Goal: Transaction & Acquisition: Purchase product/service

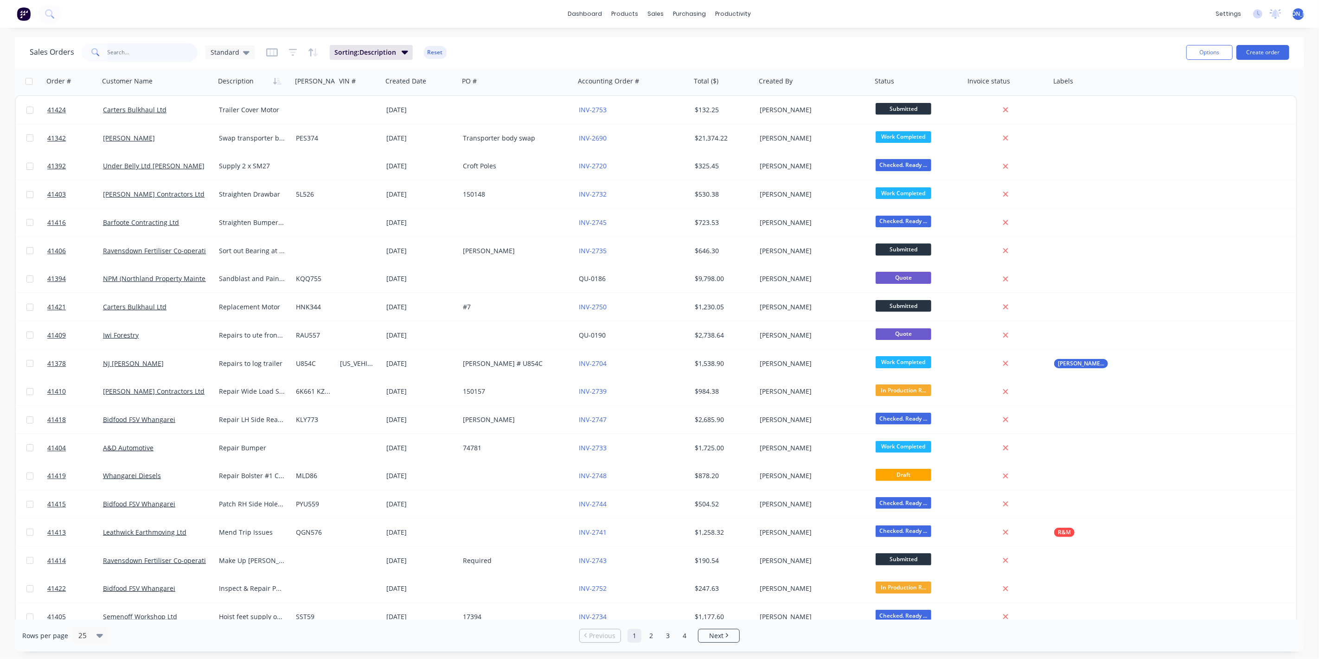
click at [135, 57] on input "text" at bounding box center [153, 52] width 90 height 19
type input "paul"
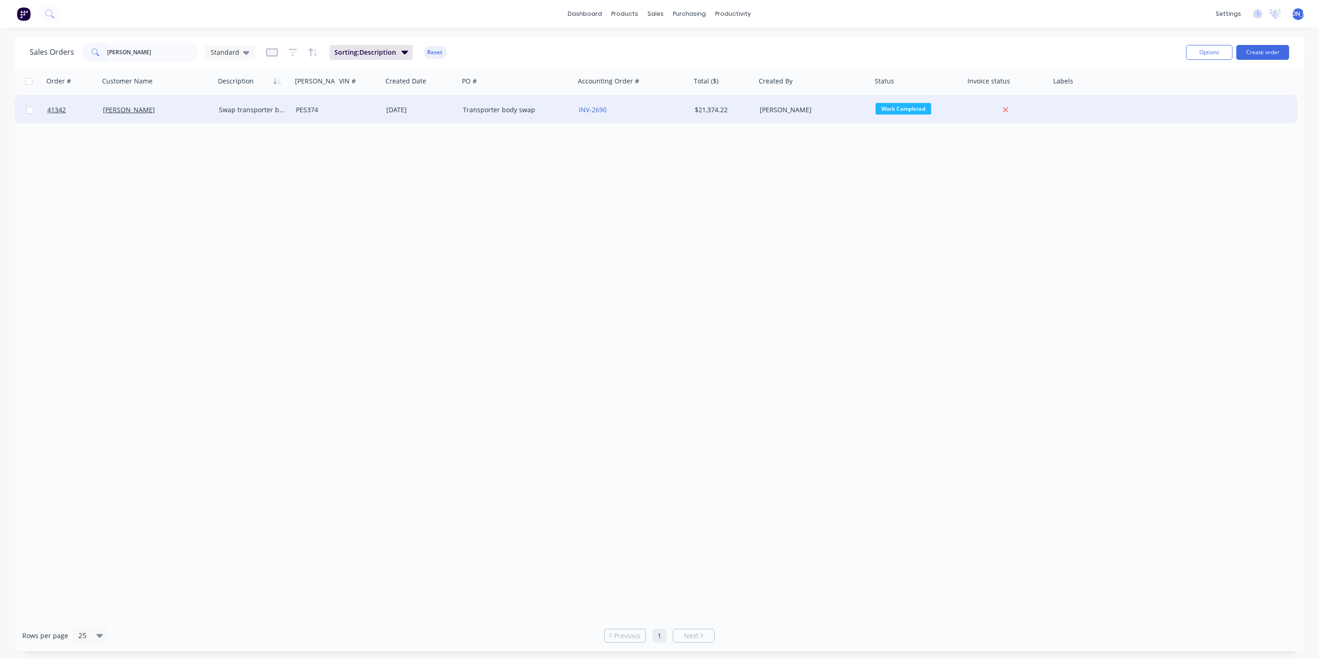
click at [214, 108] on div "Paul Hopkins" at bounding box center [157, 110] width 116 height 28
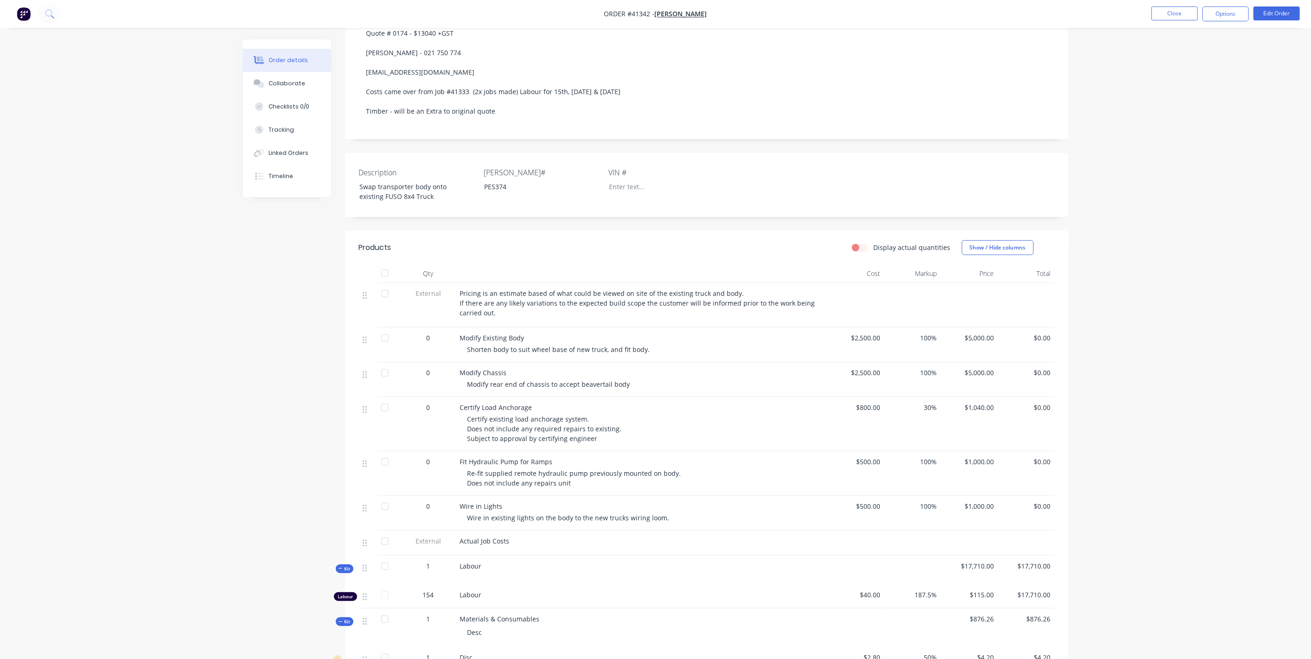
scroll to position [123, 0]
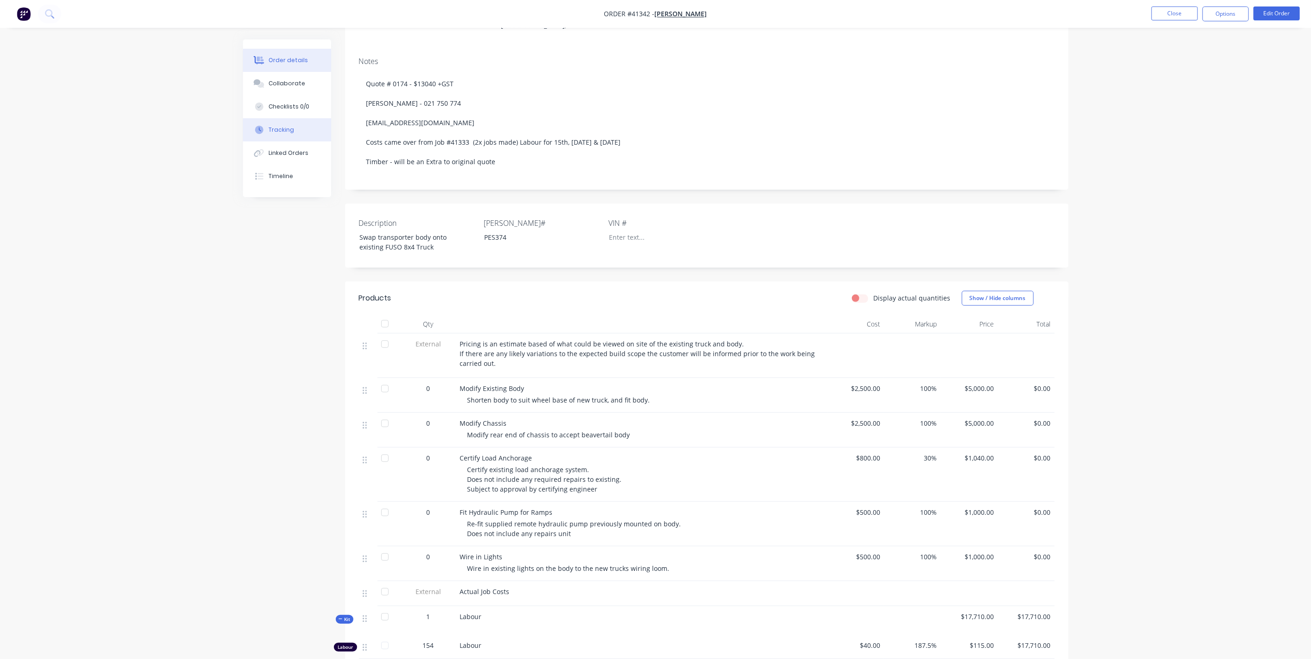
click at [305, 129] on button "Tracking" at bounding box center [287, 129] width 88 height 23
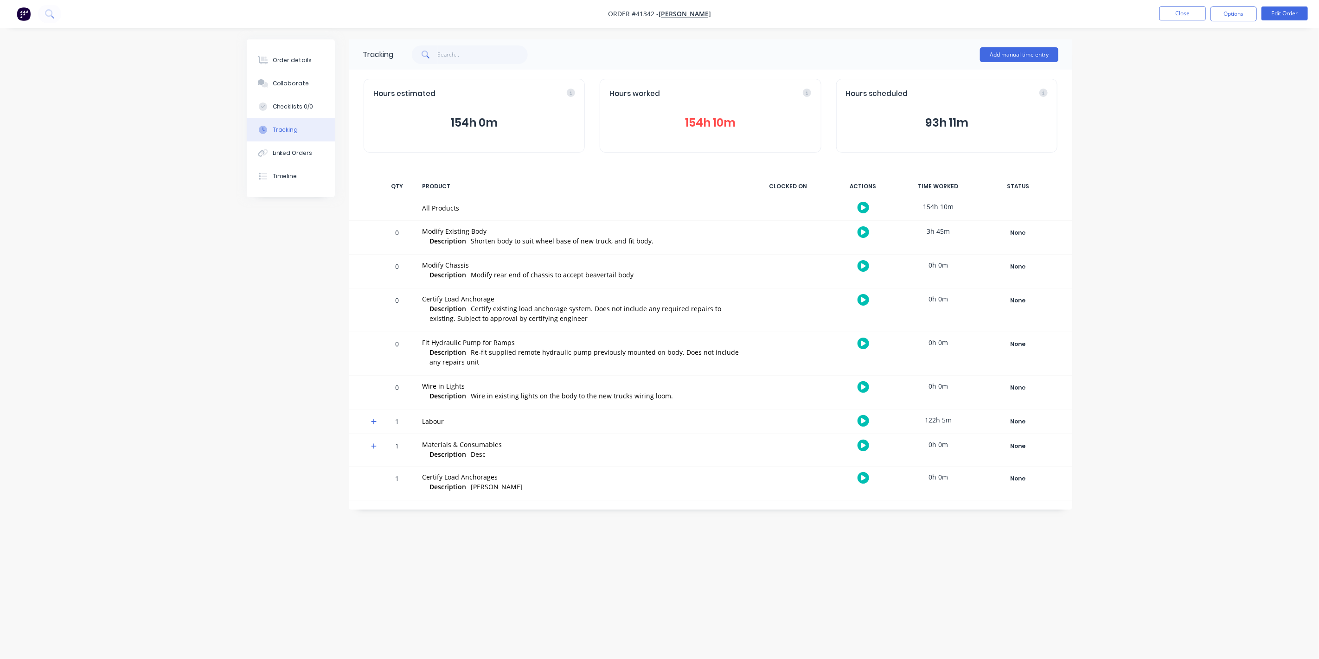
click at [722, 124] on button "154h 10m" at bounding box center [710, 123] width 202 height 18
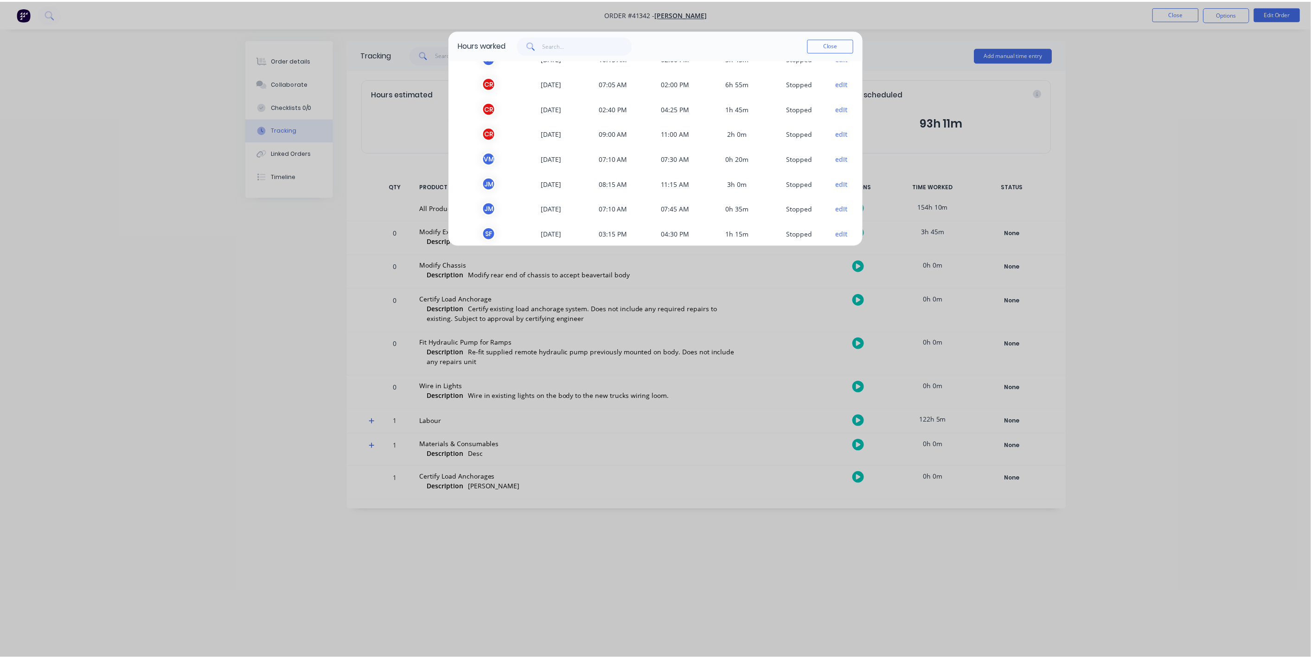
scroll to position [1028, 0]
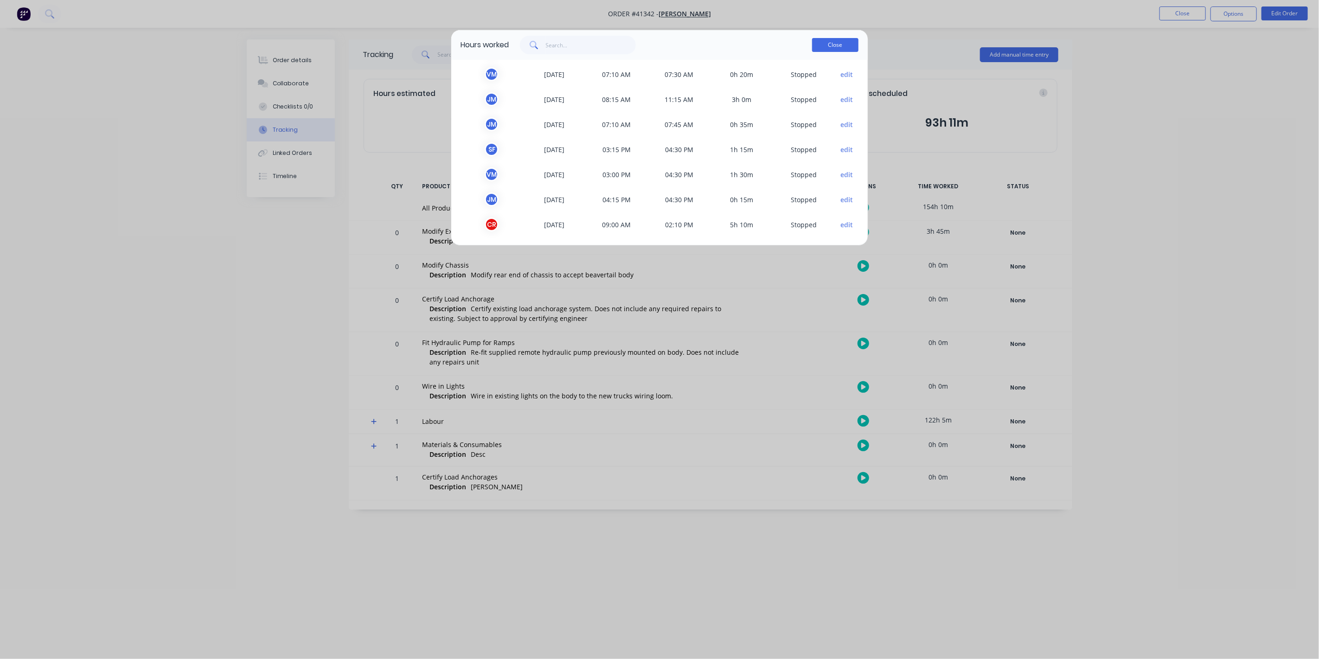
click at [837, 48] on button "Close" at bounding box center [835, 45] width 46 height 14
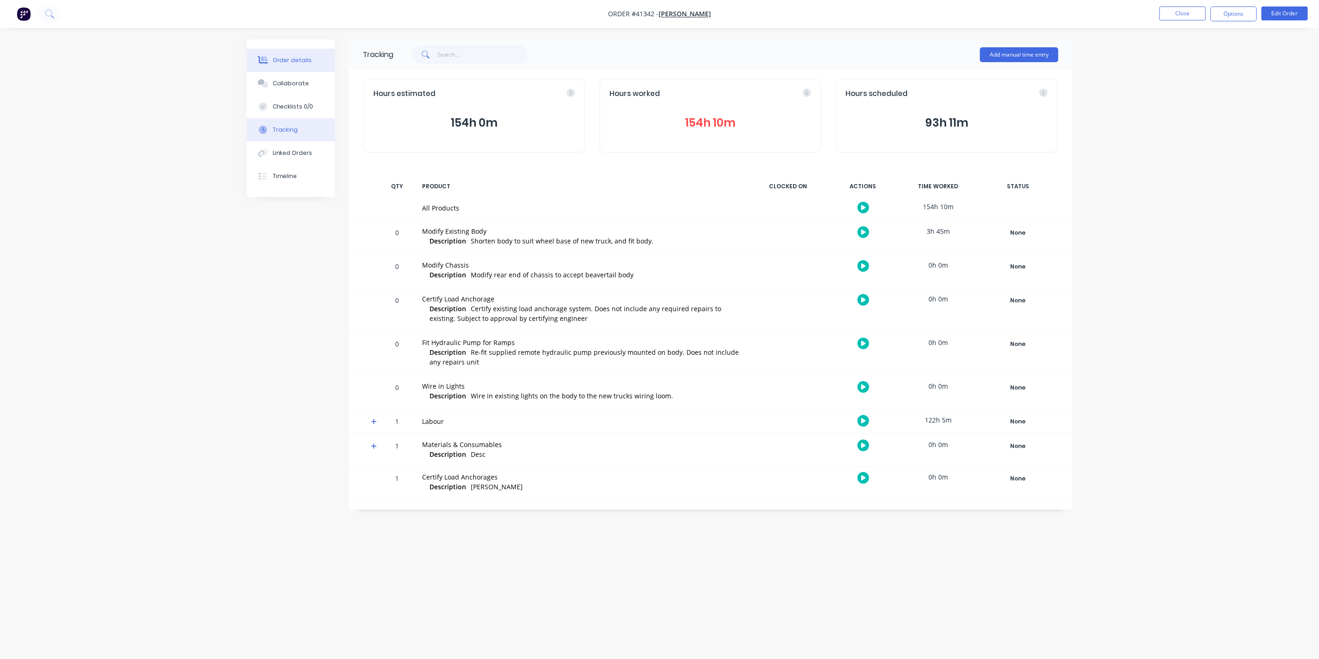
click at [293, 57] on div "Order details" at bounding box center [292, 60] width 39 height 8
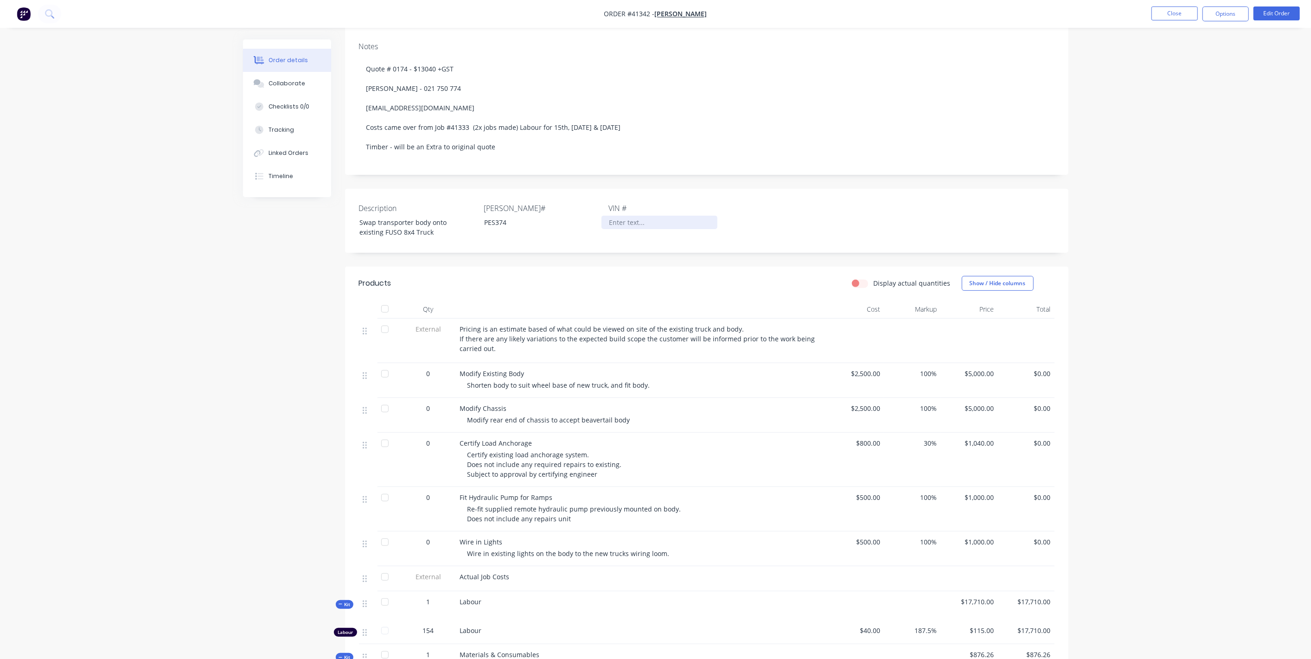
scroll to position [172, 0]
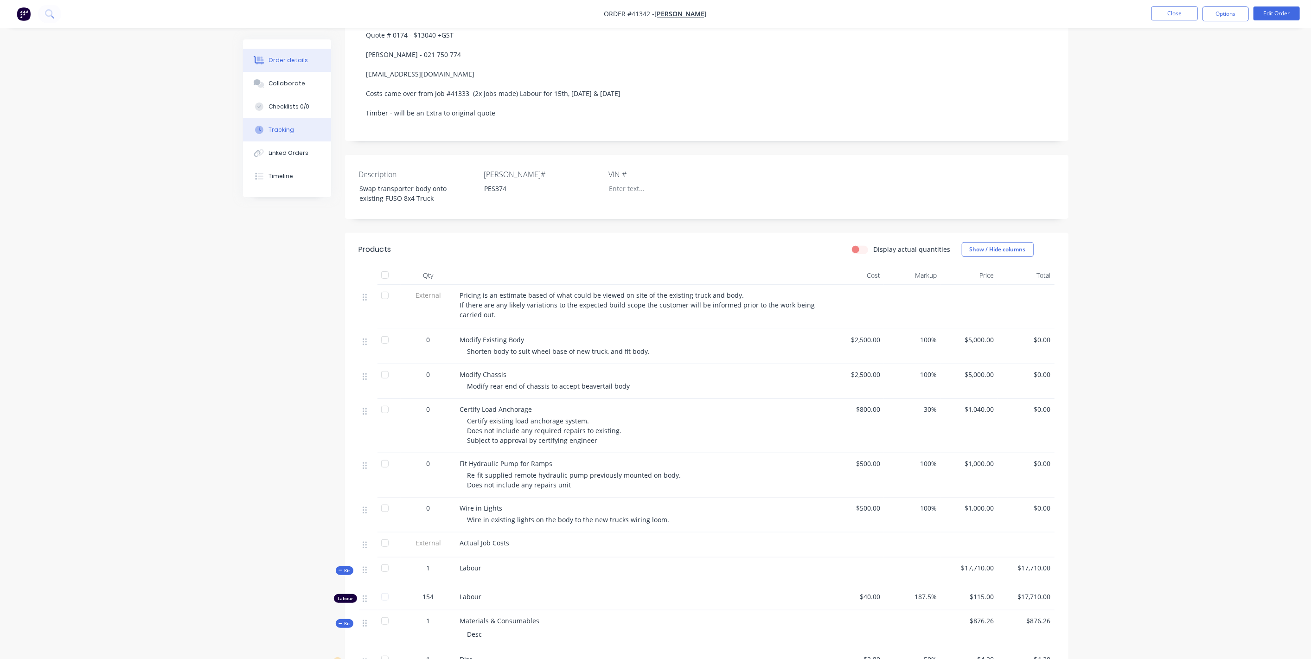
click at [300, 122] on button "Tracking" at bounding box center [287, 129] width 88 height 23
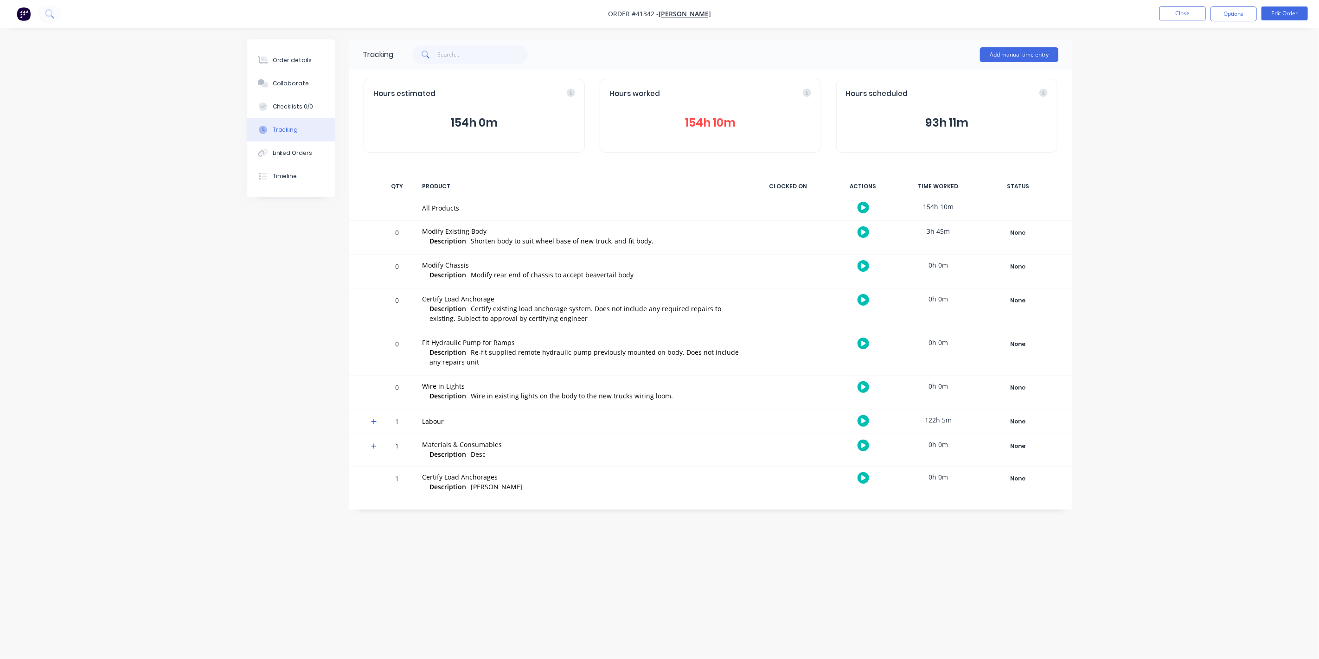
click at [703, 119] on button "154h 10m" at bounding box center [710, 123] width 202 height 18
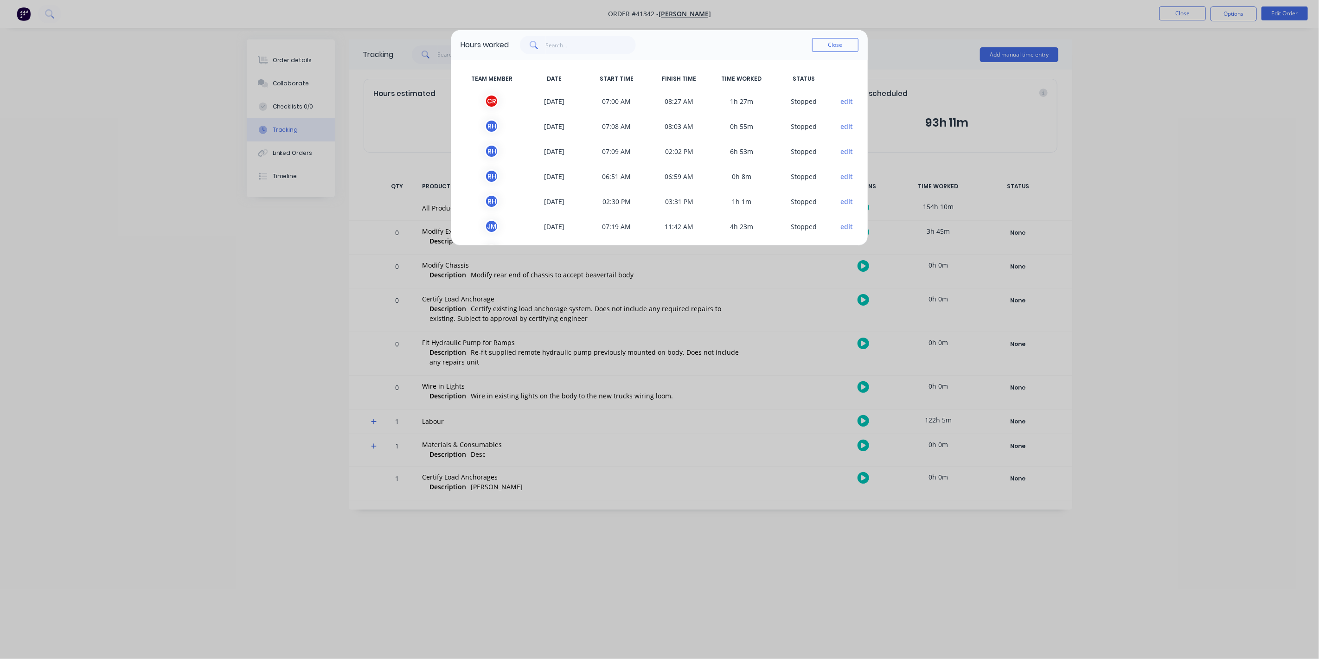
click at [271, 317] on div "Hours worked Close TEAM MEMBER DATE START TIME FINISH TIME TIME WORKED STATUS C…" at bounding box center [659, 329] width 1319 height 659
click at [840, 43] on button "Close" at bounding box center [835, 45] width 46 height 14
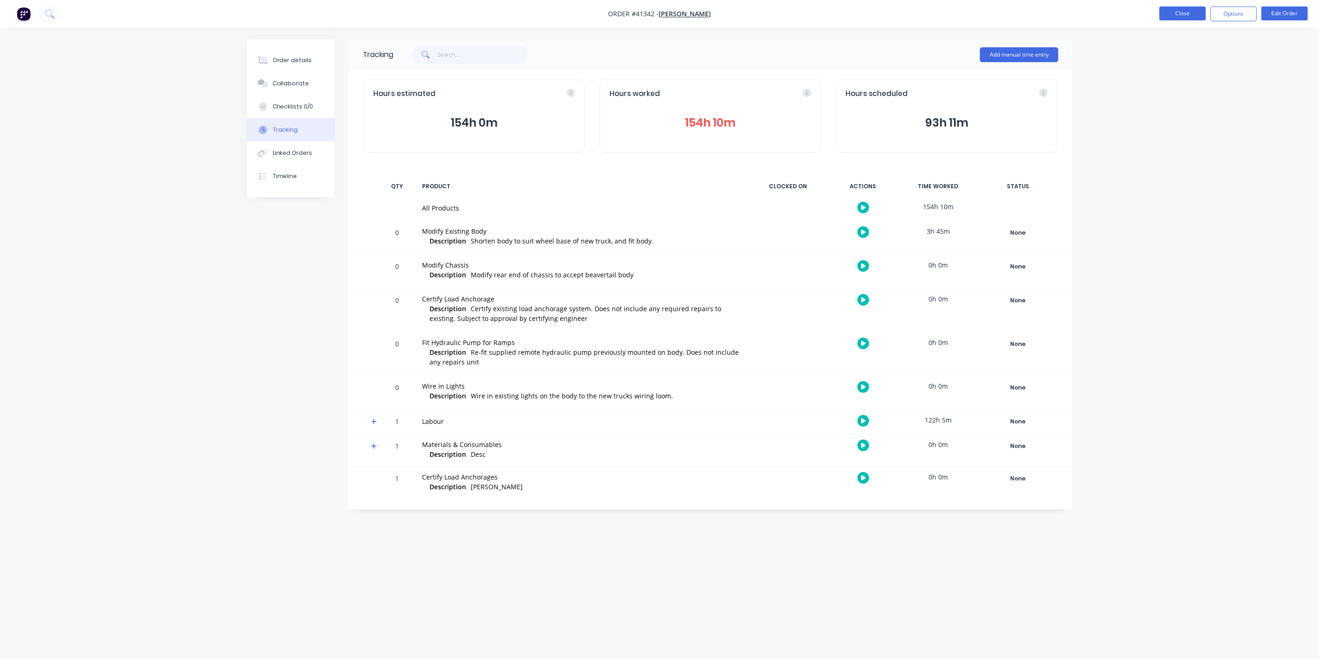
click at [1189, 10] on button "Close" at bounding box center [1182, 13] width 46 height 14
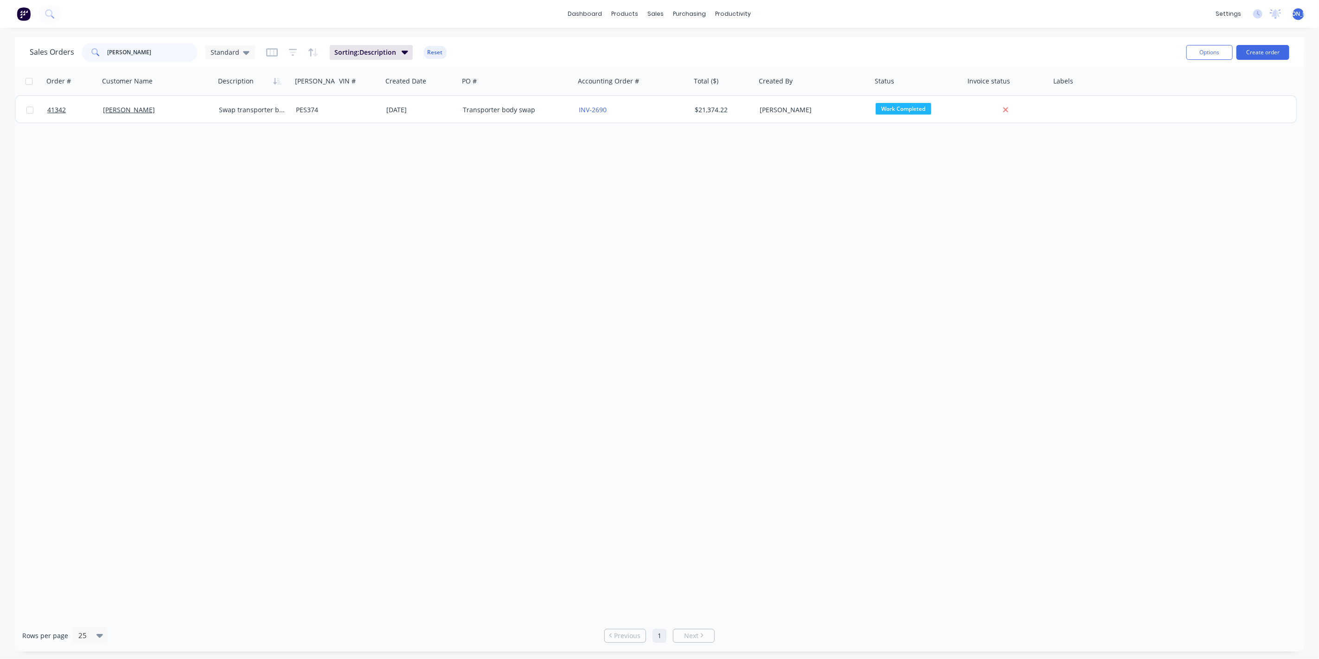
drag, startPoint x: 138, startPoint y: 52, endPoint x: 56, endPoint y: 39, distance: 83.5
click at [55, 39] on div "Sales Orders paul Standard Sorting: Description Reset Options Create order" at bounding box center [659, 52] width 1289 height 30
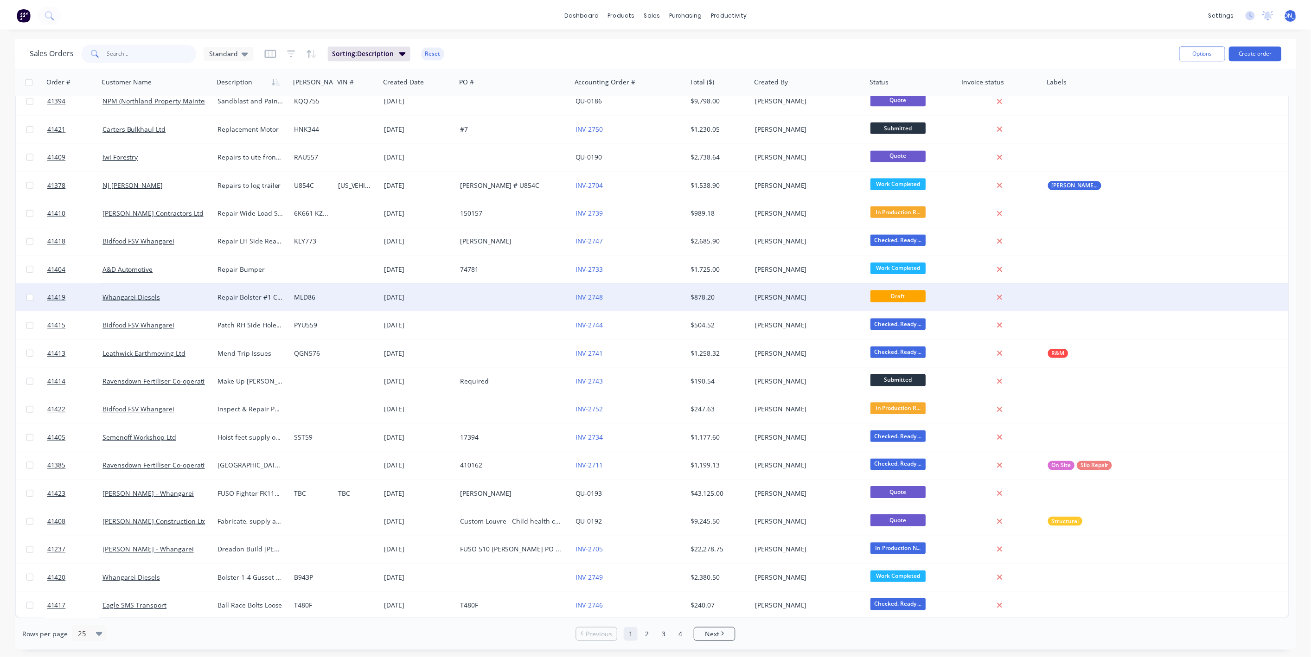
scroll to position [179, 0]
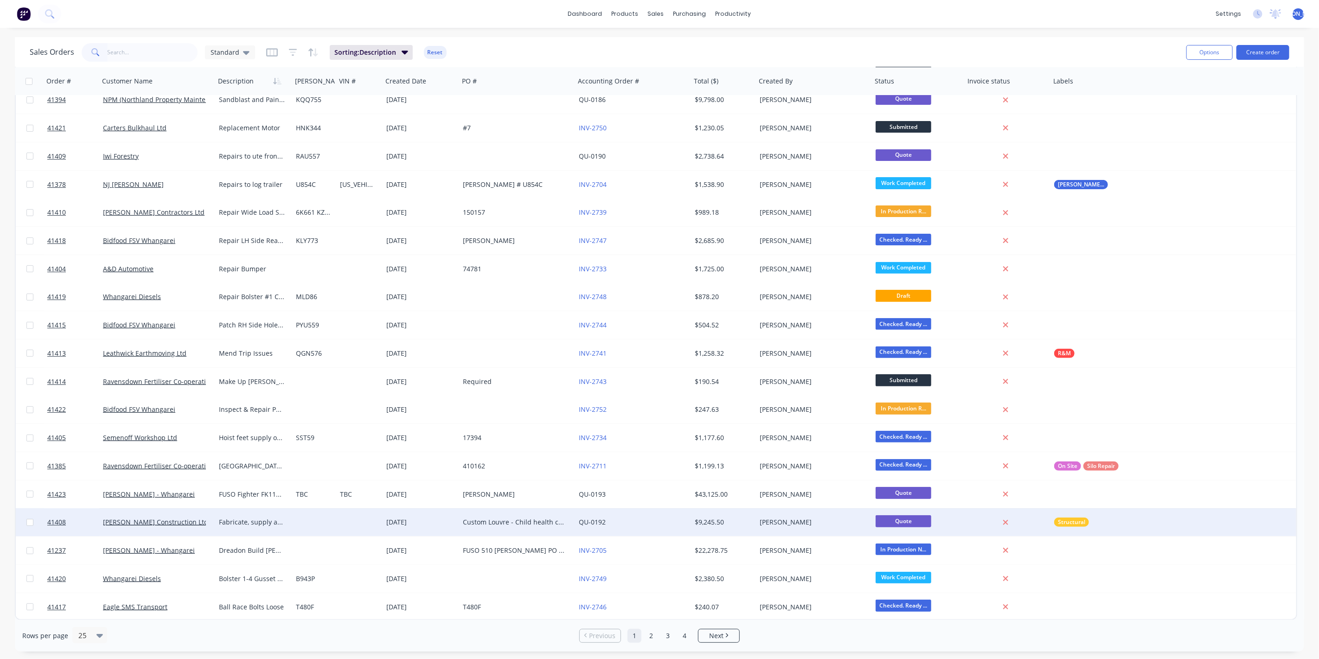
click at [436, 525] on div "[DATE]" at bounding box center [420, 521] width 69 height 9
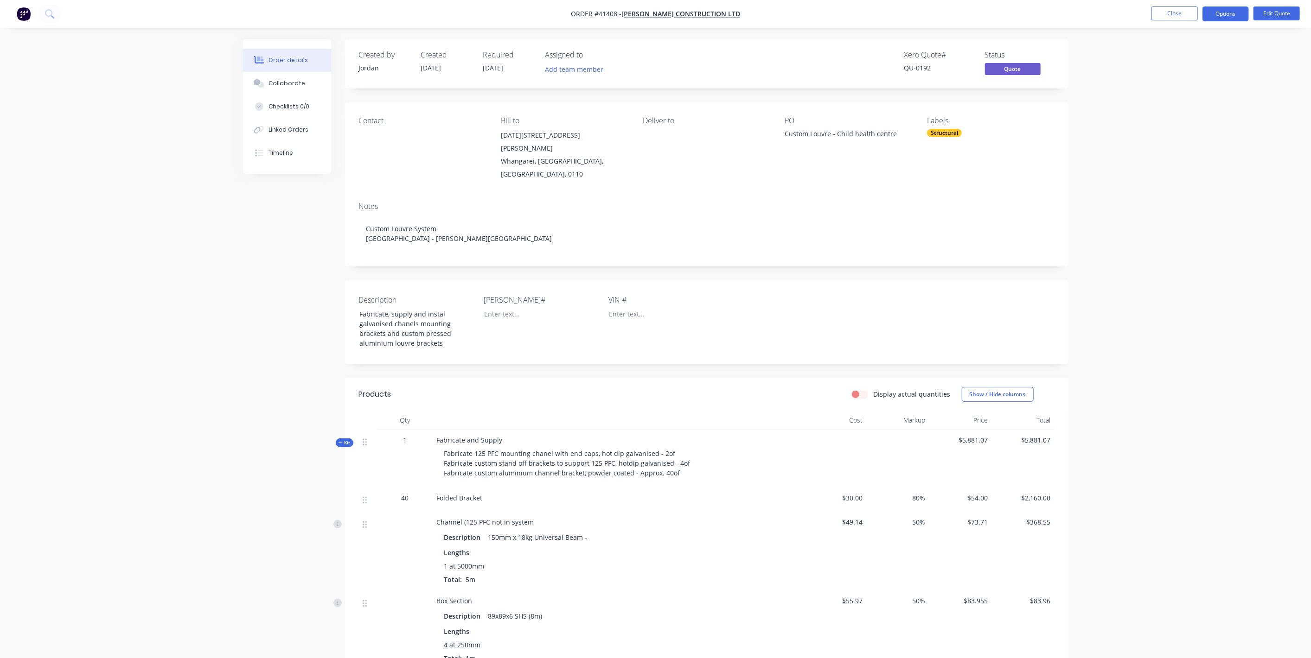
click at [934, 434] on div "$5,881.07" at bounding box center [960, 459] width 63 height 58
click at [344, 440] on span "Kit" at bounding box center [344, 443] width 12 height 7
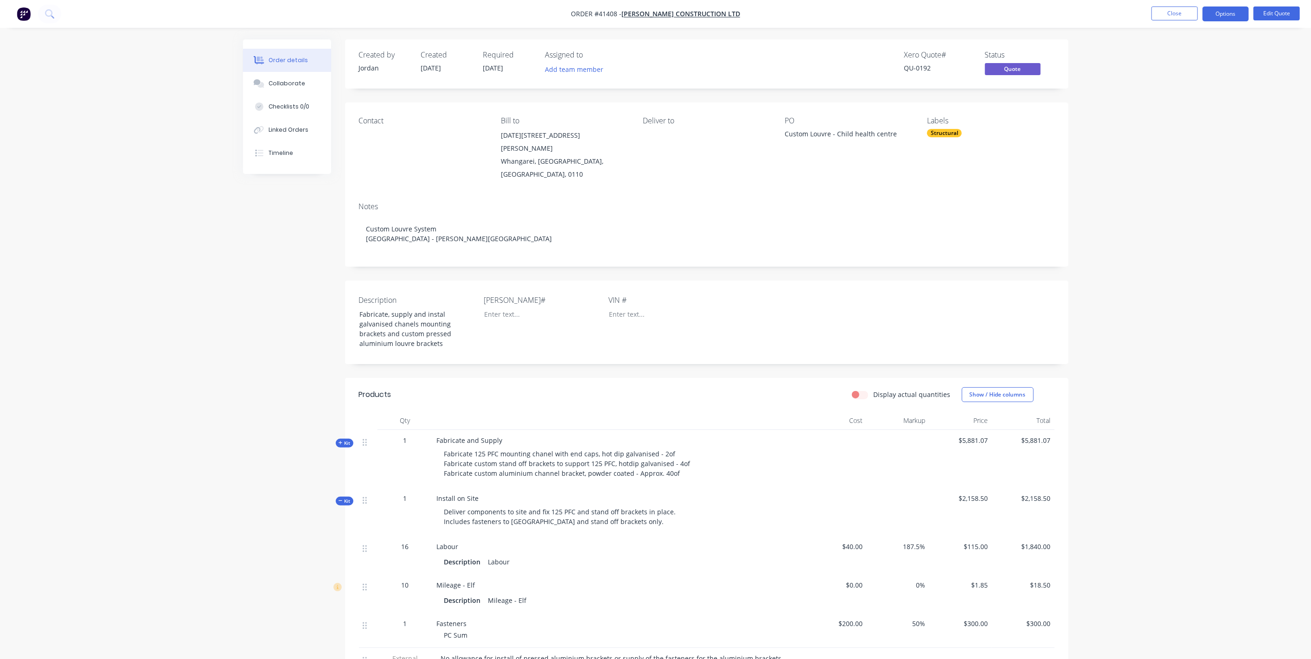
click at [346, 497] on span "Kit" at bounding box center [344, 500] width 12 height 7
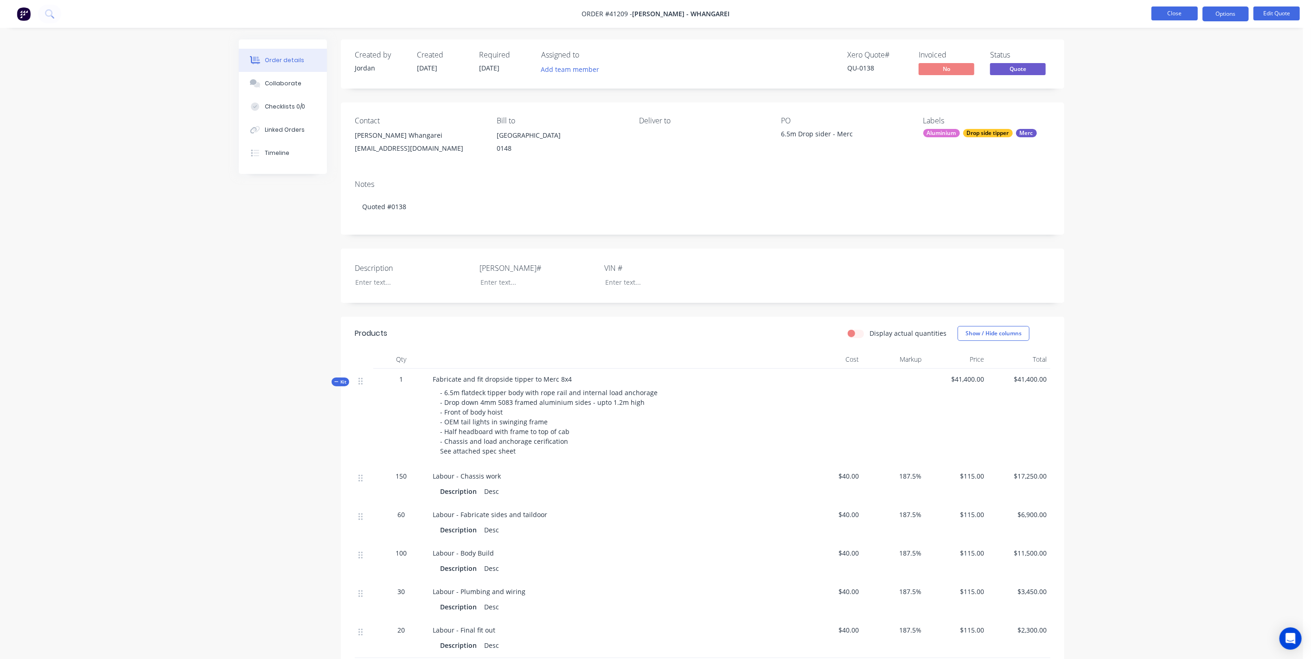
click at [1176, 15] on button "Close" at bounding box center [1174, 13] width 46 height 14
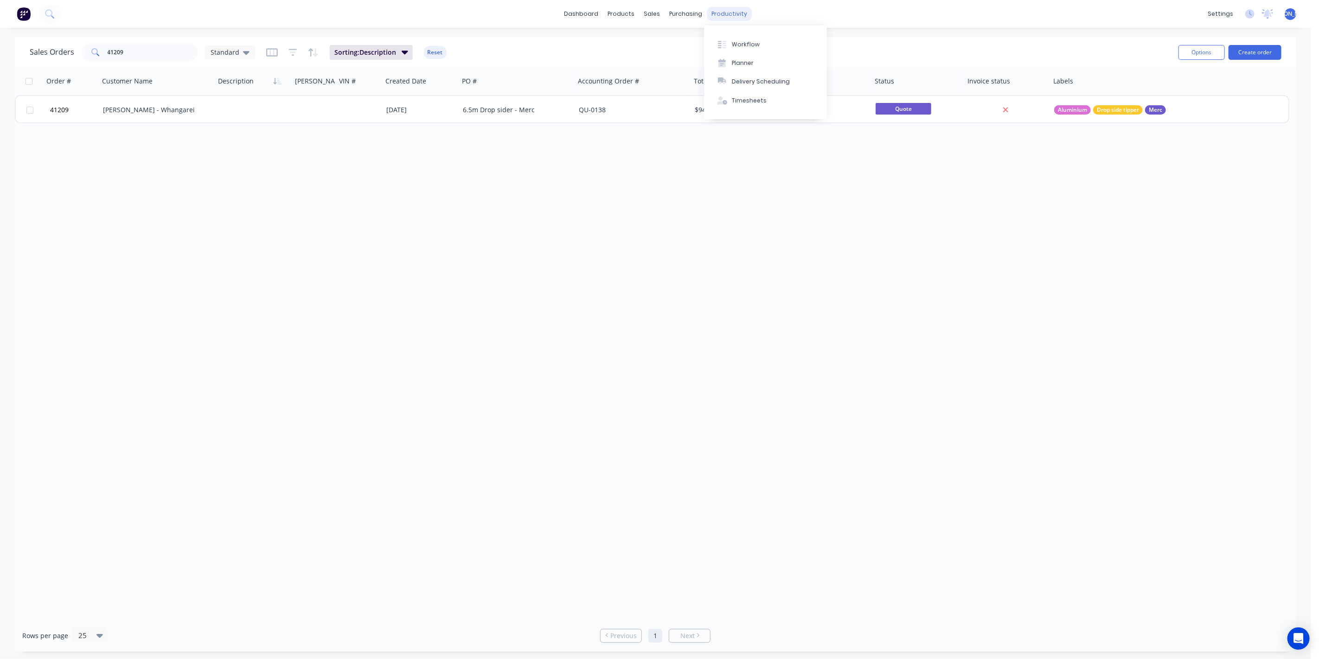
click at [728, 11] on div "productivity" at bounding box center [729, 14] width 45 height 14
click at [747, 46] on div "Workflow" at bounding box center [746, 44] width 28 height 8
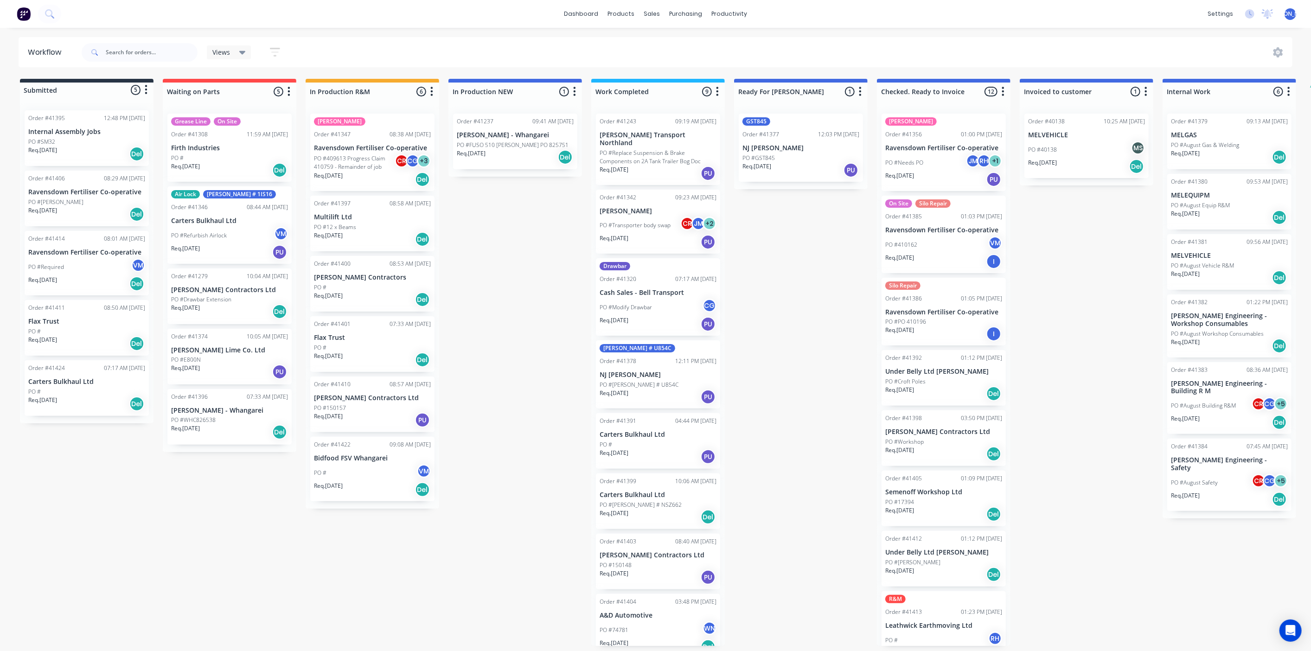
click at [511, 144] on p "PO #FUSO 510 Ali Tipper PO 825751" at bounding box center [513, 145] width 112 height 8
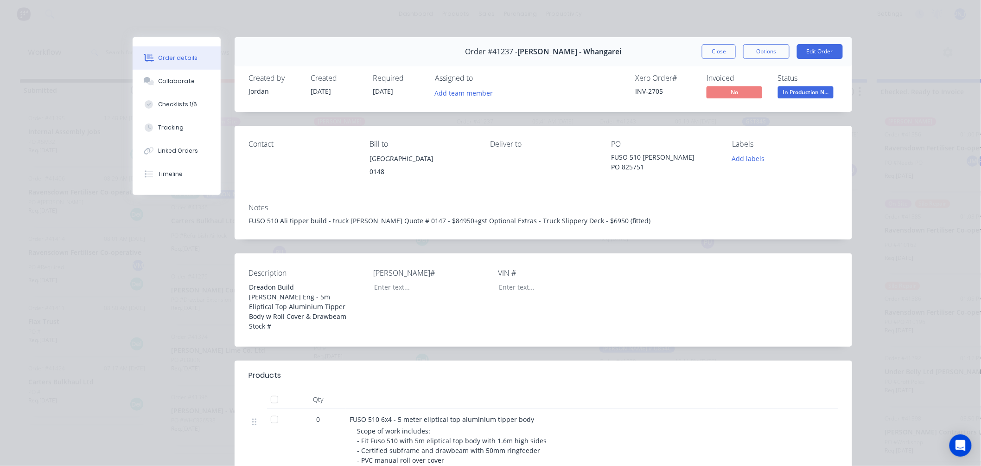
drag, startPoint x: 725, startPoint y: 47, endPoint x: 720, endPoint y: 50, distance: 5.6
click at [720, 50] on button "Close" at bounding box center [719, 51] width 34 height 15
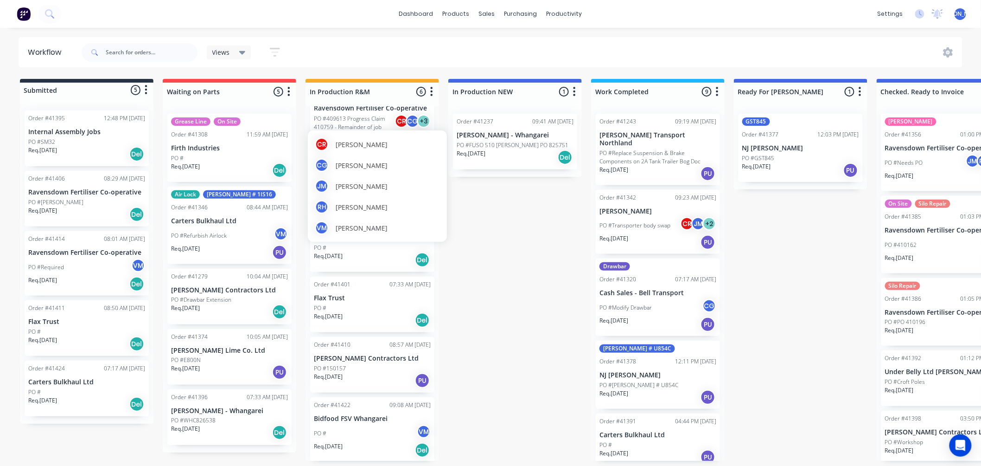
scroll to position [2, 0]
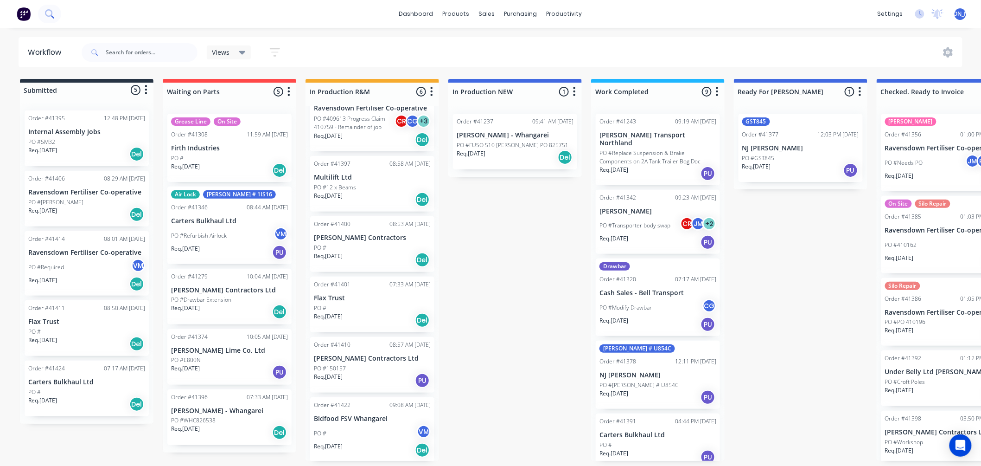
click at [57, 17] on button at bounding box center [49, 14] width 23 height 19
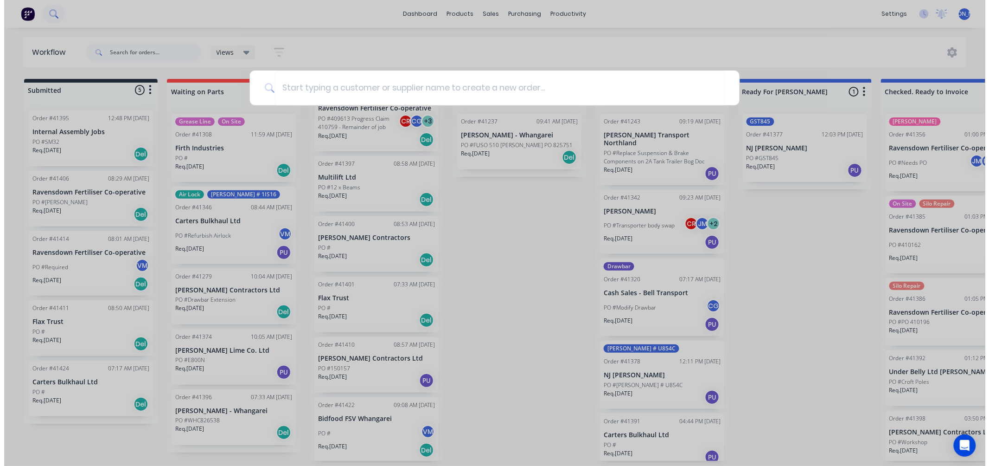
scroll to position [0, 0]
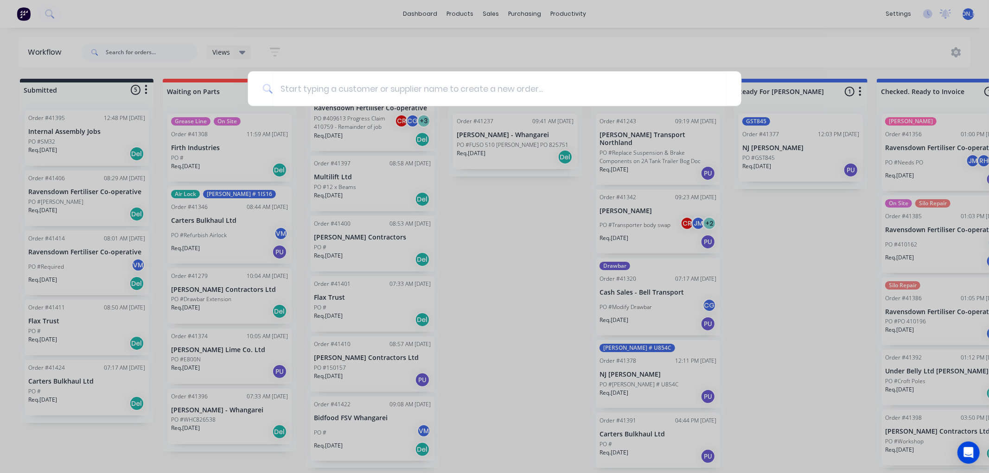
click at [115, 51] on div at bounding box center [494, 236] width 989 height 473
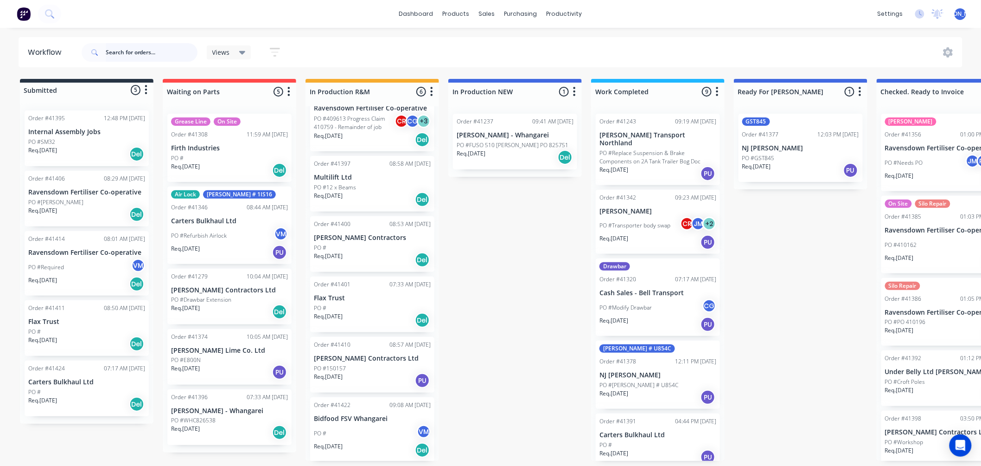
click at [141, 55] on input "text" at bounding box center [152, 52] width 92 height 19
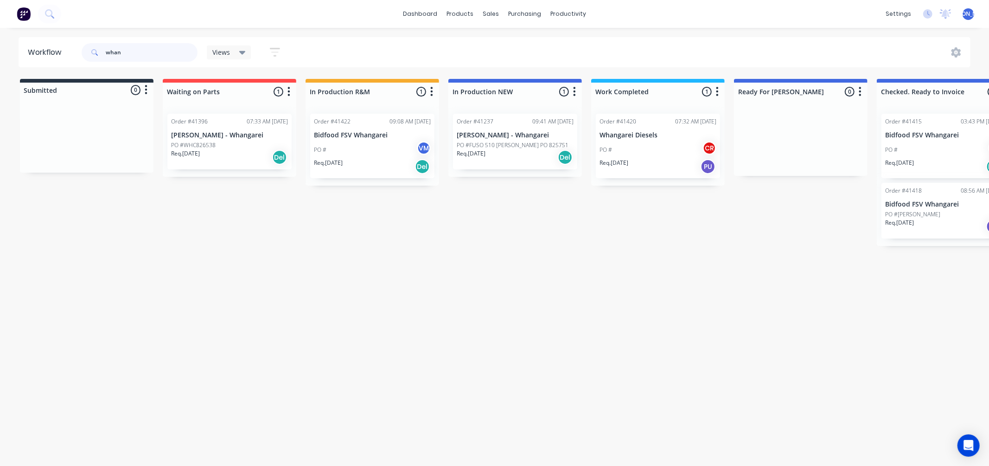
type input "whan"
click at [643, 148] on div "PO # CR" at bounding box center [657, 150] width 117 height 18
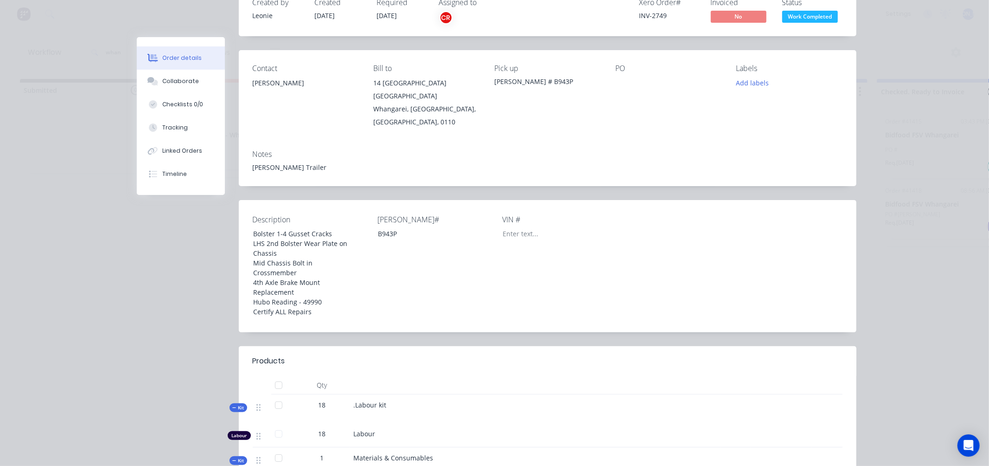
scroll to position [86, 0]
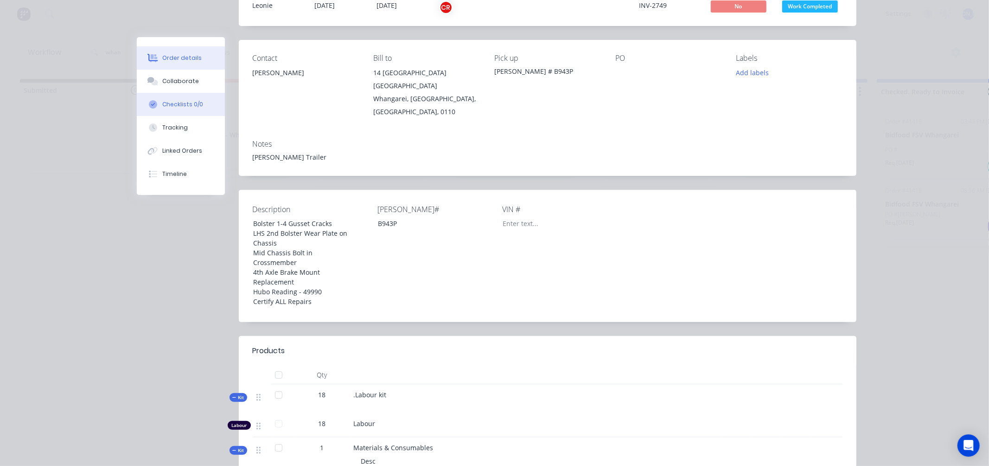
click at [193, 102] on div "Checklists 0/0" at bounding box center [182, 104] width 41 height 8
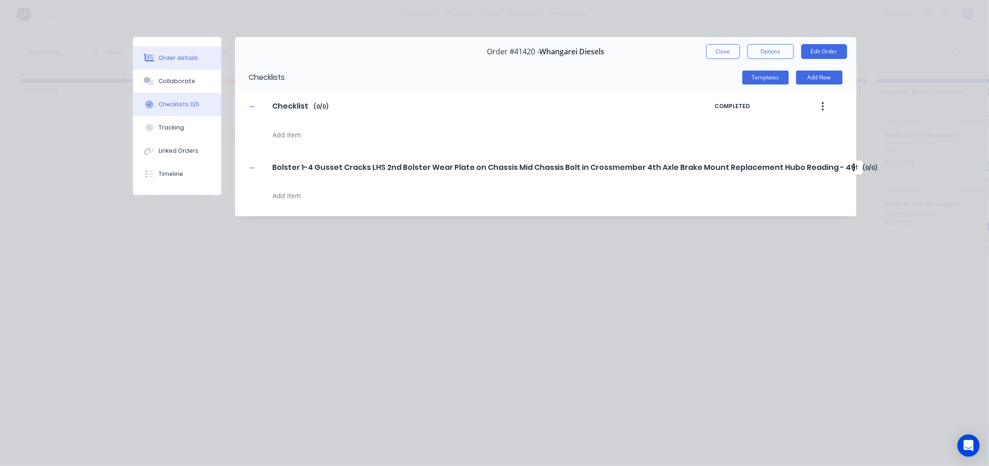
click at [174, 57] on div "Order details" at bounding box center [178, 58] width 39 height 8
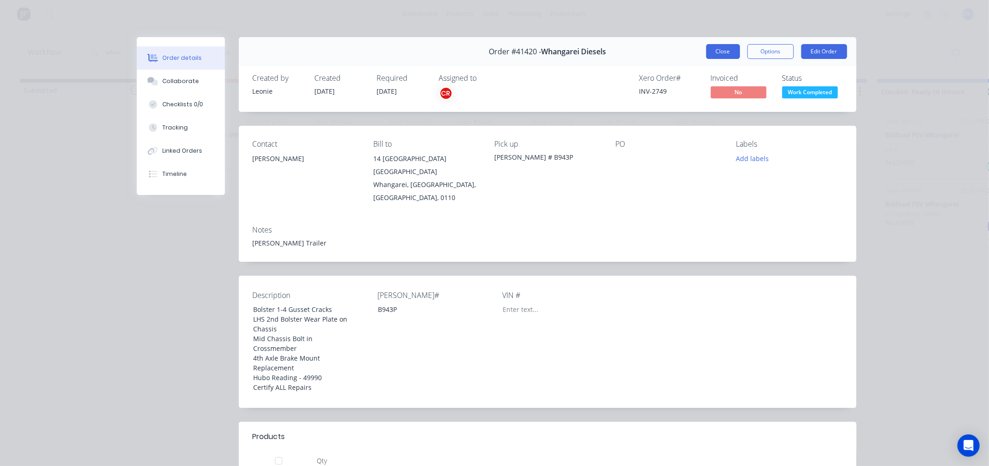
click at [715, 53] on button "Close" at bounding box center [723, 51] width 34 height 15
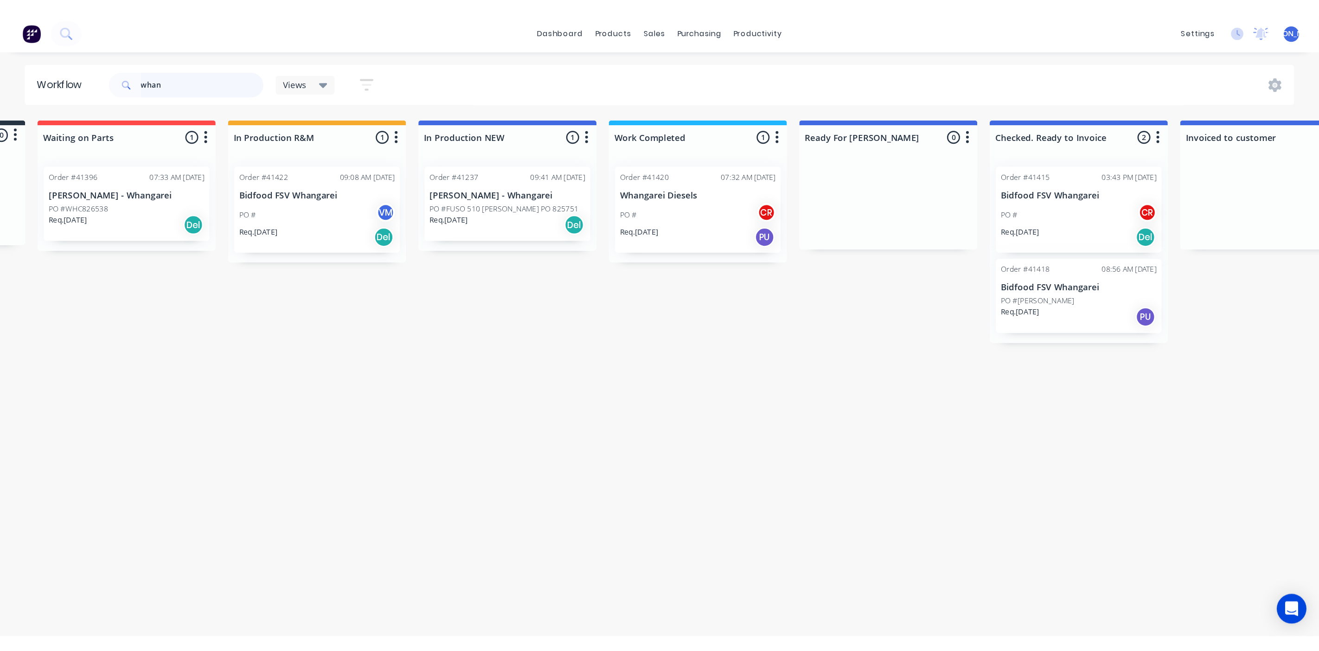
scroll to position [0, 104]
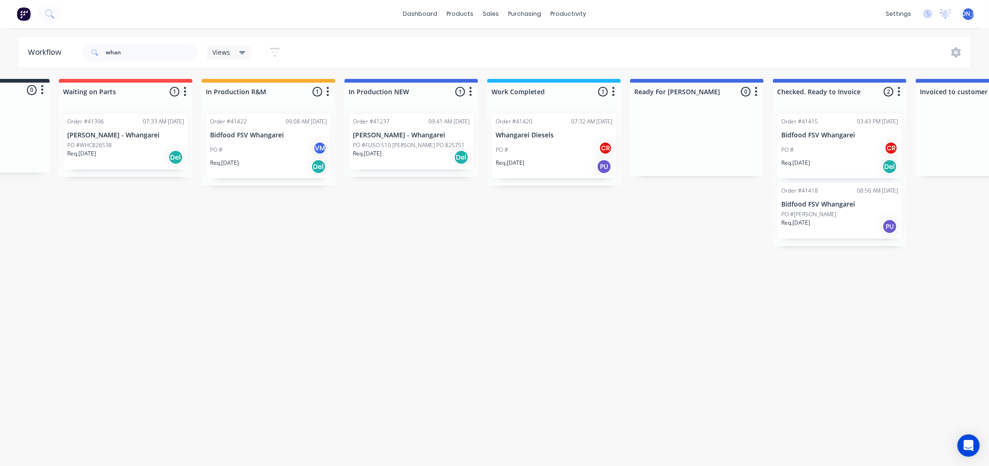
drag, startPoint x: 567, startPoint y: 335, endPoint x: 566, endPoint y: 321, distance: 13.5
click at [567, 334] on div "Workflow whan Views Save new view None (Default) edit Admin edit Show/Hide stat…" at bounding box center [386, 242] width 981 height 410
click at [553, 154] on div "PO # CR" at bounding box center [554, 150] width 117 height 18
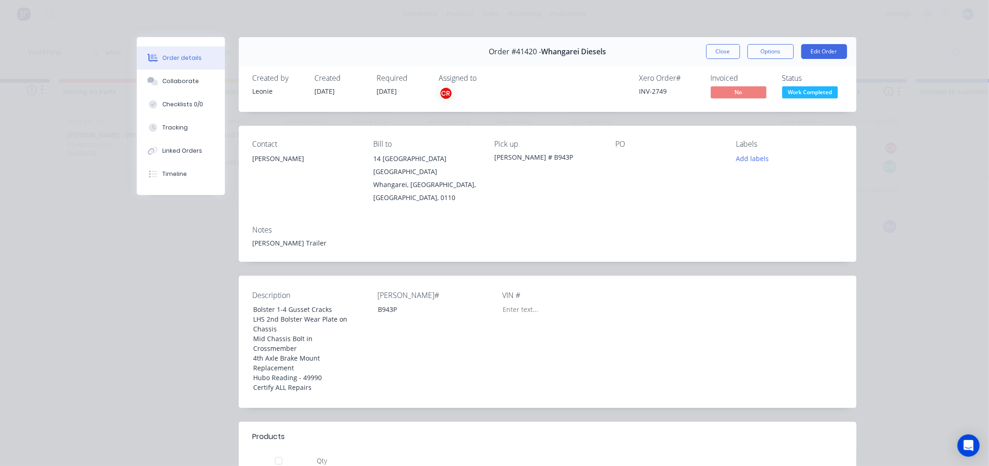
click at [413, 112] on div "Created by Leonie Created 12/08/25 Required 12/08/25 Assigned to CR Xero Order …" at bounding box center [548, 87] width 618 height 49
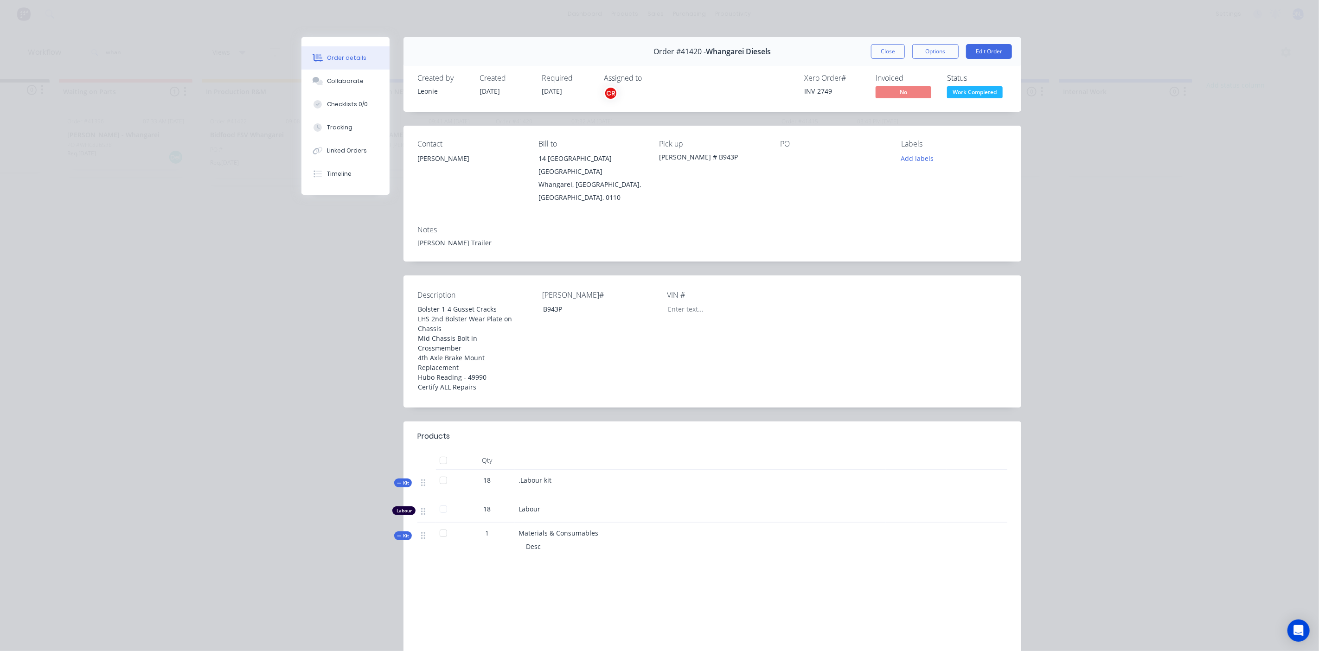
click at [543, 359] on div "Rego# B943P" at bounding box center [600, 341] width 116 height 104
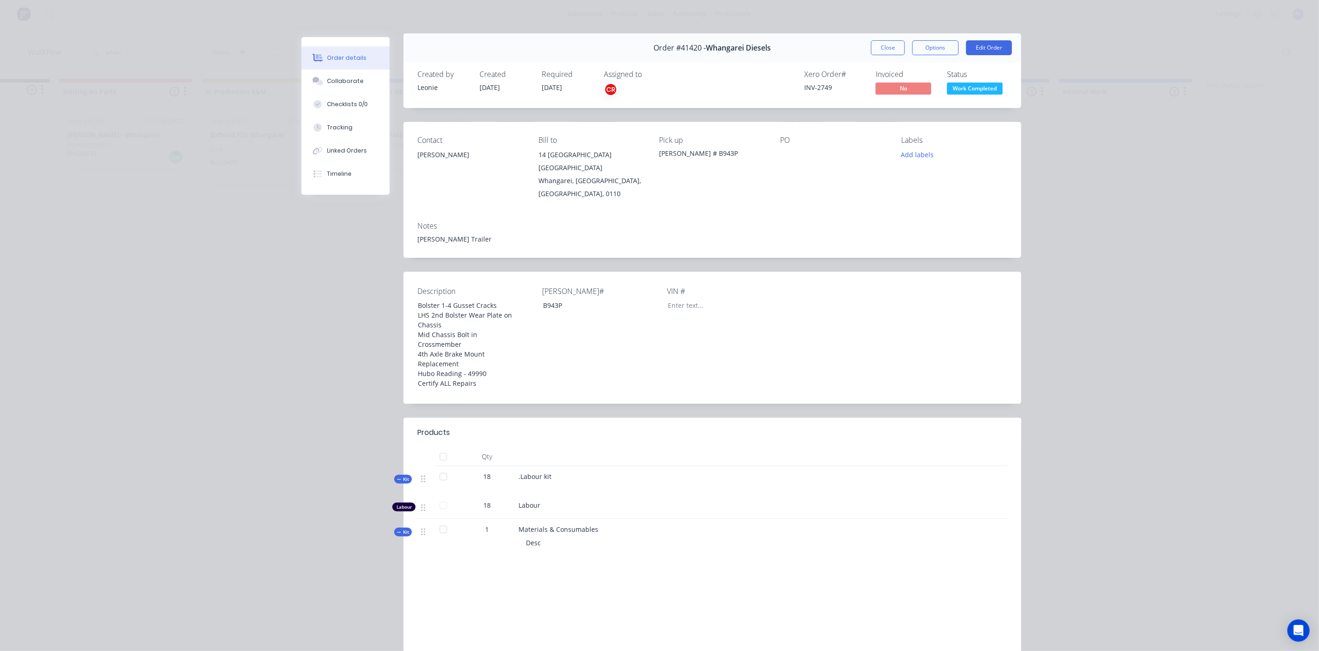
scroll to position [0, 0]
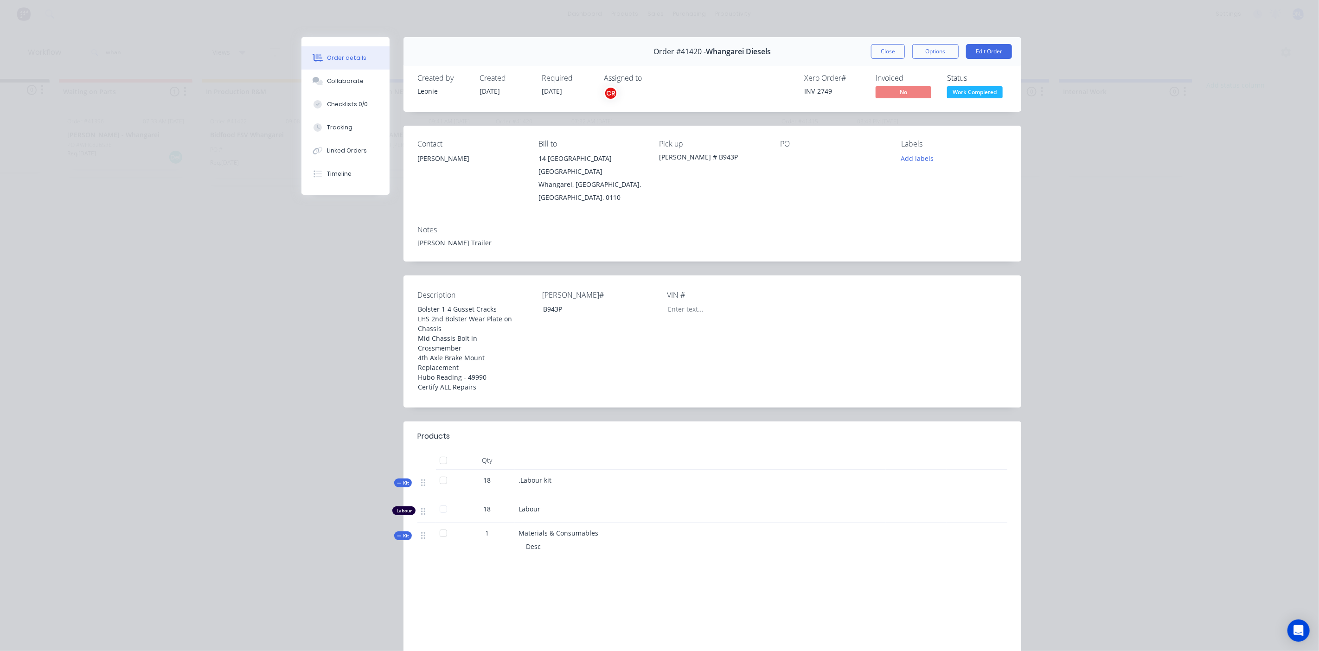
click at [718, 464] on div at bounding box center [700, 460] width 371 height 19
click at [107, 284] on div "Order details Collaborate Checklists 0/0 Tracking Linked Orders Timeline Order …" at bounding box center [659, 325] width 1319 height 651
click at [882, 49] on button "Close" at bounding box center [888, 51] width 34 height 15
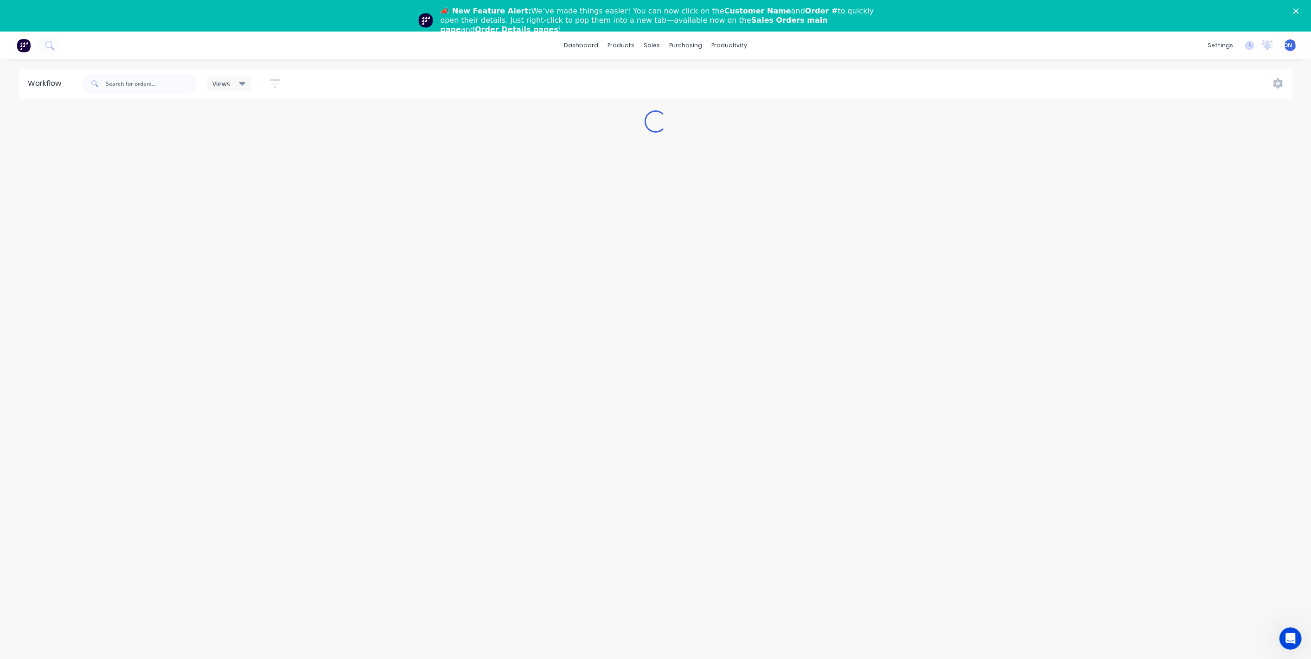
drag, startPoint x: 89, startPoint y: 141, endPoint x: 91, endPoint y: 132, distance: 9.5
click at [90, 139] on div "Workflow Views Save new view None (Default) edit Admin edit Show/Hide statuses …" at bounding box center [655, 370] width 1311 height 603
click at [706, 73] on div "Purchase Orders" at bounding box center [715, 76] width 49 height 8
click at [421, 83] on input "text" at bounding box center [426, 83] width 77 height 9
type input "270"
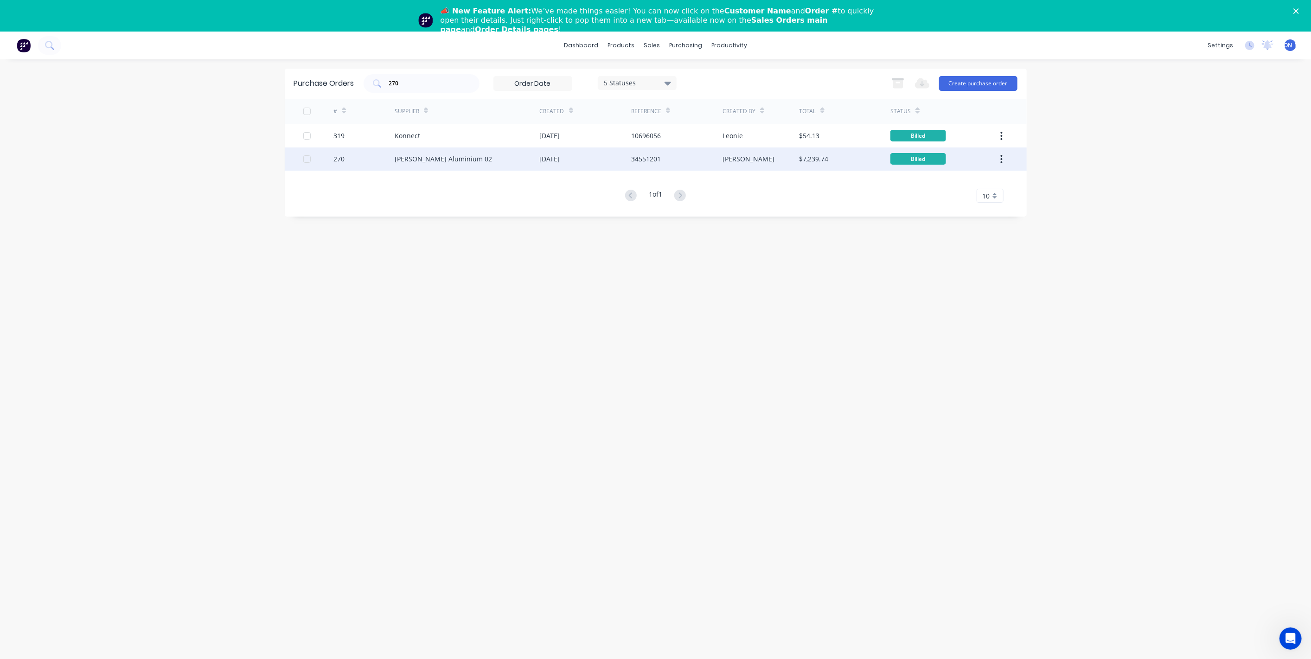
click at [476, 155] on div "[PERSON_NAME] Aluminium 02" at bounding box center [467, 158] width 145 height 23
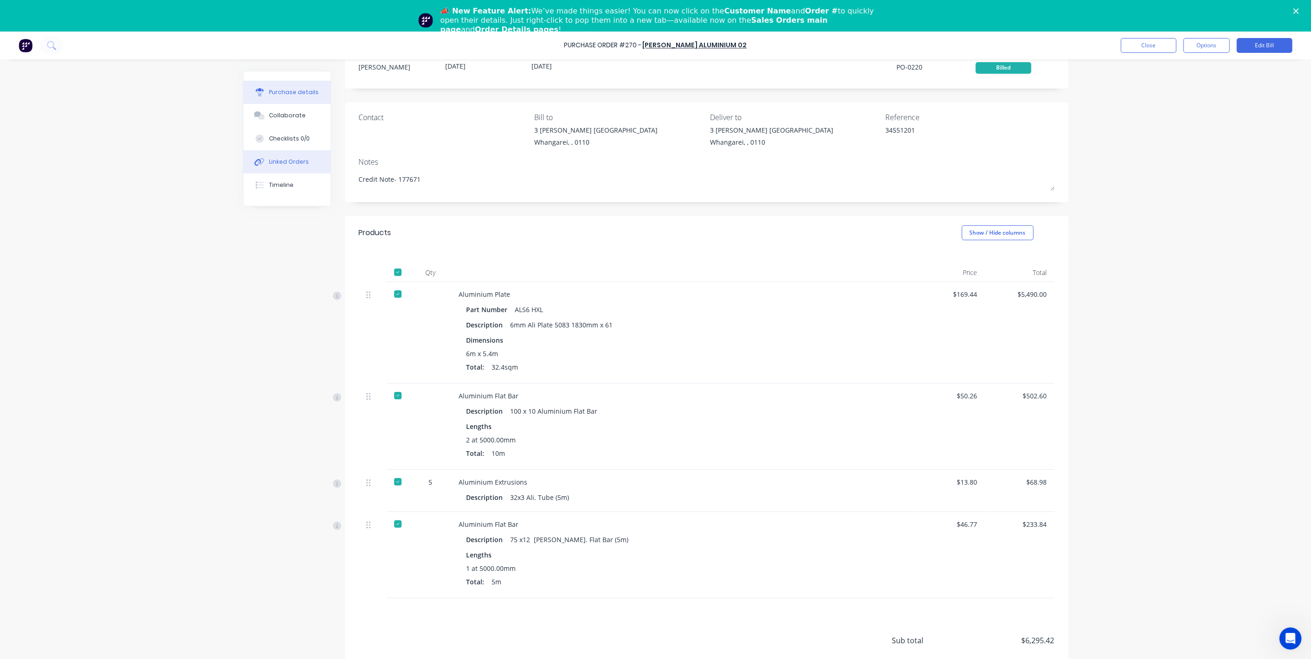
click at [257, 161] on icon at bounding box center [259, 162] width 11 height 8
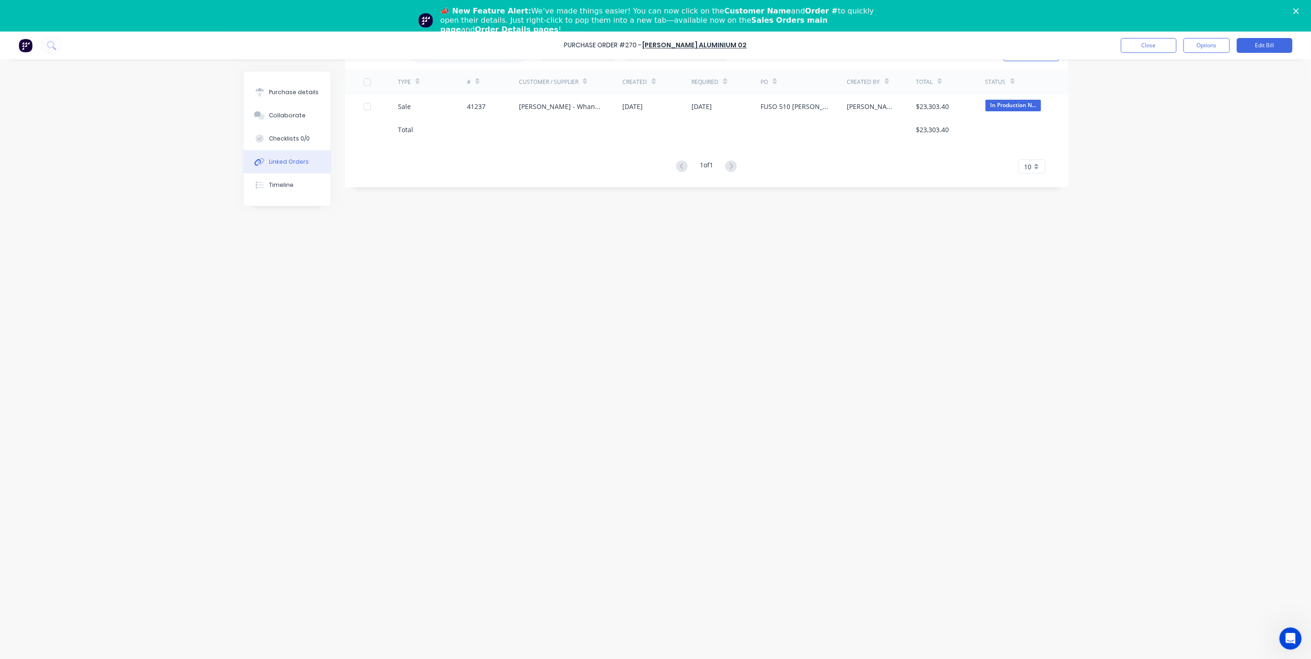
click at [1299, 10] on icon "Close" at bounding box center [1296, 11] width 6 height 6
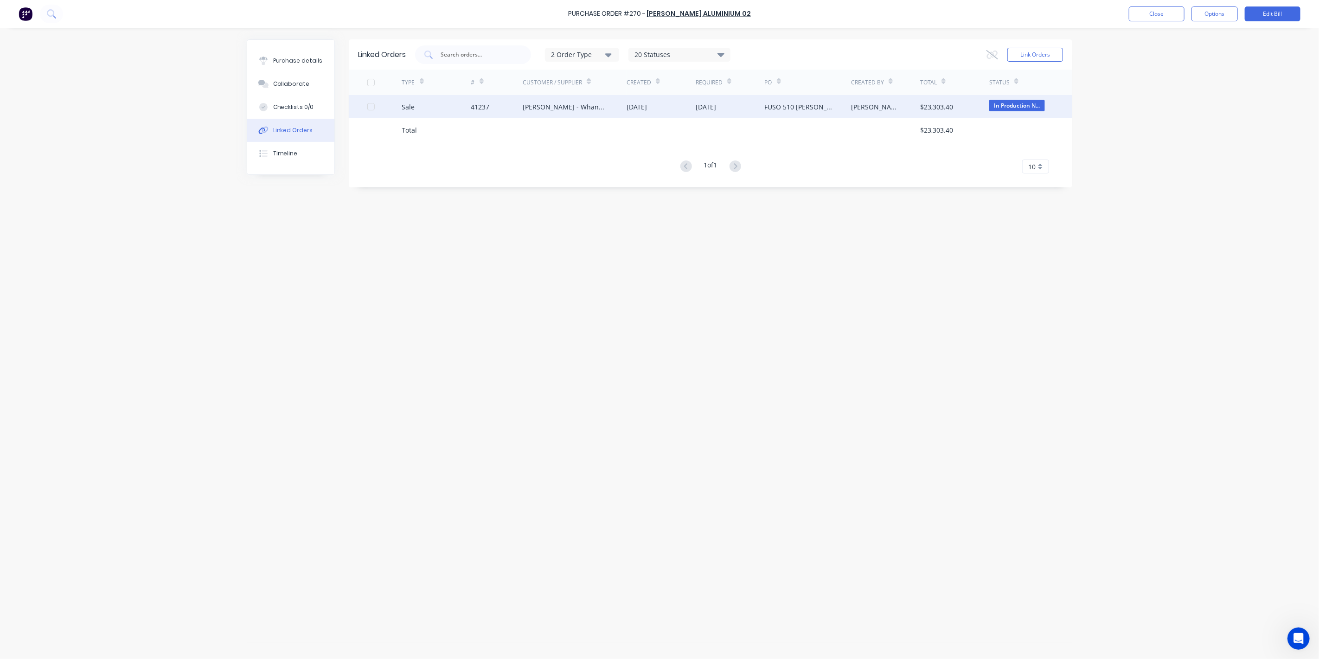
click at [579, 117] on div "[PERSON_NAME] - Whangarei" at bounding box center [575, 106] width 104 height 23
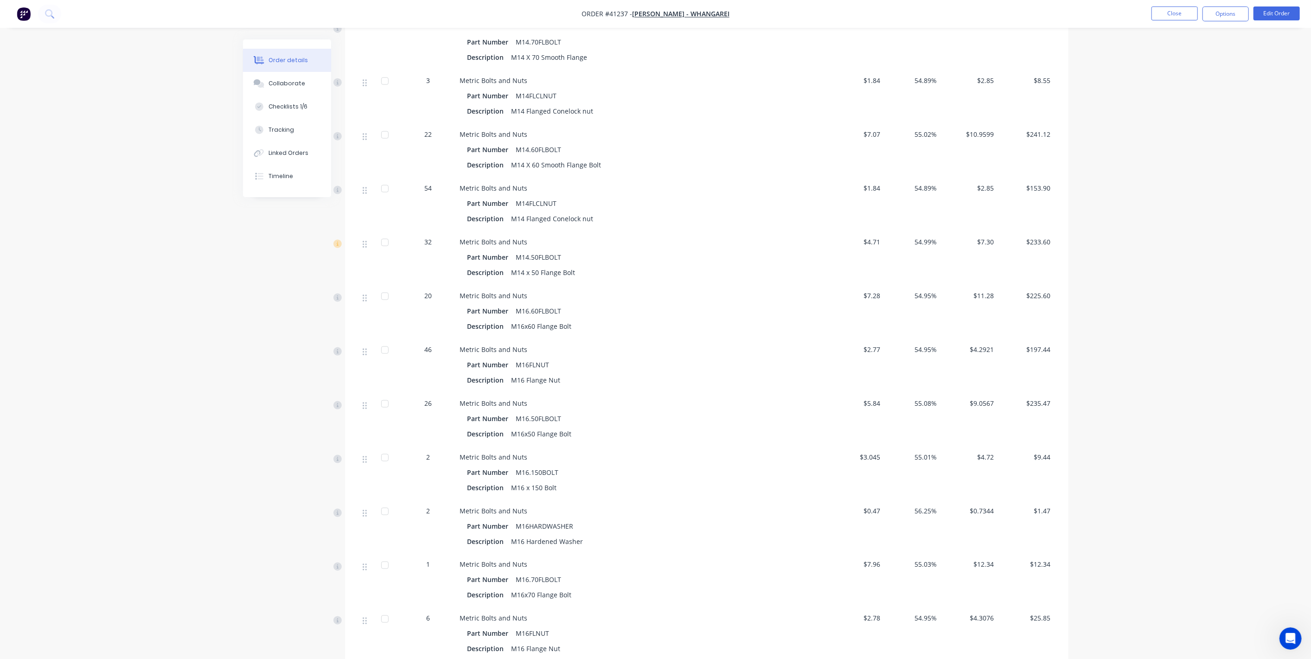
scroll to position [1116, 0]
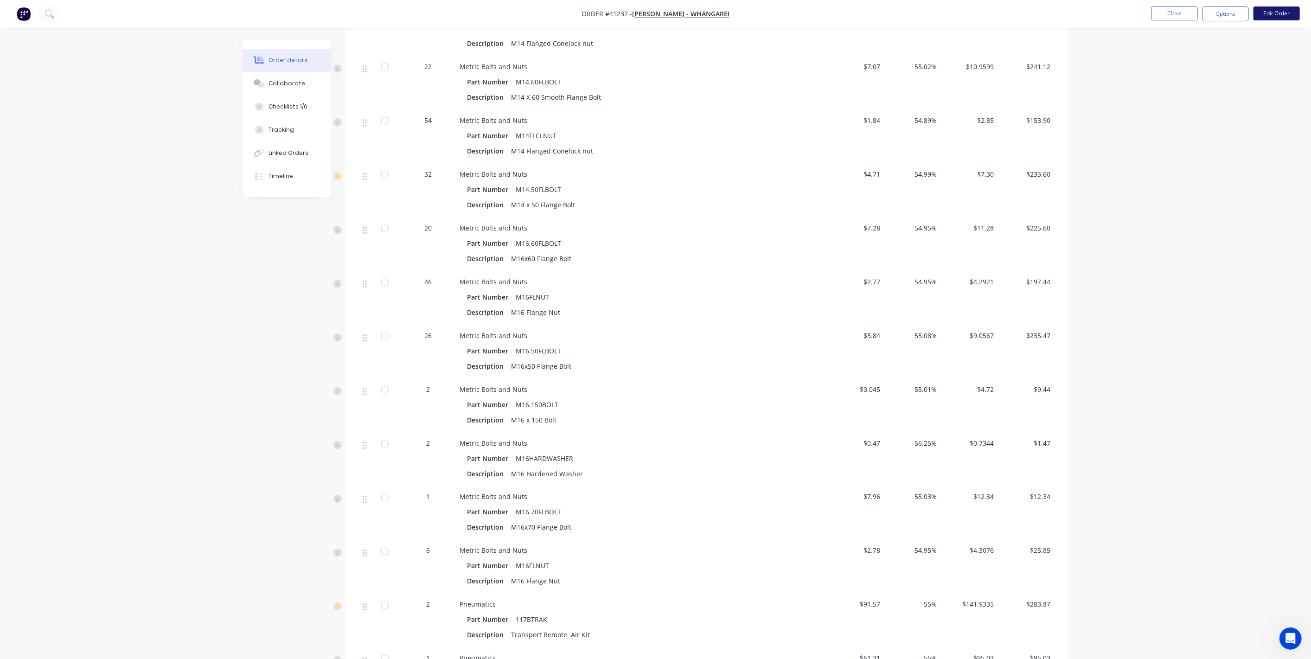
click at [1278, 13] on button "Edit Order" at bounding box center [1276, 13] width 46 height 14
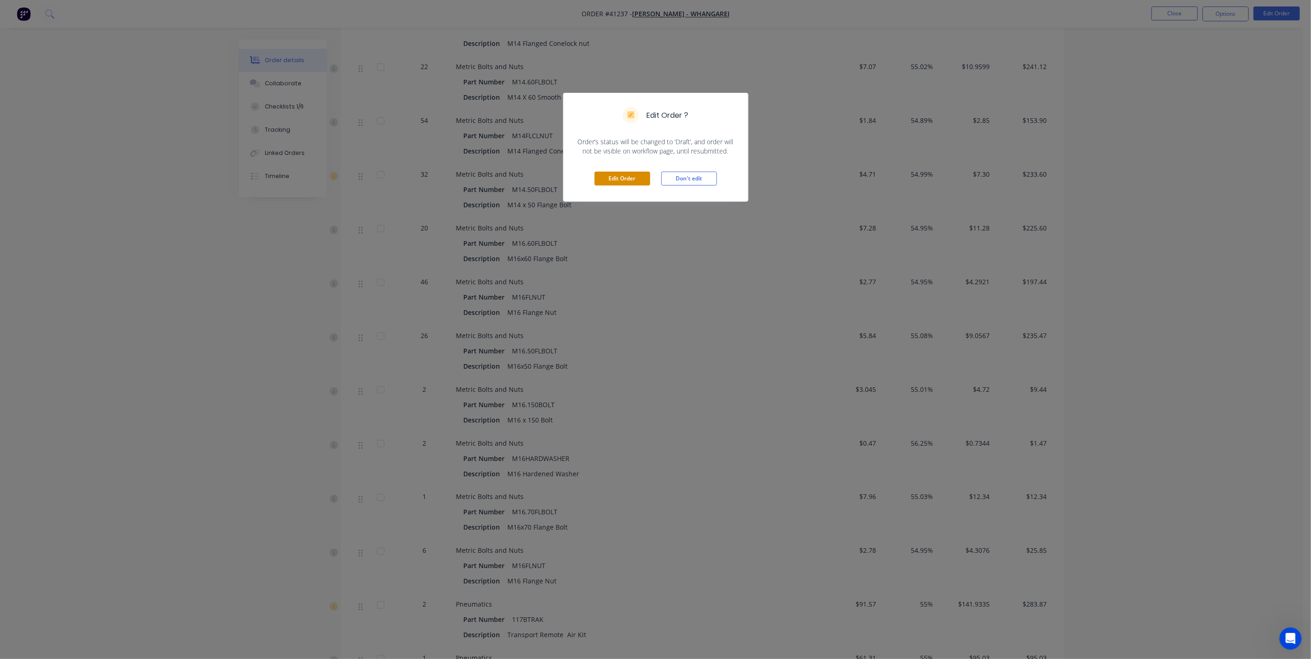
click at [618, 176] on button "Edit Order" at bounding box center [622, 179] width 56 height 14
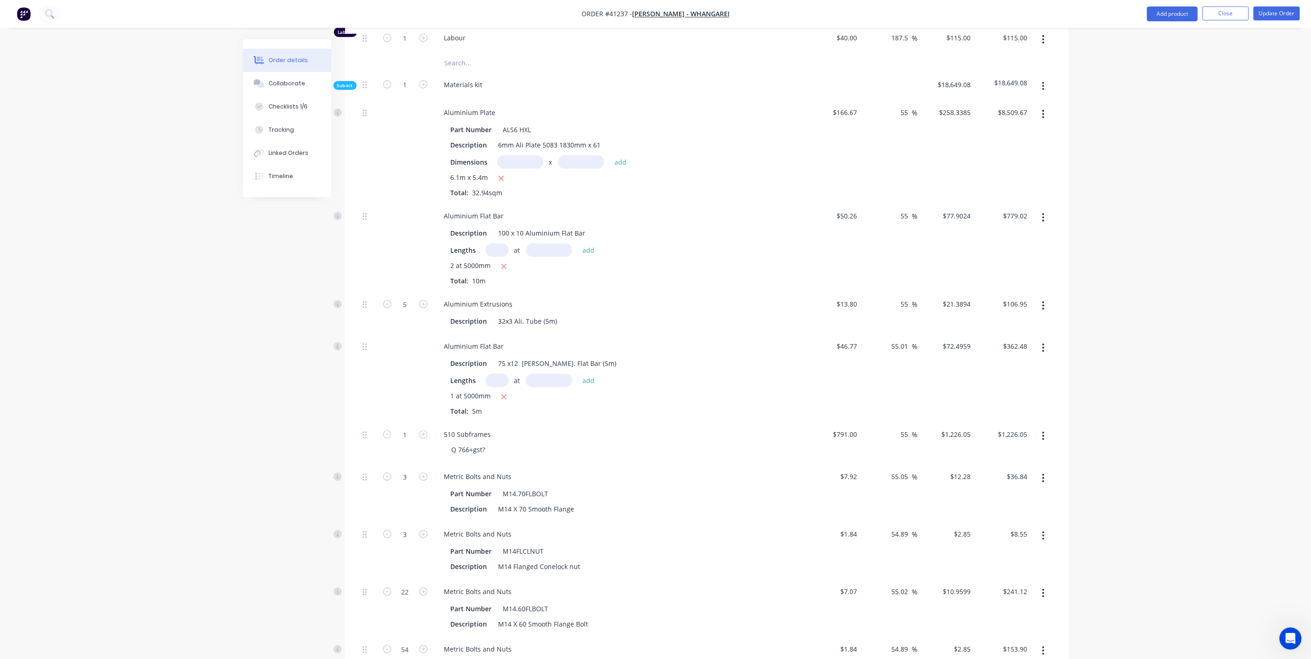
scroll to position [601, 0]
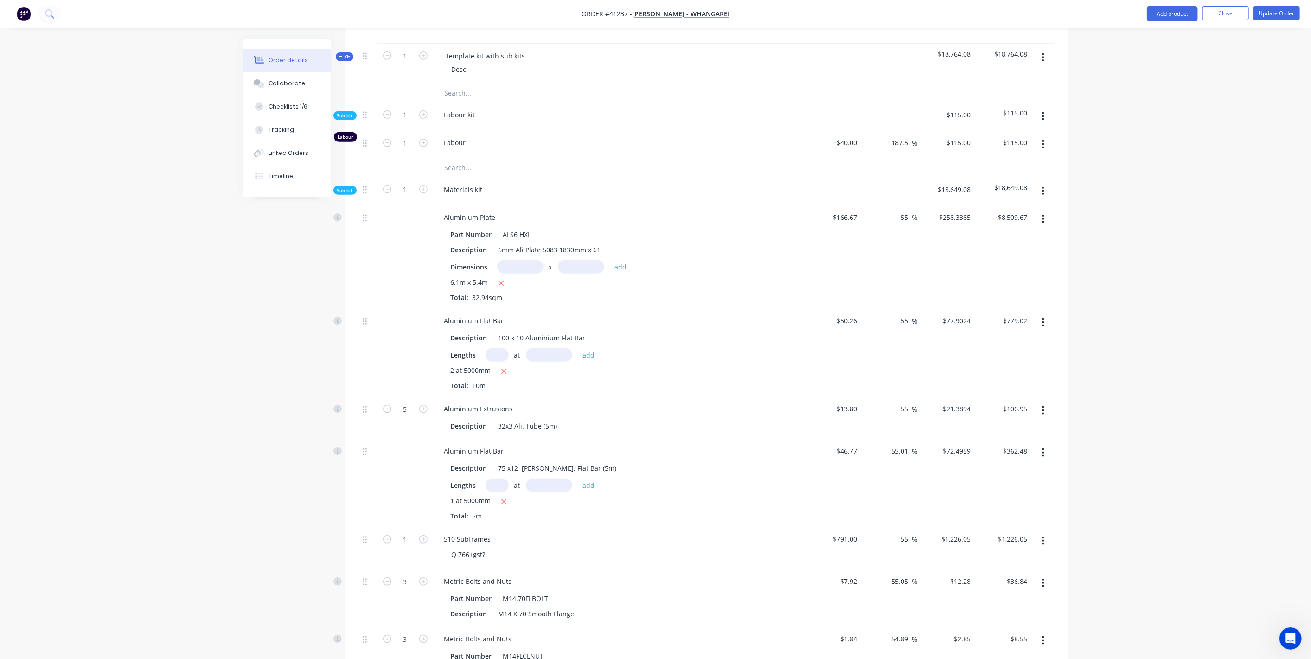
click at [497, 492] on input "text" at bounding box center [496, 484] width 23 height 13
type input "1"
type input "5000"
click at [578, 479] on button "add" at bounding box center [589, 485] width 22 height 13
type input "$724.96"
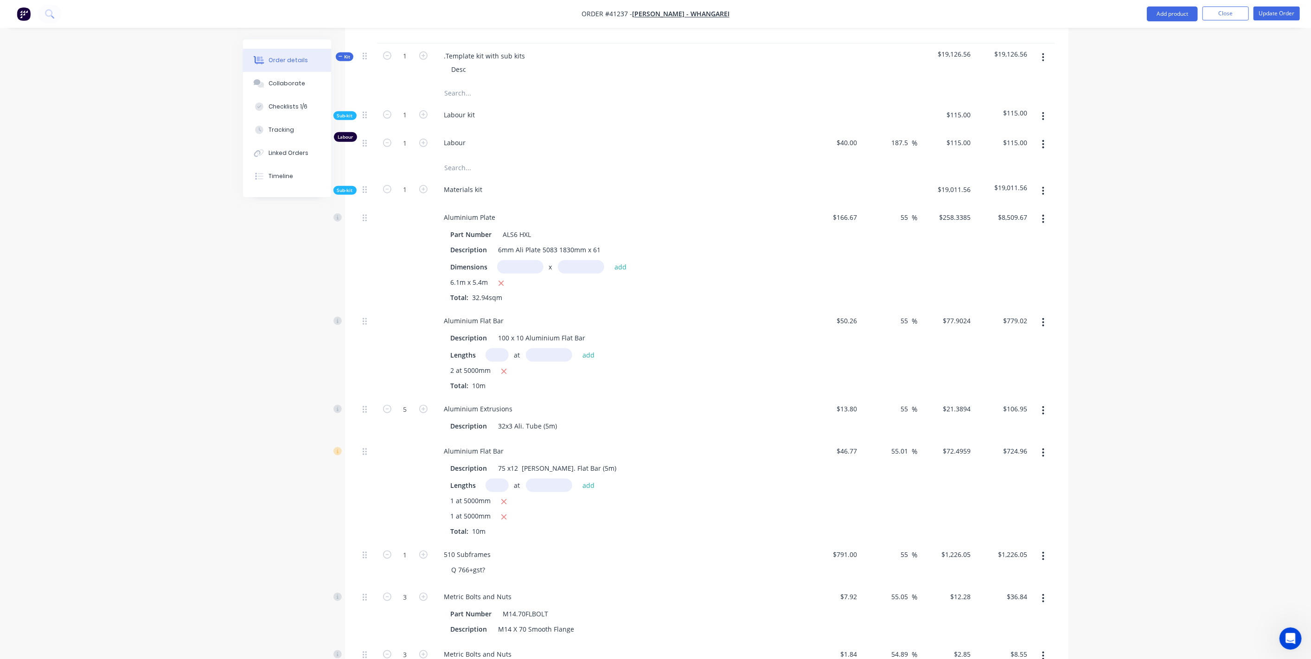
click at [603, 536] on div "1 at 5000mm 1 at 5000mm Total: 10m" at bounding box center [619, 516] width 336 height 40
click at [1292, 14] on button "Update Order" at bounding box center [1276, 13] width 46 height 14
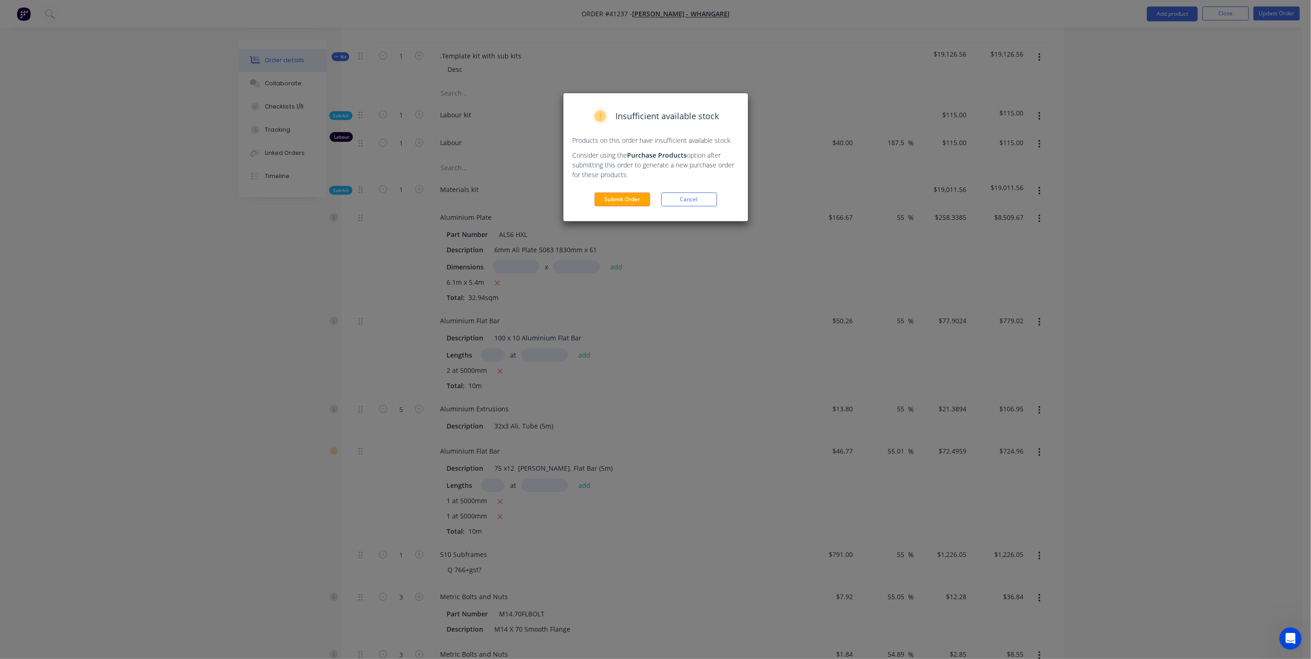
click at [608, 207] on div "Insufficient available stock Products on this order have insufficient available…" at bounding box center [655, 157] width 185 height 128
click at [609, 204] on button "Submit Order" at bounding box center [622, 199] width 56 height 14
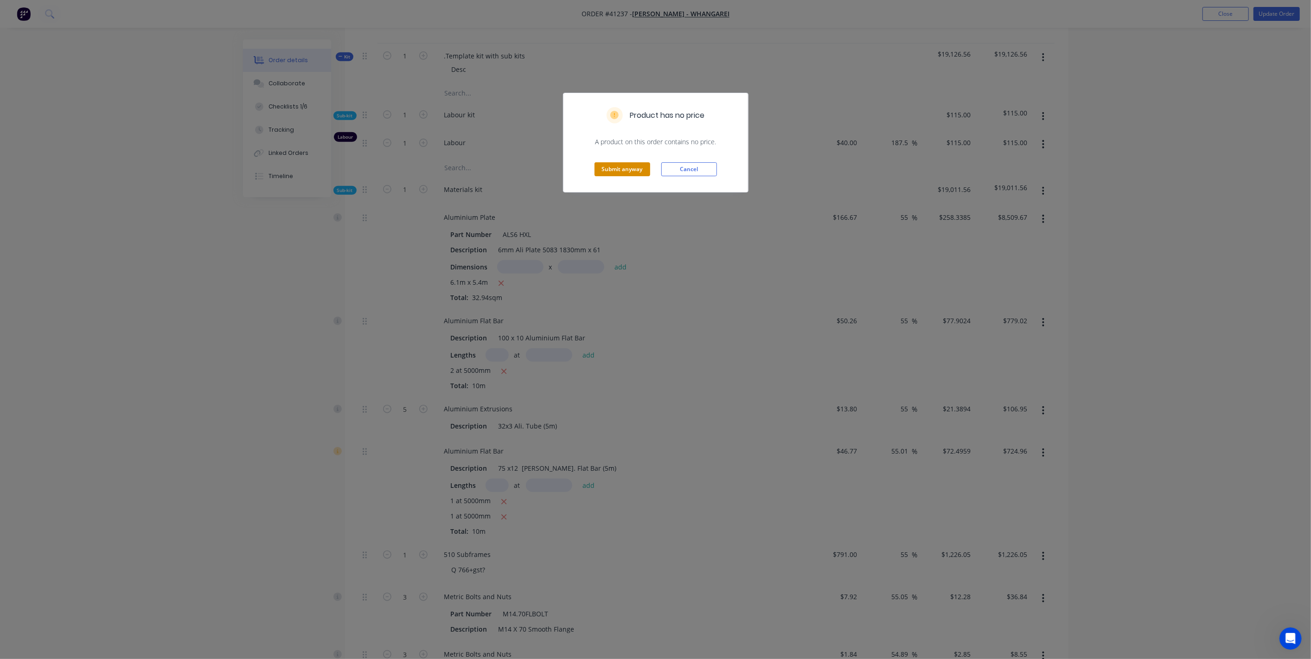
click at [624, 166] on button "Submit anyway" at bounding box center [622, 169] width 56 height 14
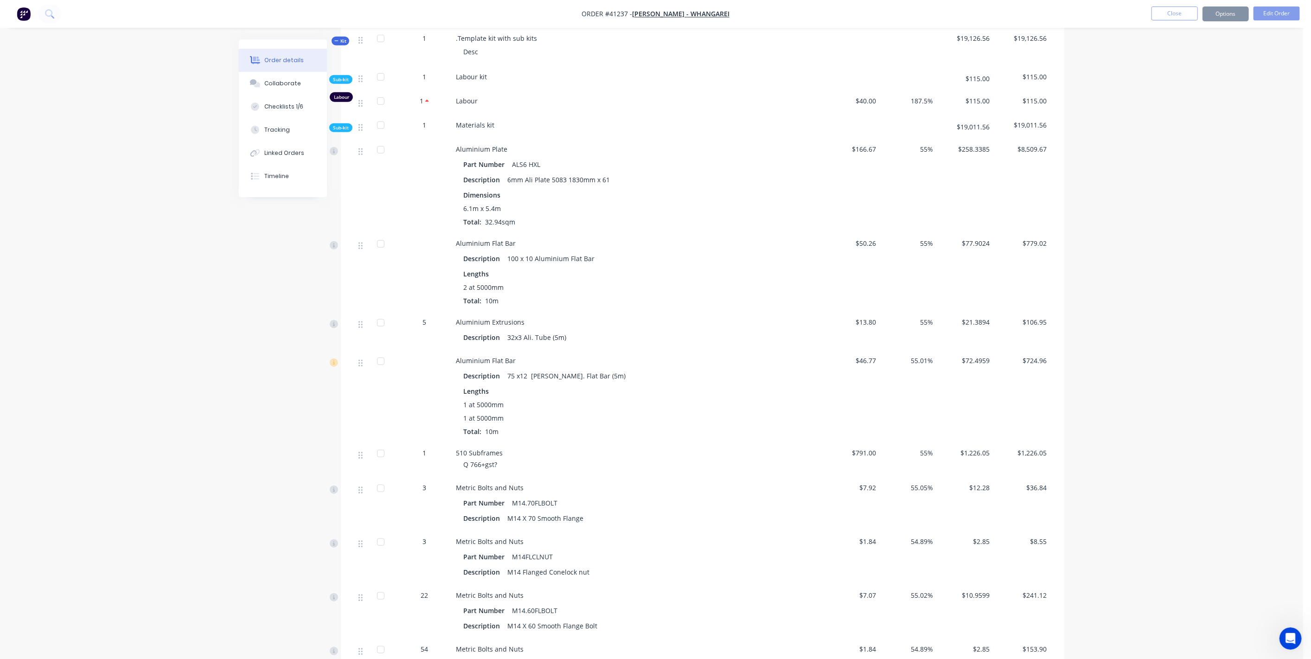
scroll to position [591, 0]
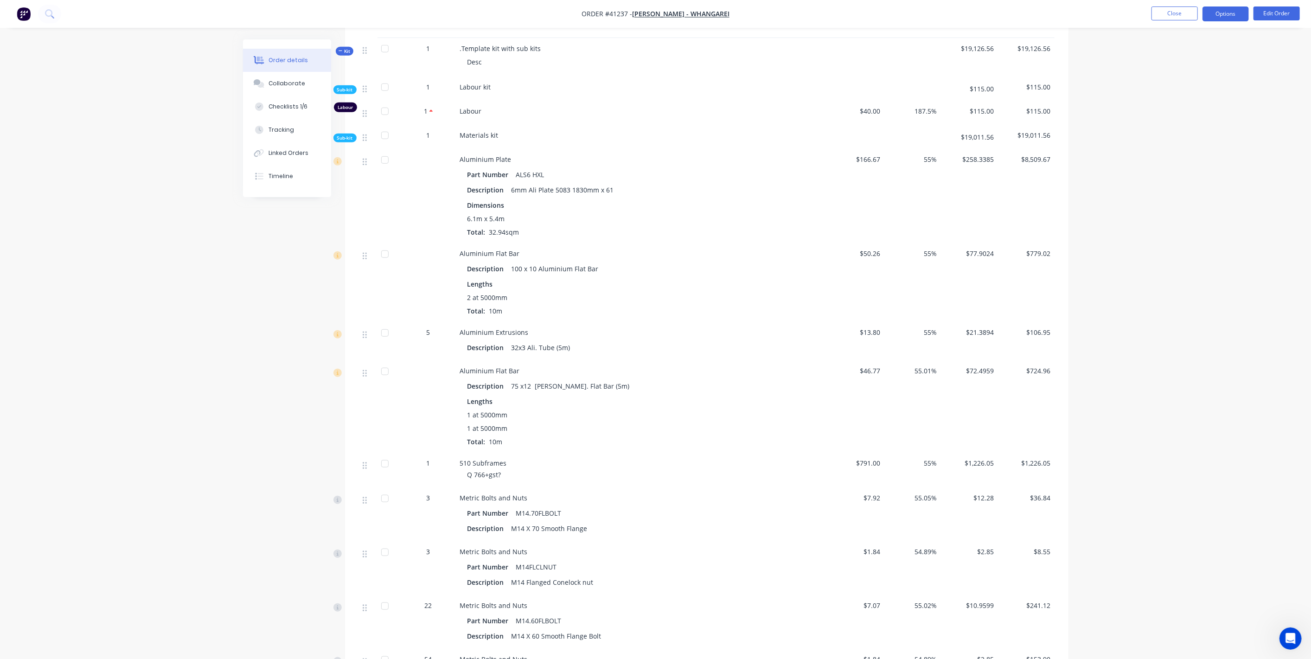
click at [1216, 15] on button "Options" at bounding box center [1225, 13] width 46 height 15
click at [1181, 169] on div "Purchase Products" at bounding box center [1197, 167] width 85 height 13
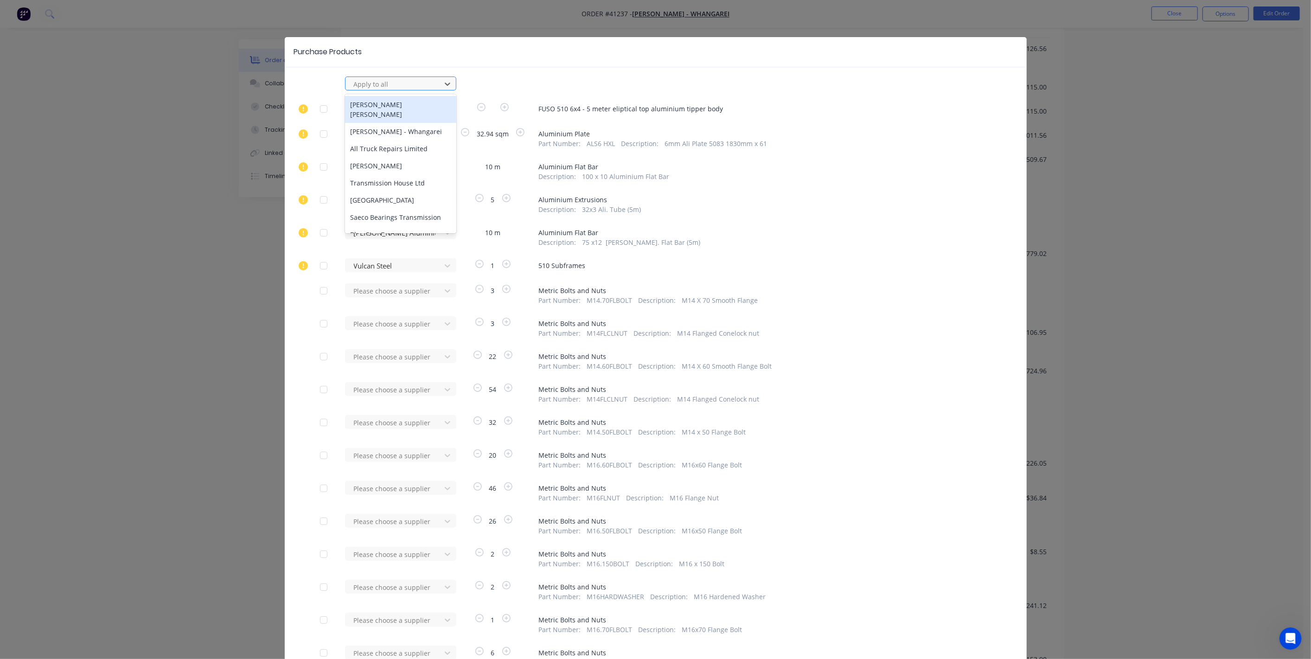
drag, startPoint x: 1179, startPoint y: 172, endPoint x: 1161, endPoint y: 170, distance: 17.7
click at [1178, 172] on div "Purchase Products 241 results available. Use Up and Down to choose options, pre…" at bounding box center [655, 329] width 1311 height 659
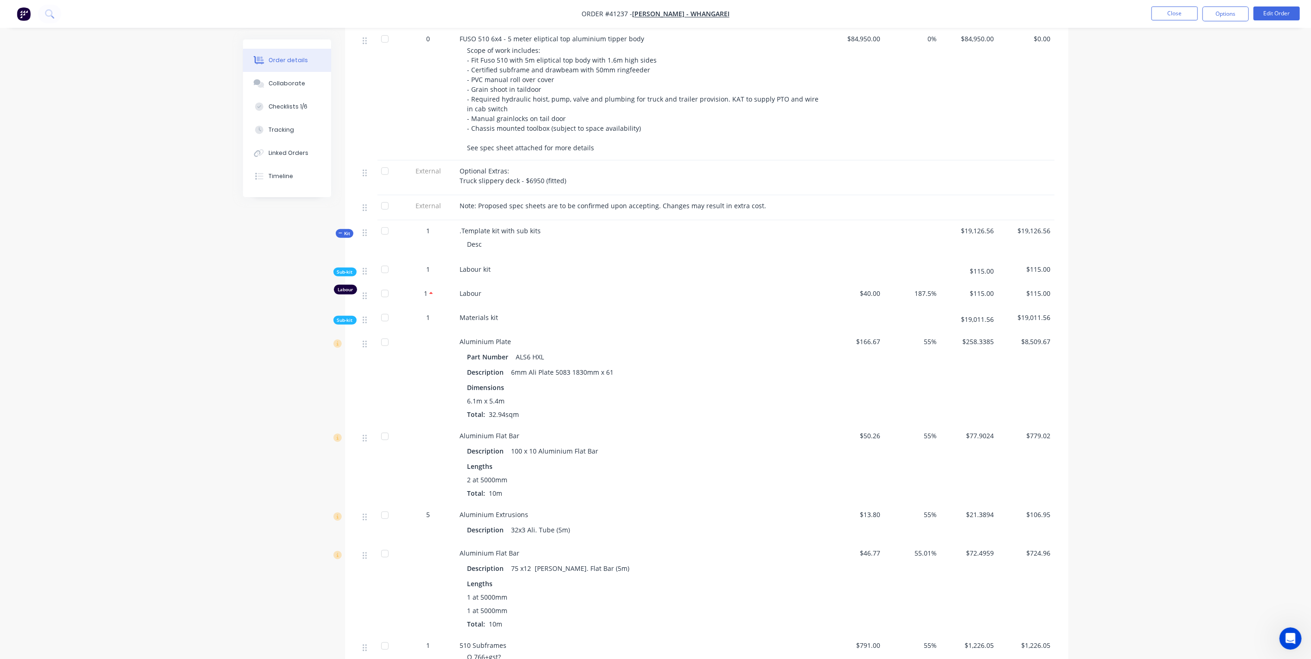
scroll to position [402, 0]
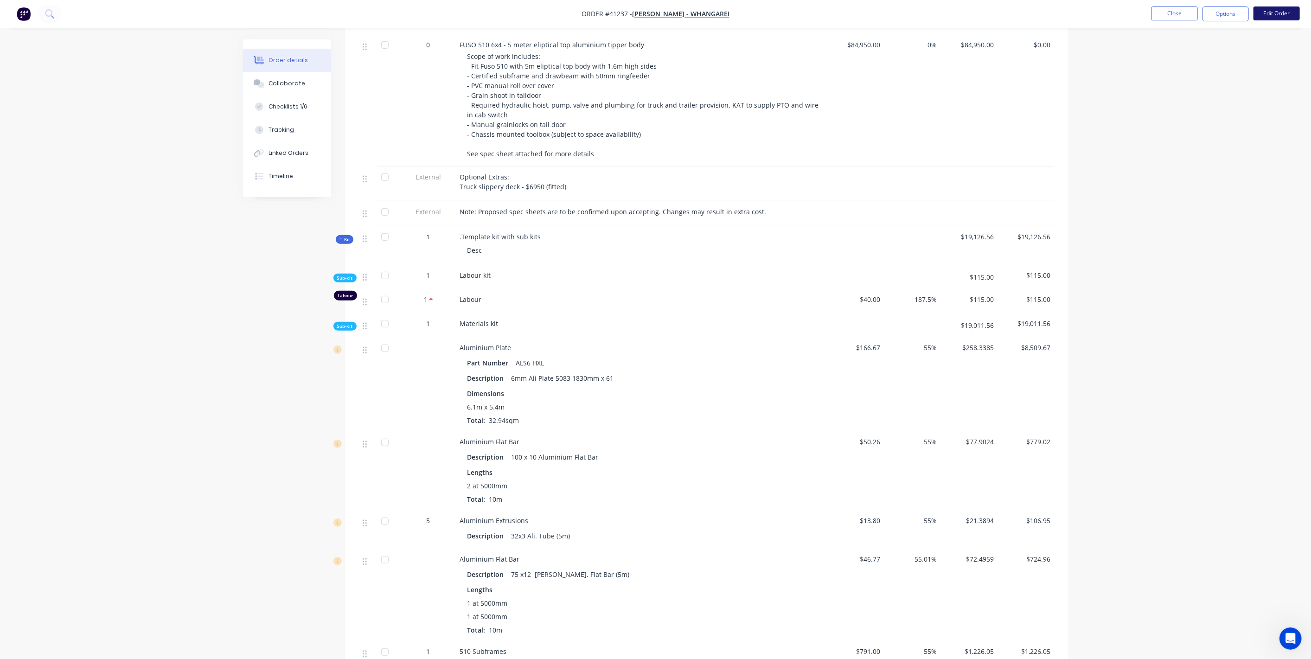
click at [1280, 16] on button "Edit Order" at bounding box center [1276, 13] width 46 height 14
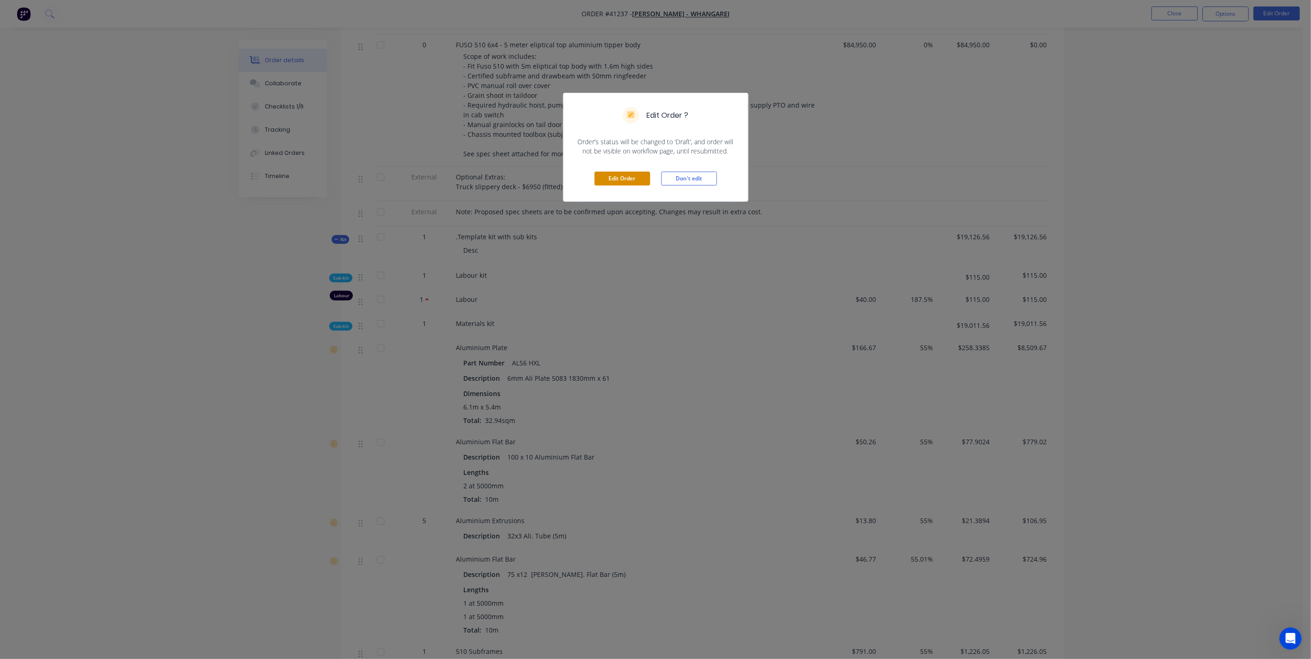
click at [623, 179] on button "Edit Order" at bounding box center [622, 179] width 56 height 14
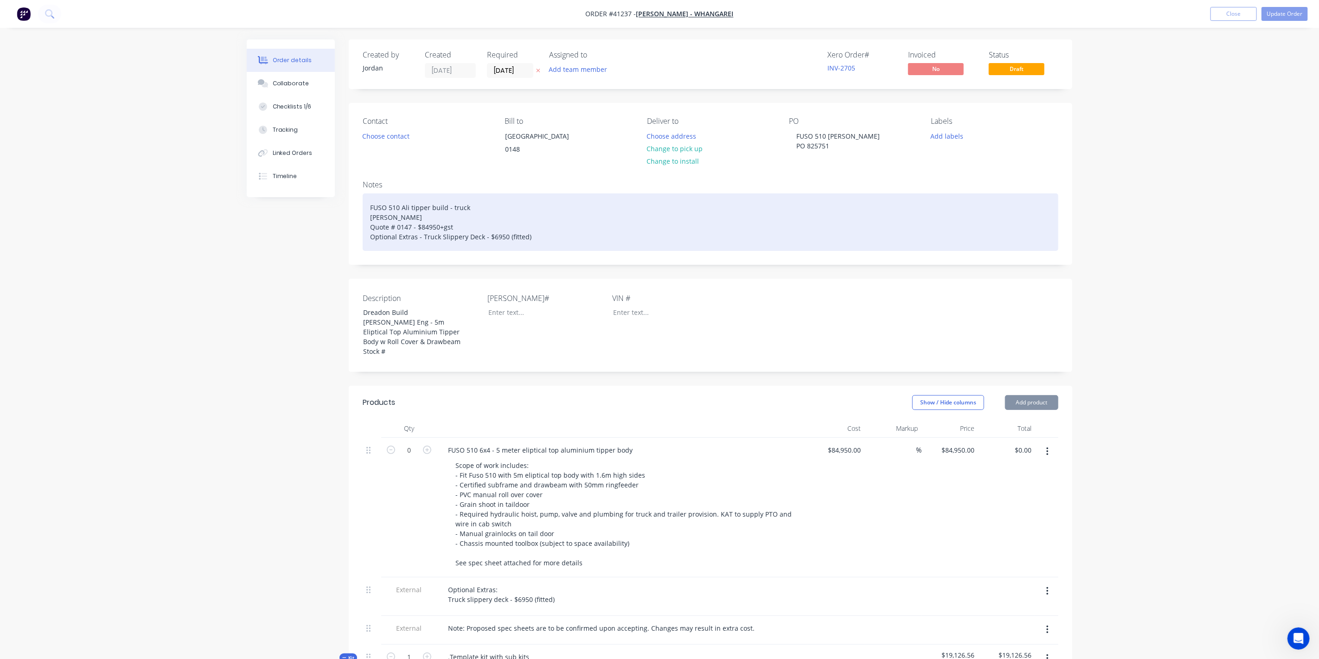
type input "$84,950.00"
type input "$40.00"
type input "187.5"
type input "$115.00"
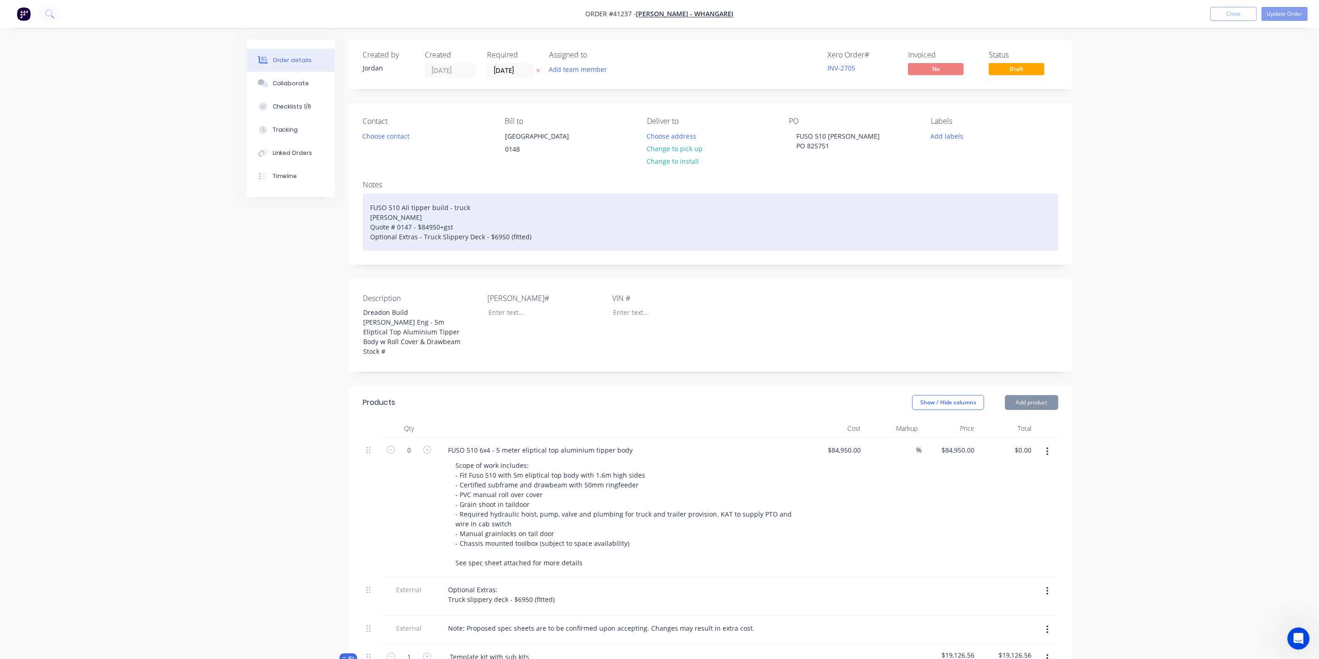
type input "$115.00"
type input "$166.67"
type input "55"
type input "$258.3385"
type input "$8,509.67"
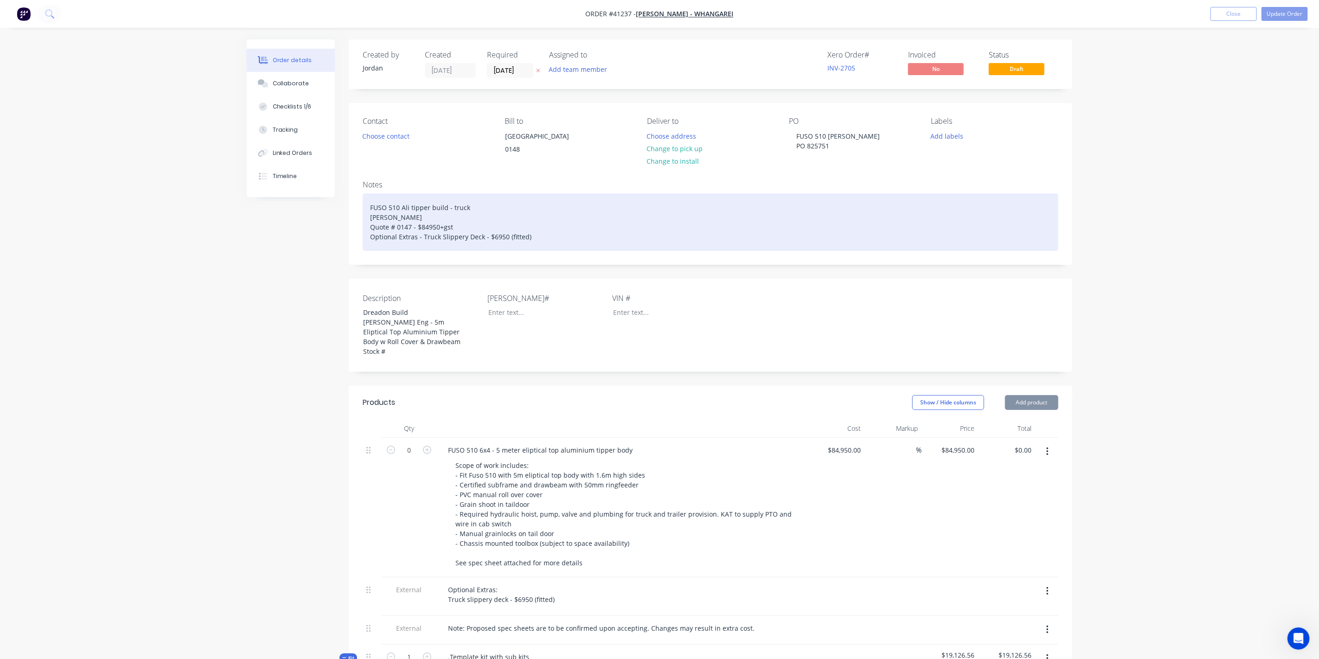
type input "$50.26"
type input "55"
type input "$77.9024"
type input "$779.02"
type input "$13.80"
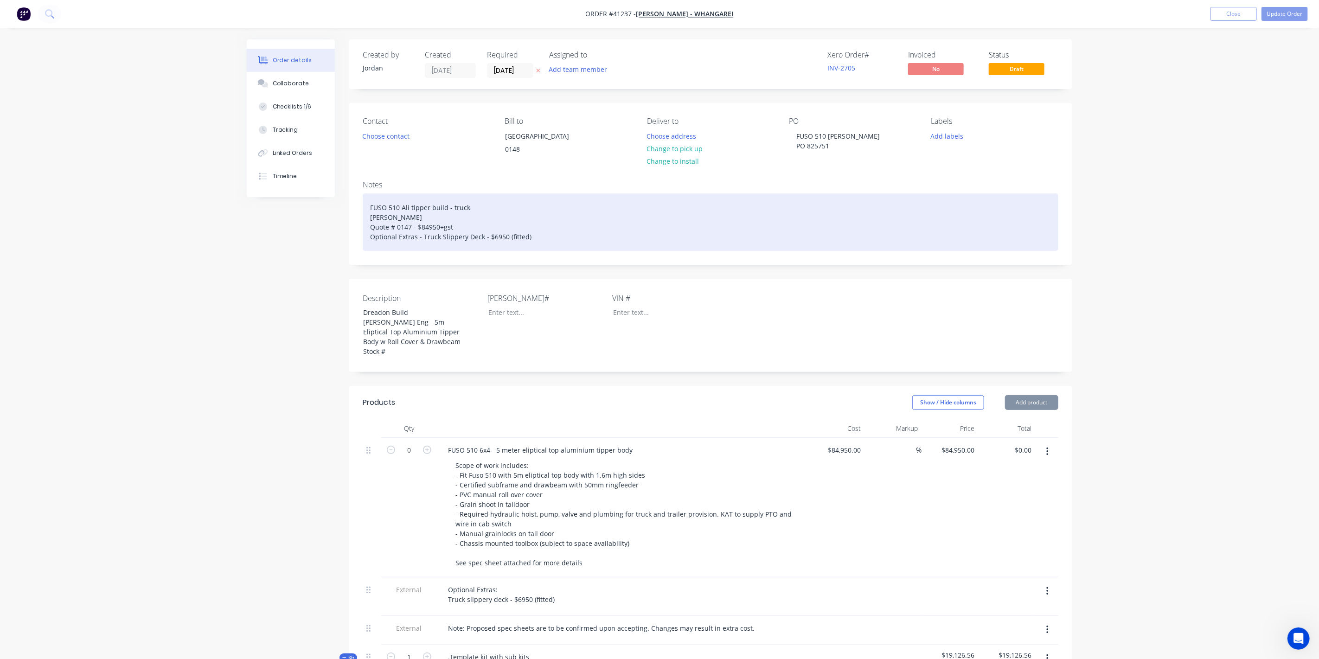
type input "55"
type input "$21.3894"
type input "$106.95"
type input "$46.77"
type input "55.01"
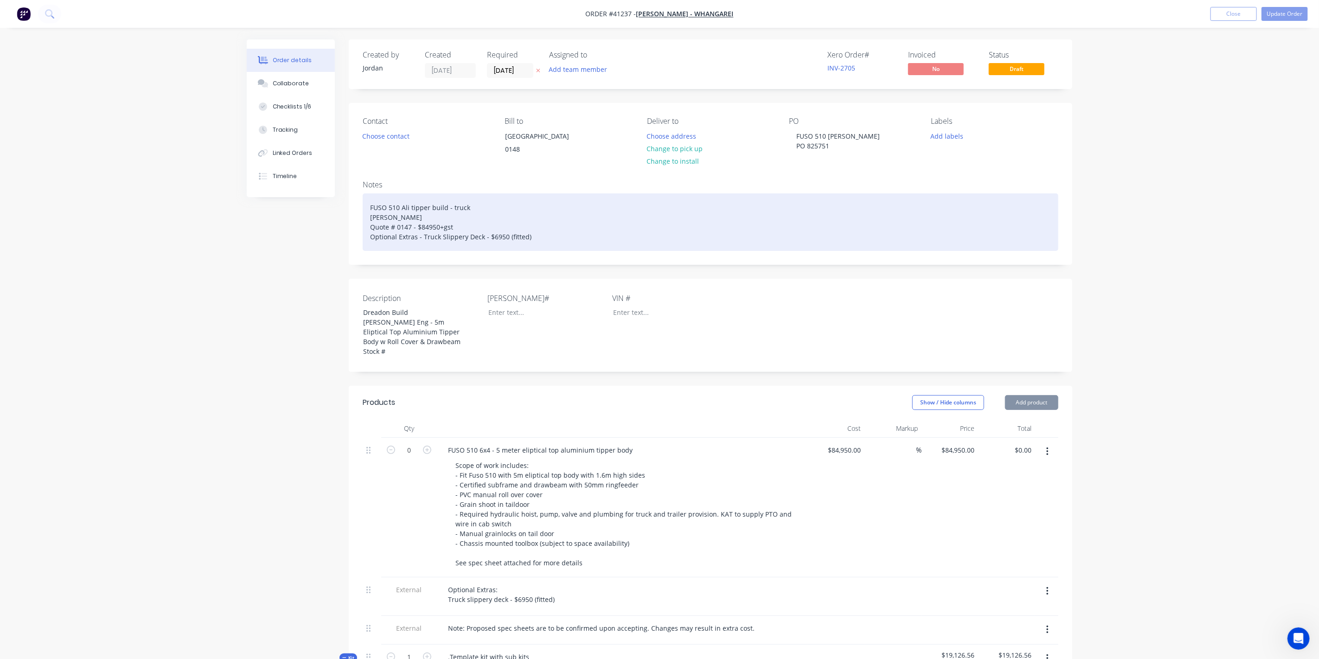
type input "$72.4959"
type input "$724.96"
type input "$791.00"
type input "55"
type input "$1,226.05"
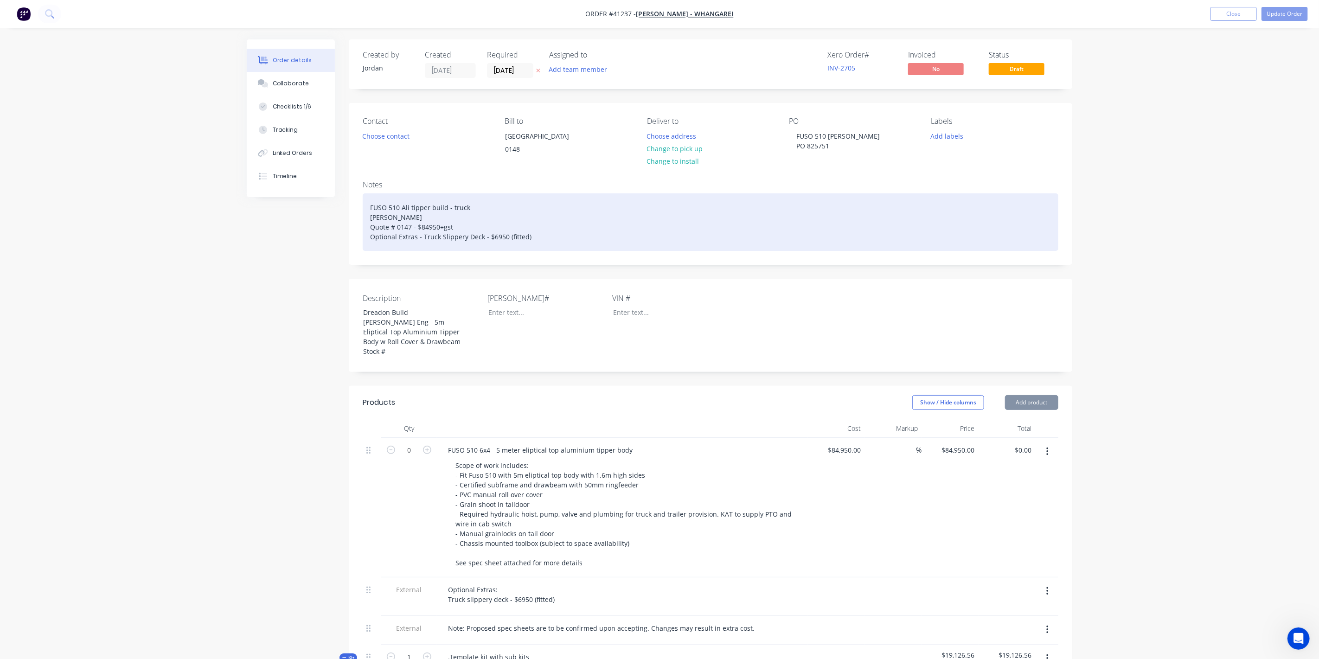
type input "$1,226.05"
type input "$7.92"
type input "55.05"
type input "$12.28"
type input "$36.84"
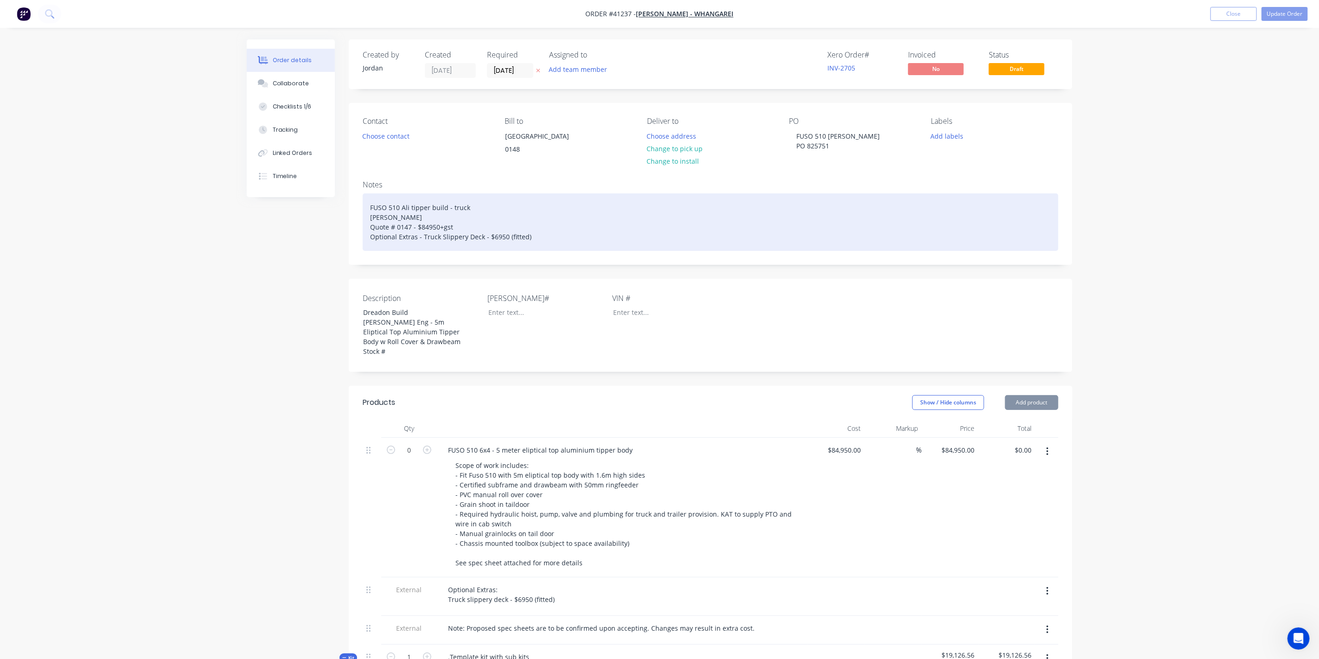
type input "$1.84"
type input "54.89"
type input "$2.85"
type input "$8.55"
type input "$7.07"
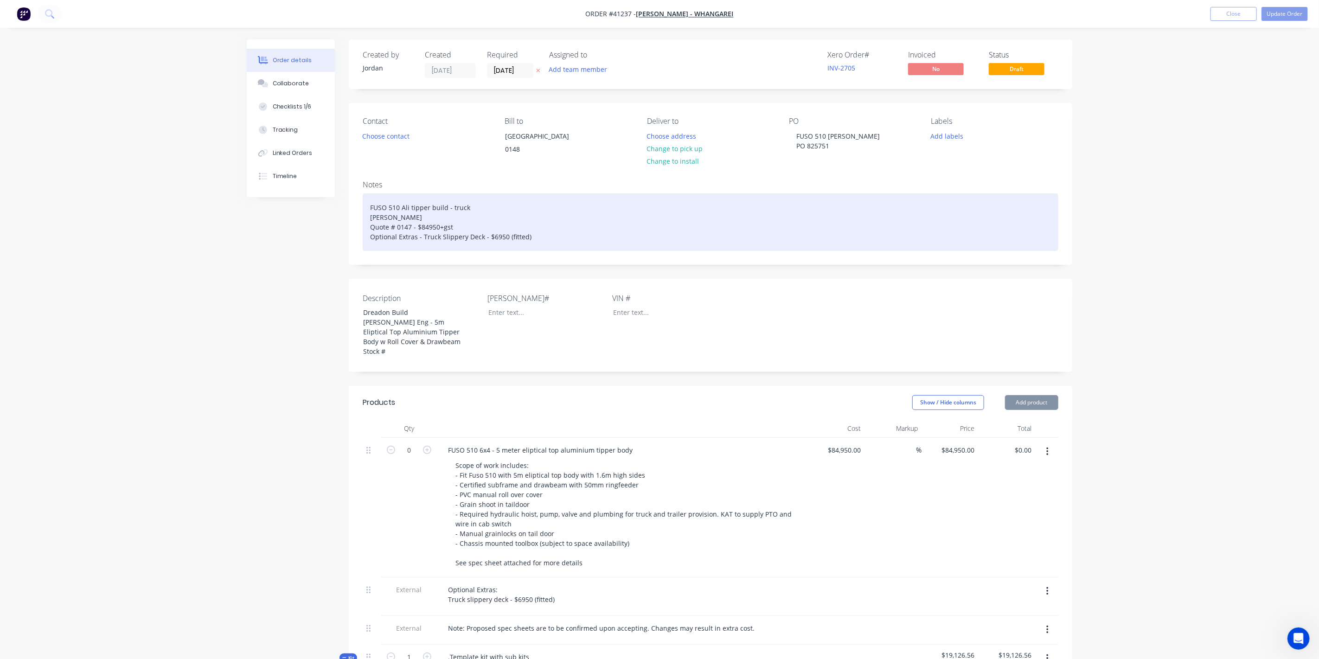
type input "55.02"
type input "$10.9599"
type input "$241.12"
type input "$1.84"
type input "54.89"
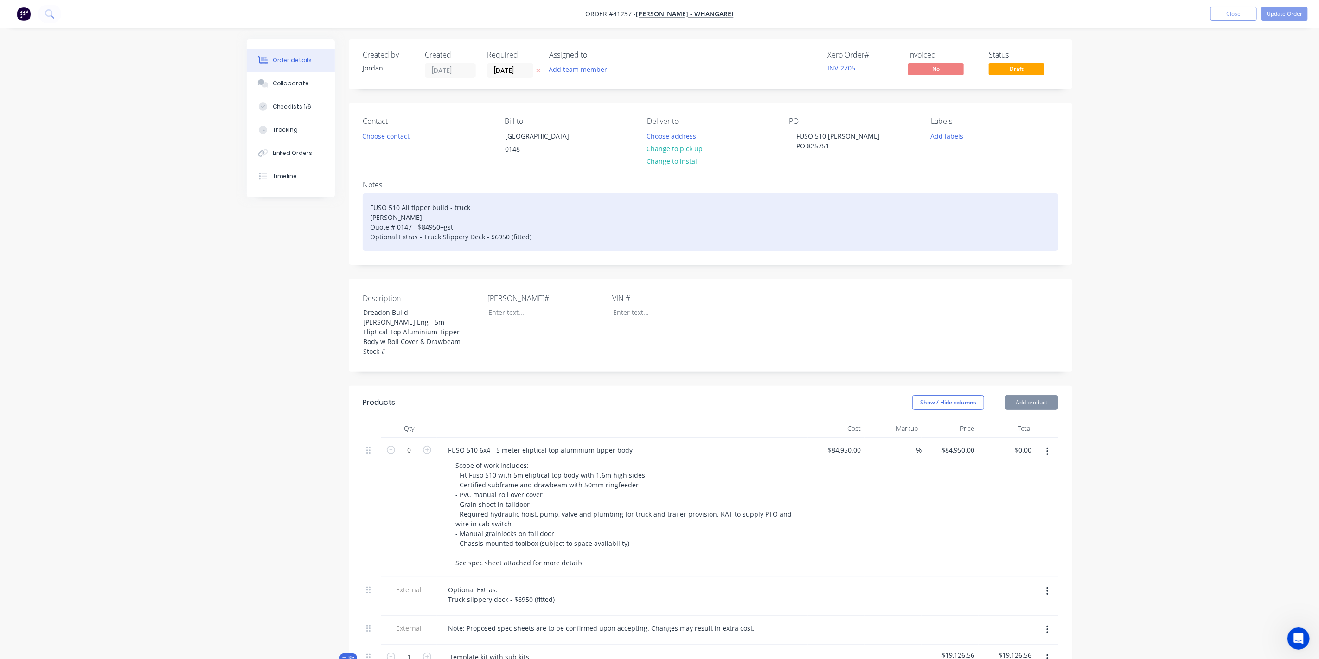
type input "$2.85"
type input "$153.90"
type input "$4.71"
type input "54.99"
type input "$7.30"
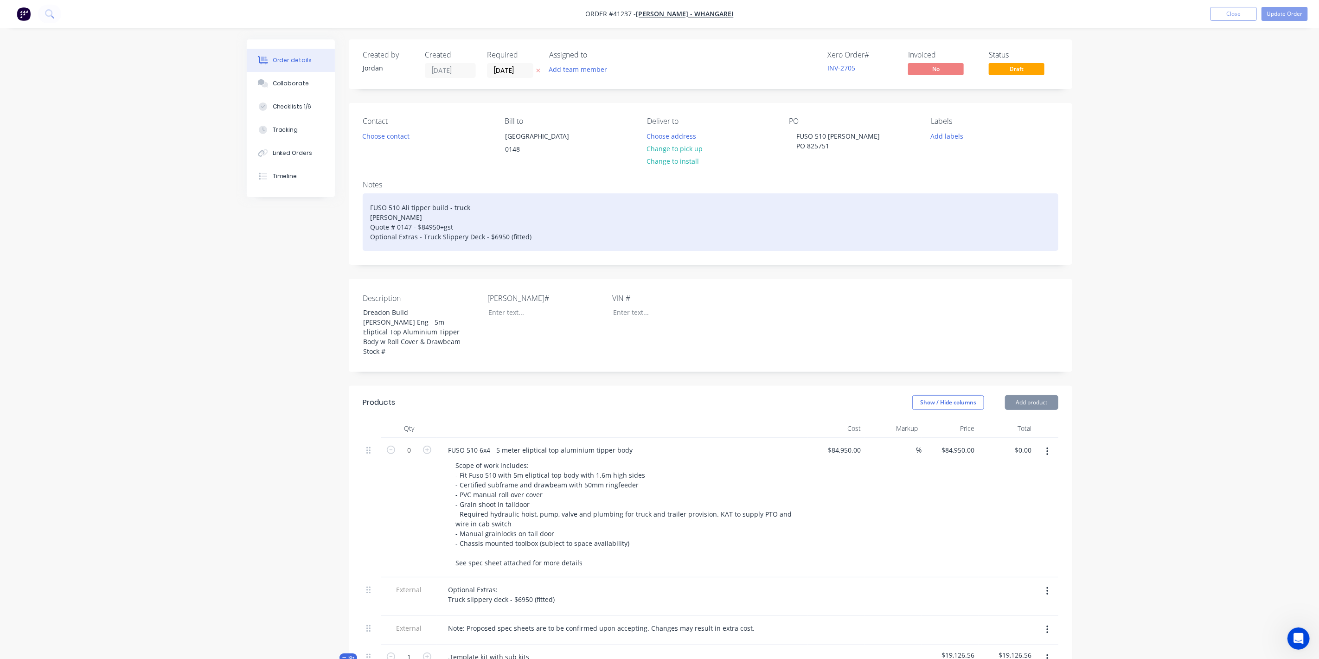
type input "$233.60"
type input "$7.28"
type input "54.95"
type input "$11.28"
type input "$225.60"
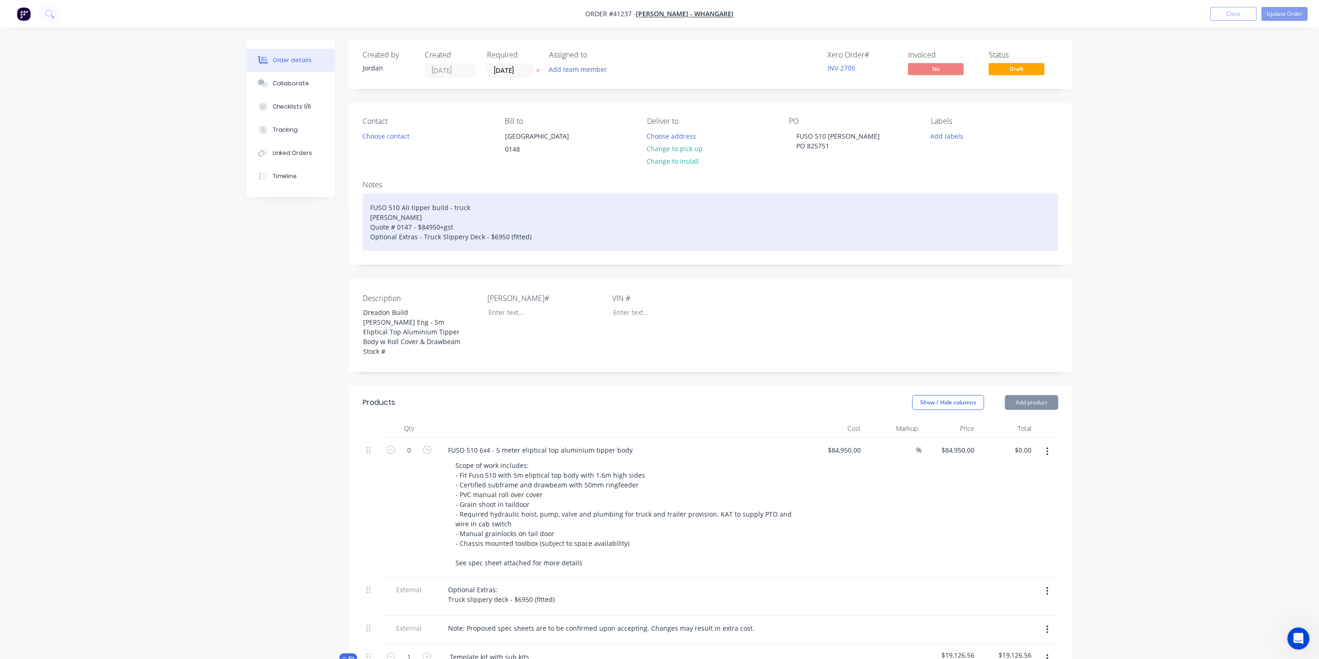
type input "$2.77"
type input "54.95"
type input "$4.2921"
type input "$197.44"
type input "$5.84"
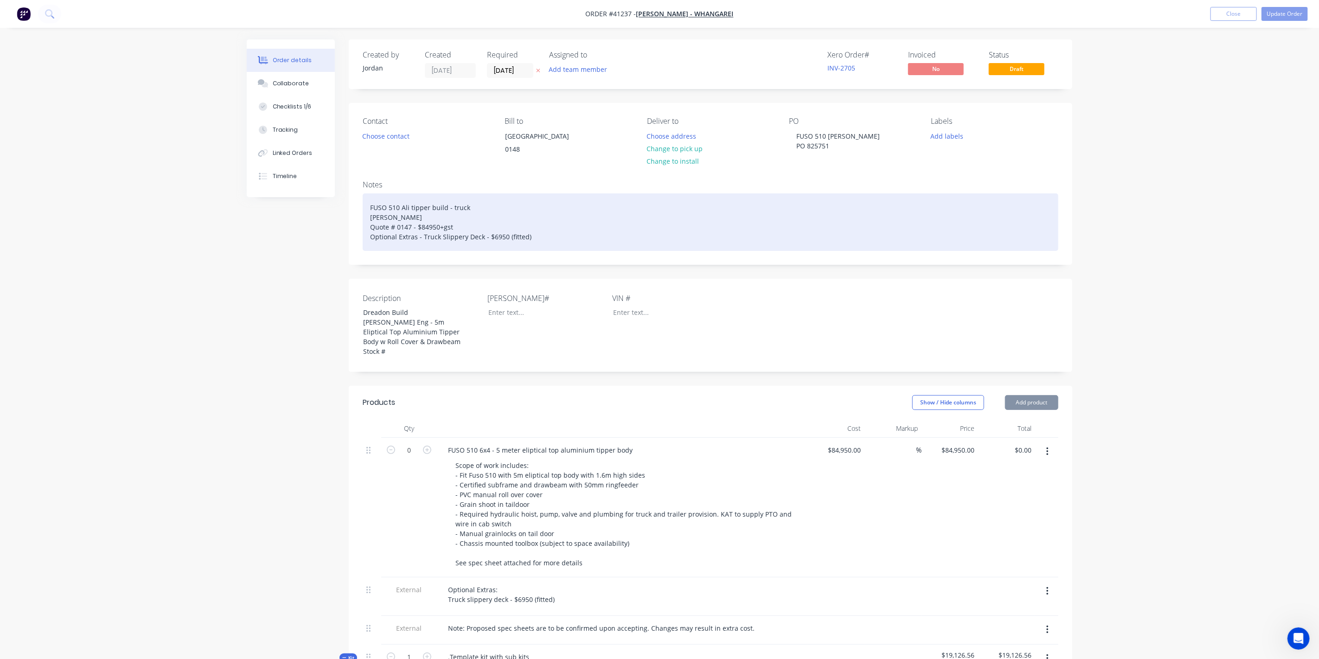
type input "55.08"
type input "$9.0567"
type input "$235.47"
type input "$3.045"
type input "55.01"
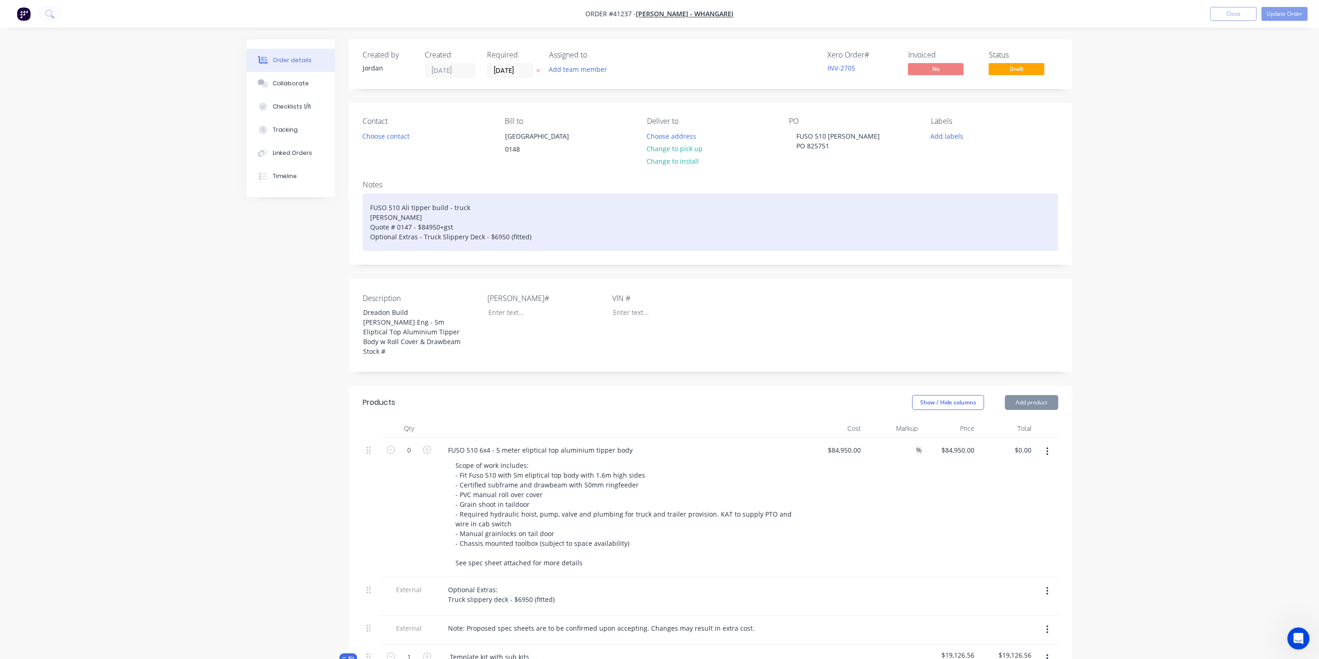
type input "$4.72"
type input "$9.44"
type input "$0.47"
type input "56.25"
type input "$0.7344"
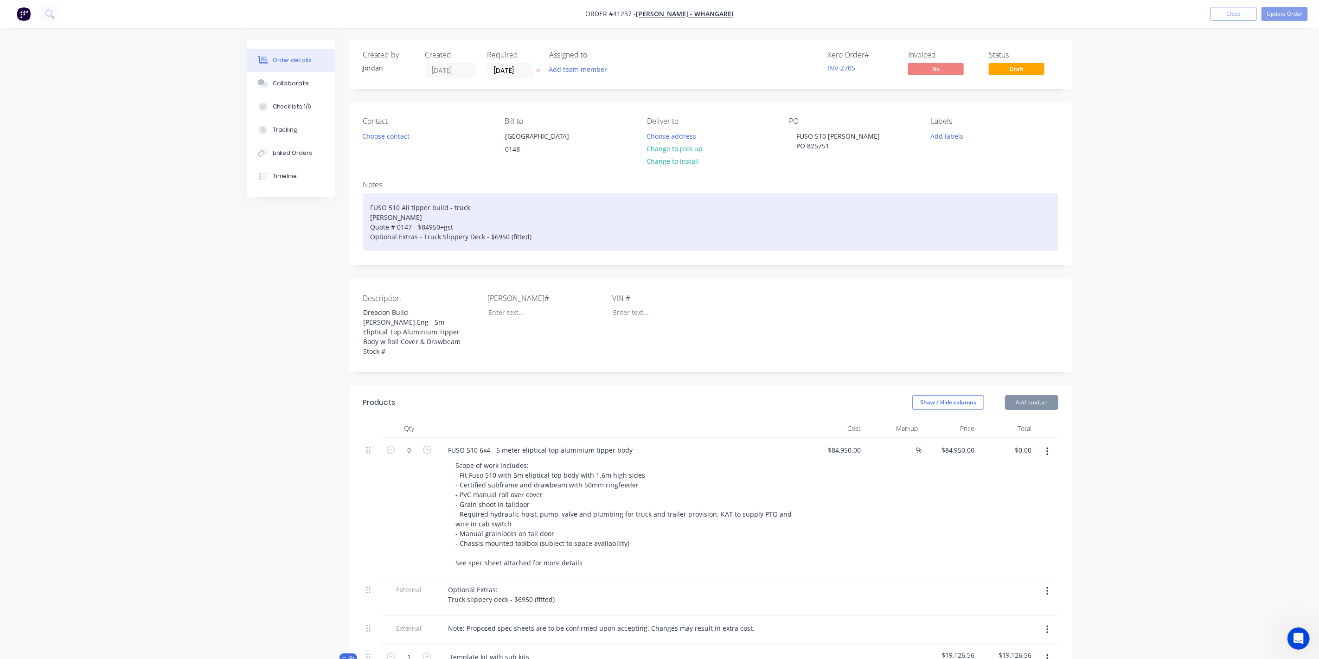
type input "$1.47"
type input "$7.96"
type input "55.03"
type input "$12.34"
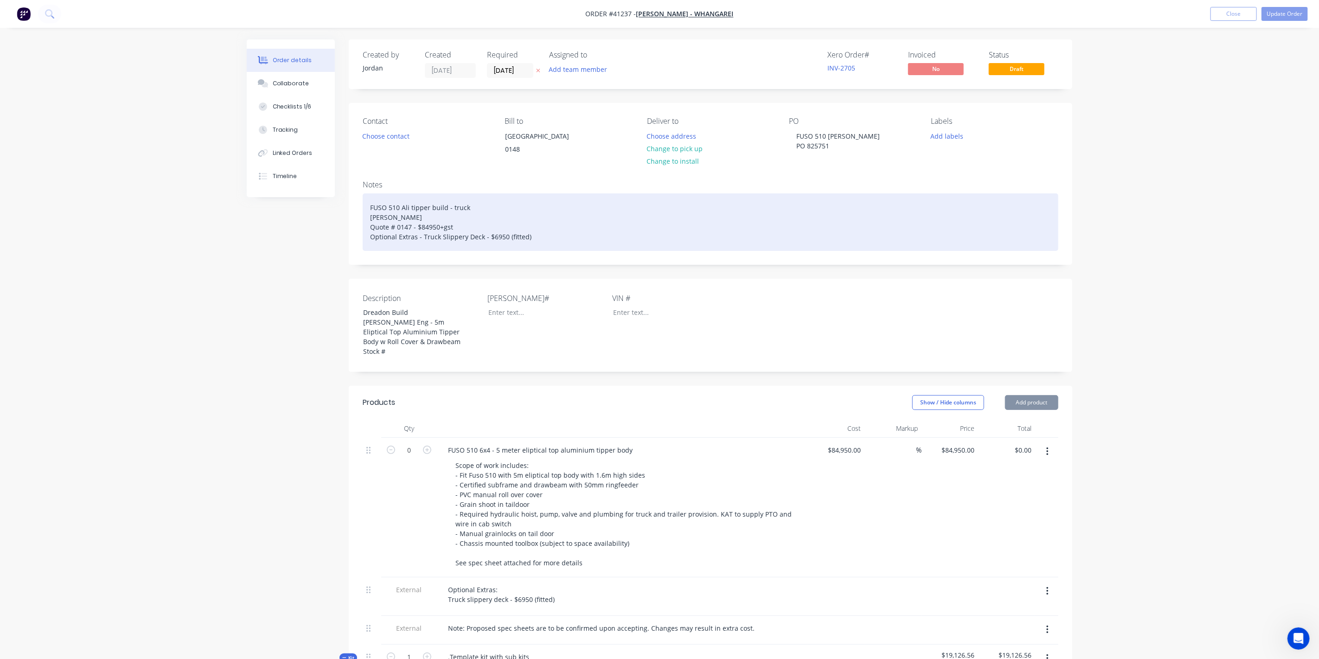
type input "$2.78"
type input "54.95"
type input "$4.3076"
type input "$25.85"
type input "$91.57"
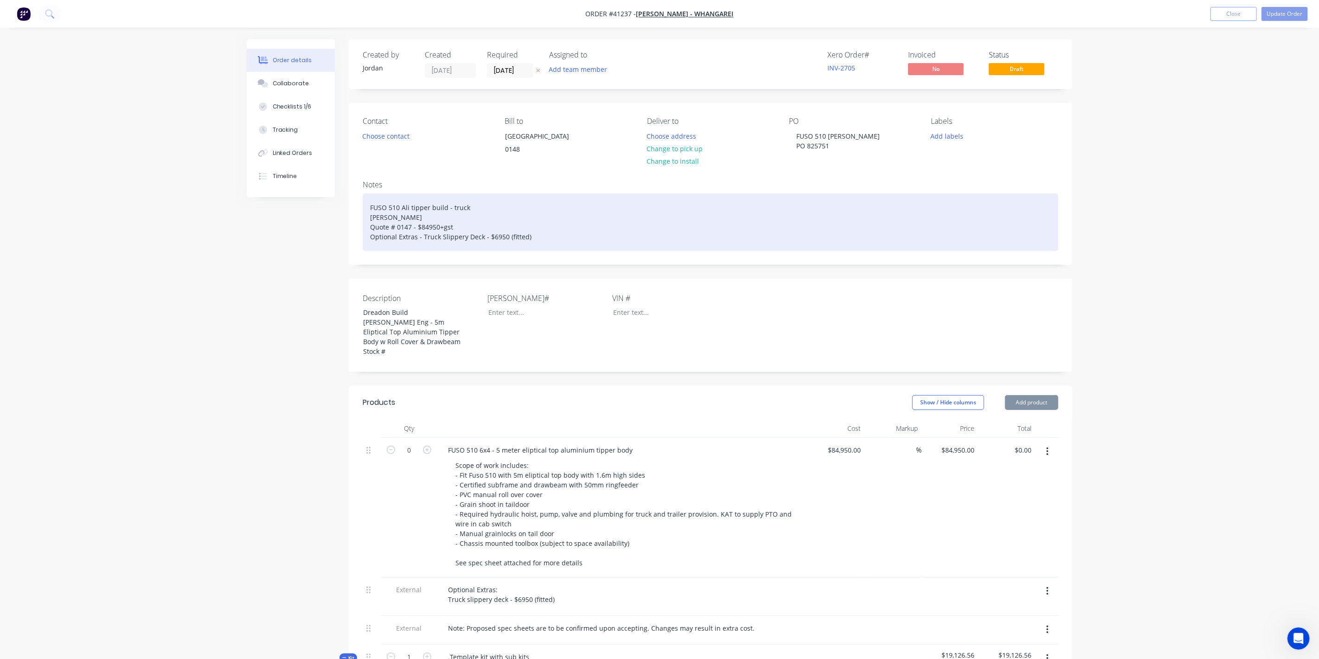
type input "55"
type input "$141.9335"
type input "$283.87"
type input "$61.31"
type input "55"
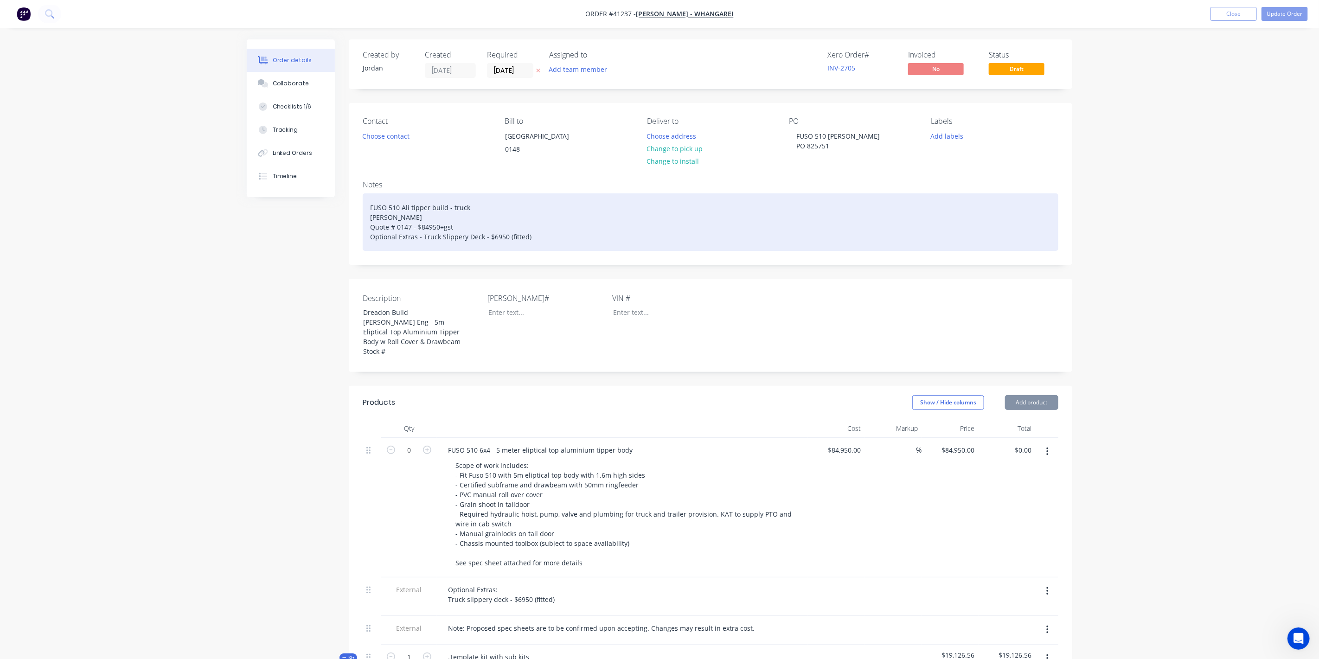
type input "$95.03"
type input "$6.33"
type input "54.98"
type input "$9.81"
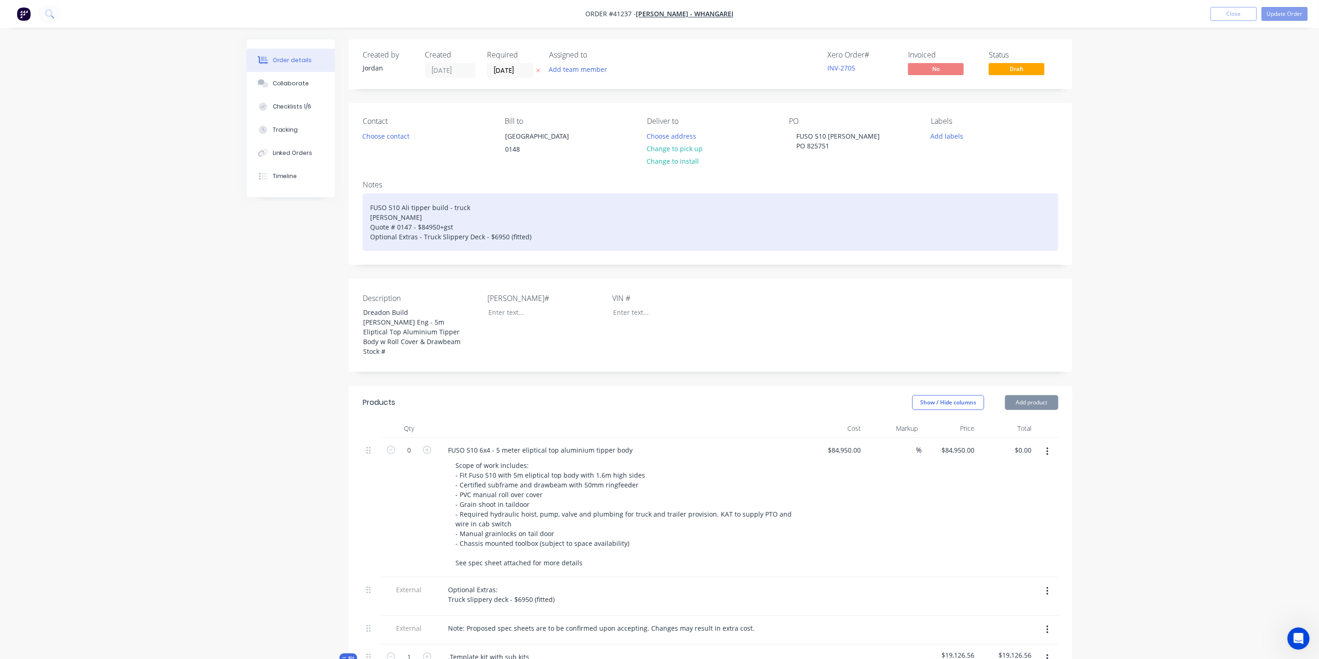
type input "$9.81"
type input "$5.73"
type input "$11.46"
type input "$4.00"
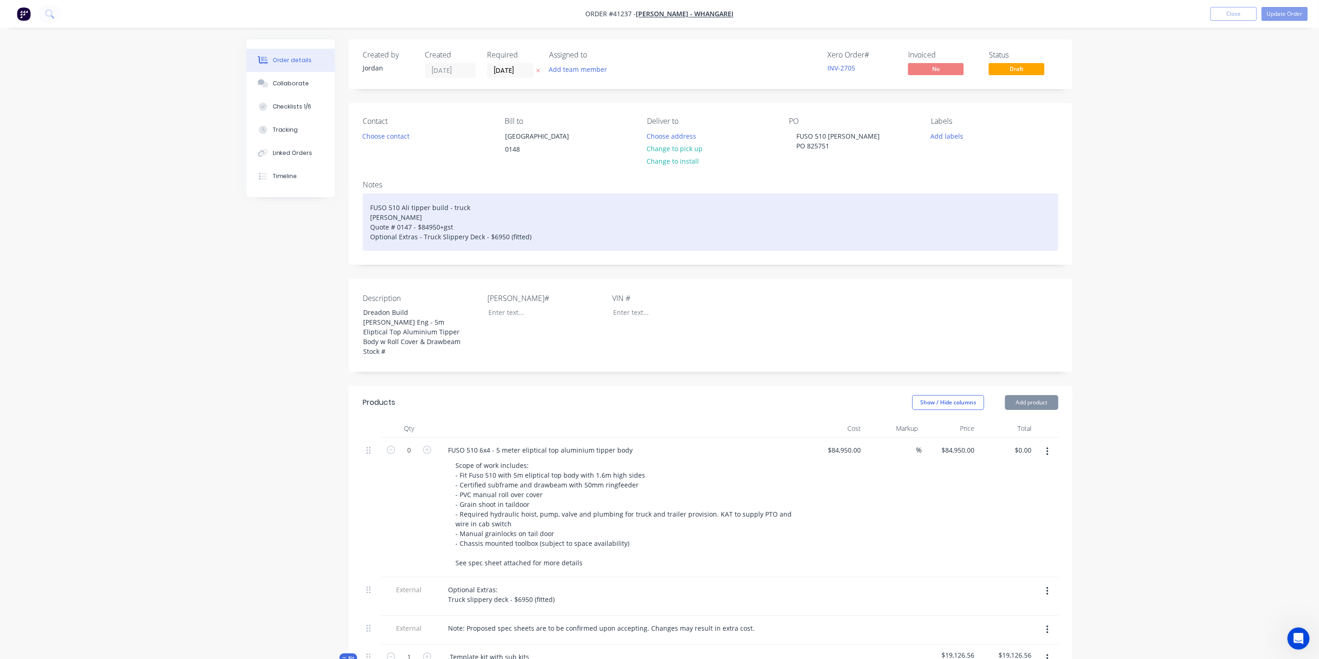
type input "$4.00"
type input "$3.87"
type input "$15.48"
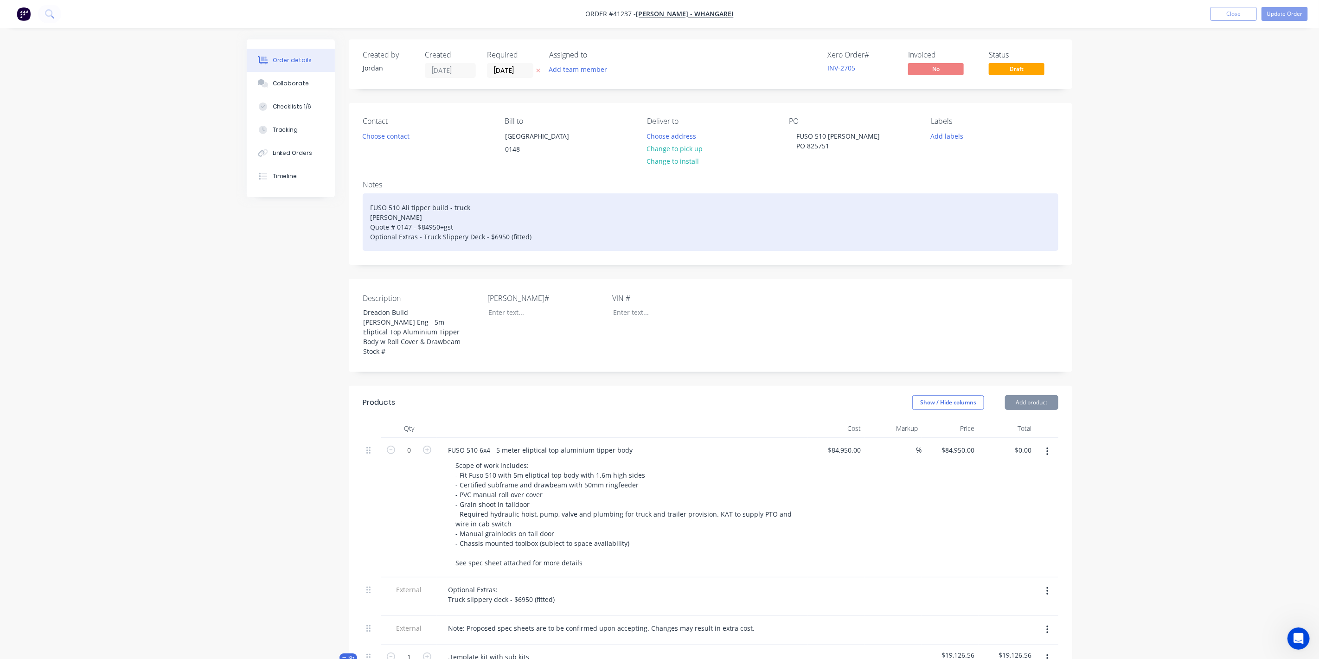
type input "$5.453"
type input "$16.36"
type input "$3.48"
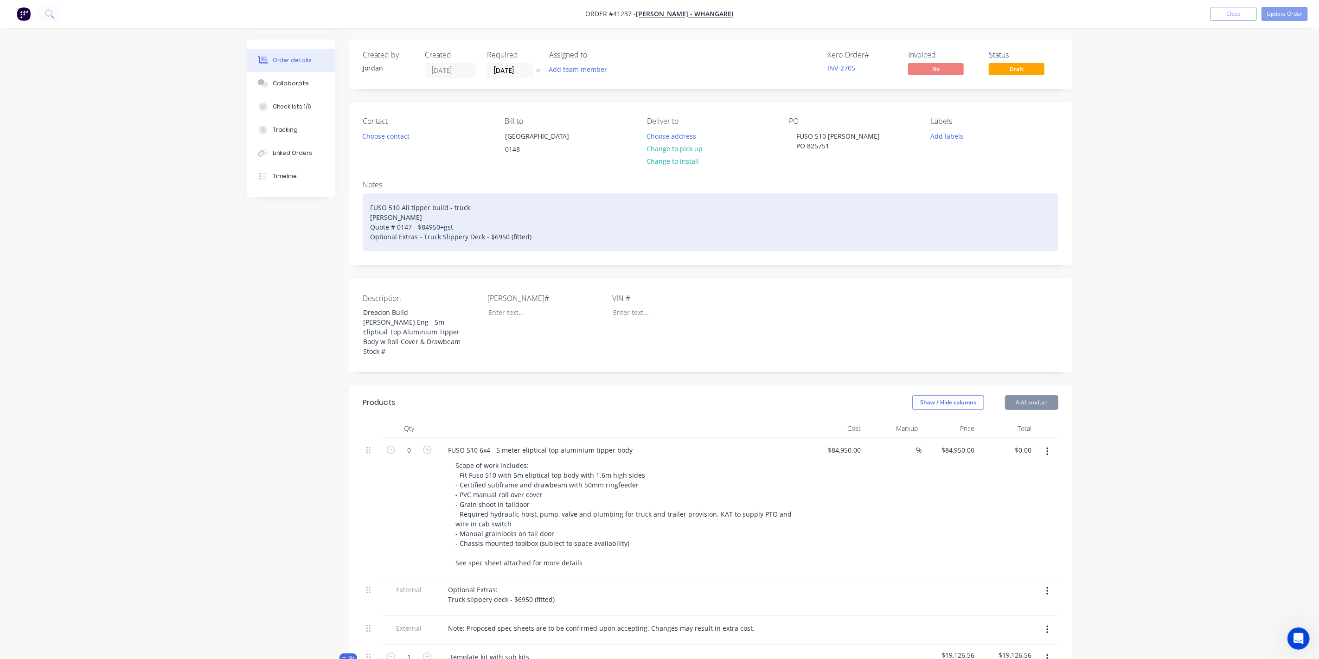
type input "$6.96"
type input "$5.97"
type input "$3.155"
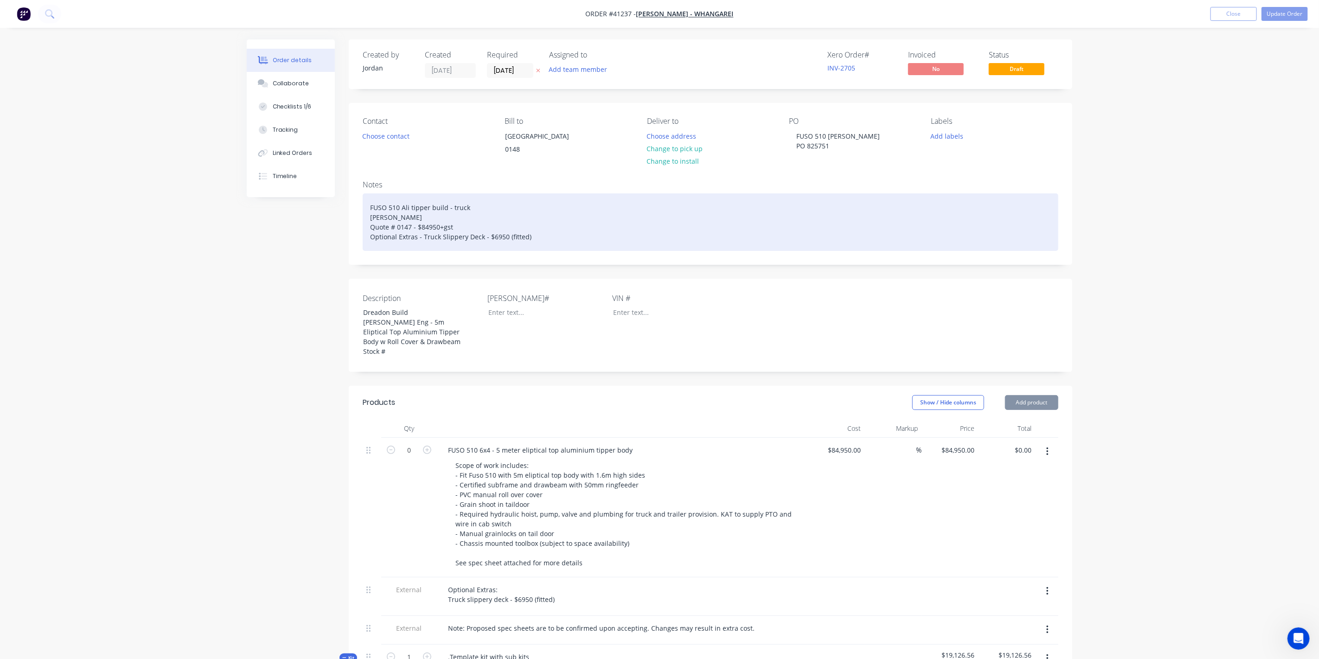
type input "$3.155"
type input "$6.31"
type input "$4.63"
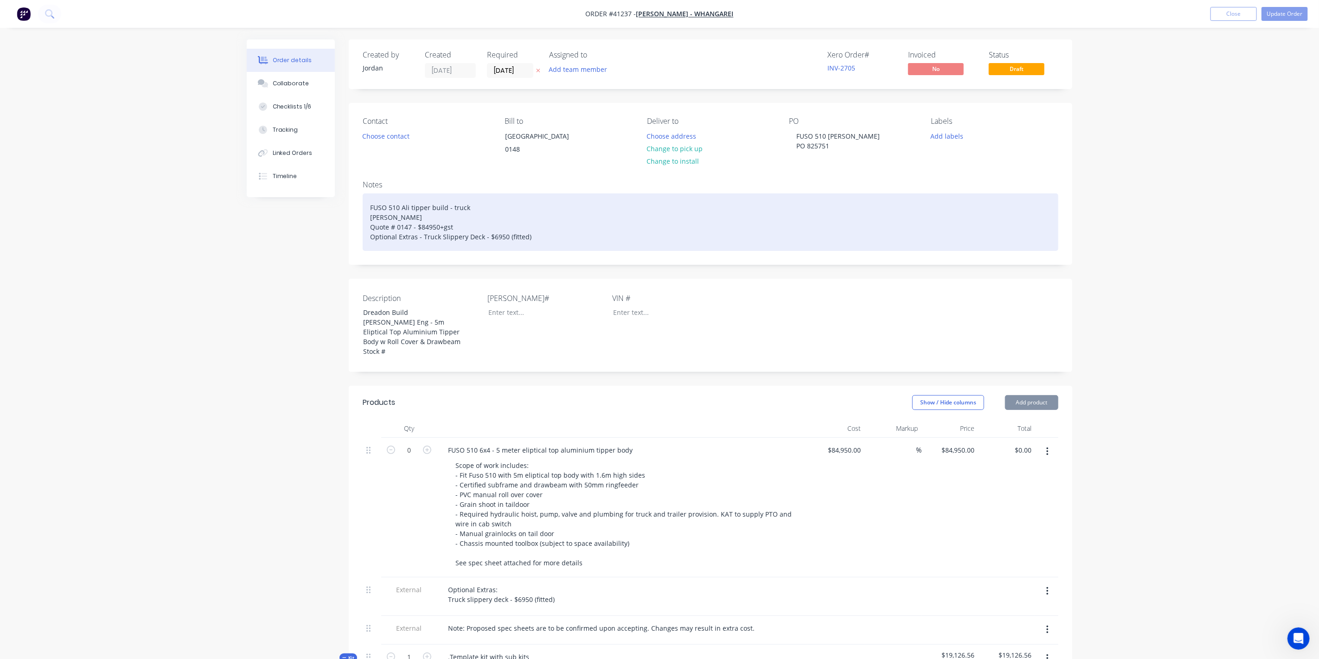
type input "$1.68"
type input "$3.93"
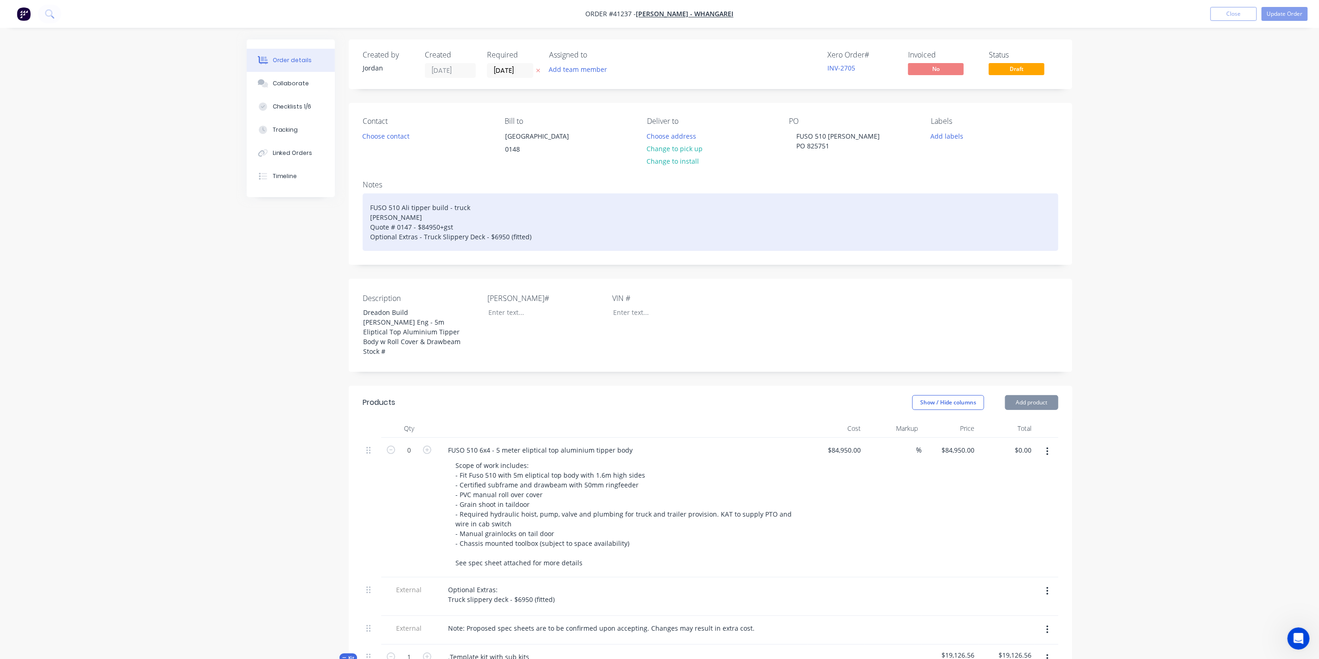
type input "$11.79"
type input "$6.313"
type input "$18.94"
type input "$2.62"
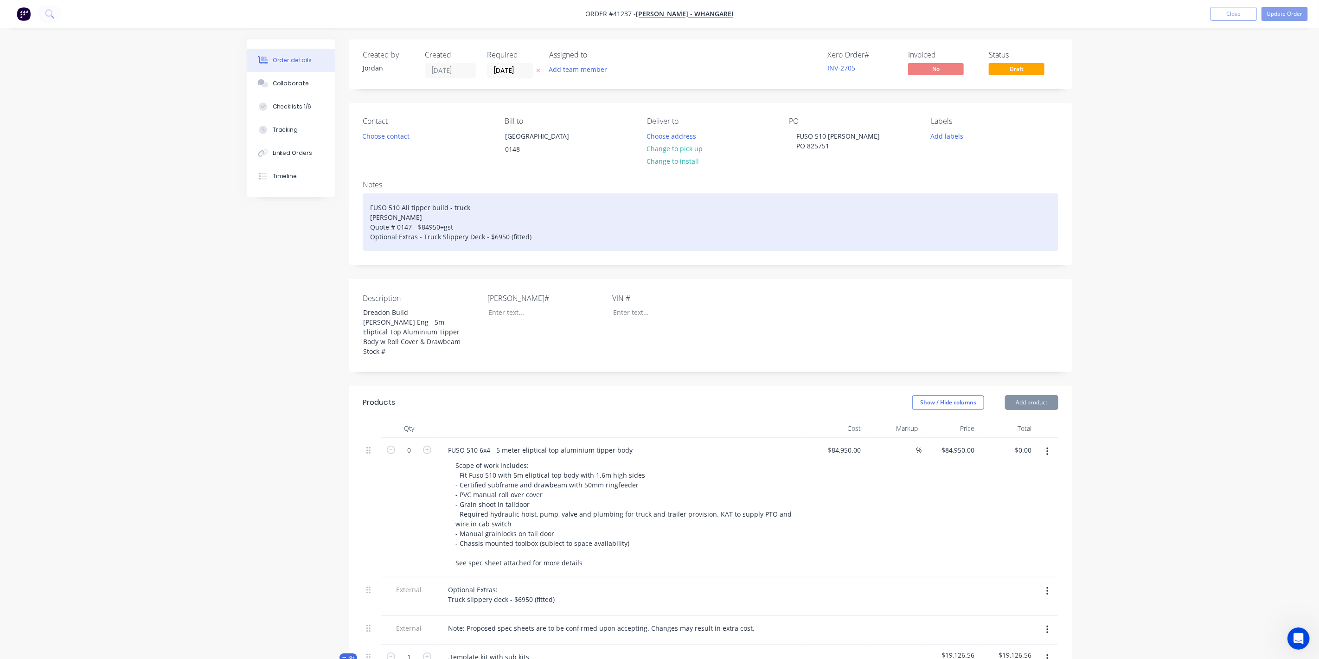
type input "$2.62"
type input "$3.48"
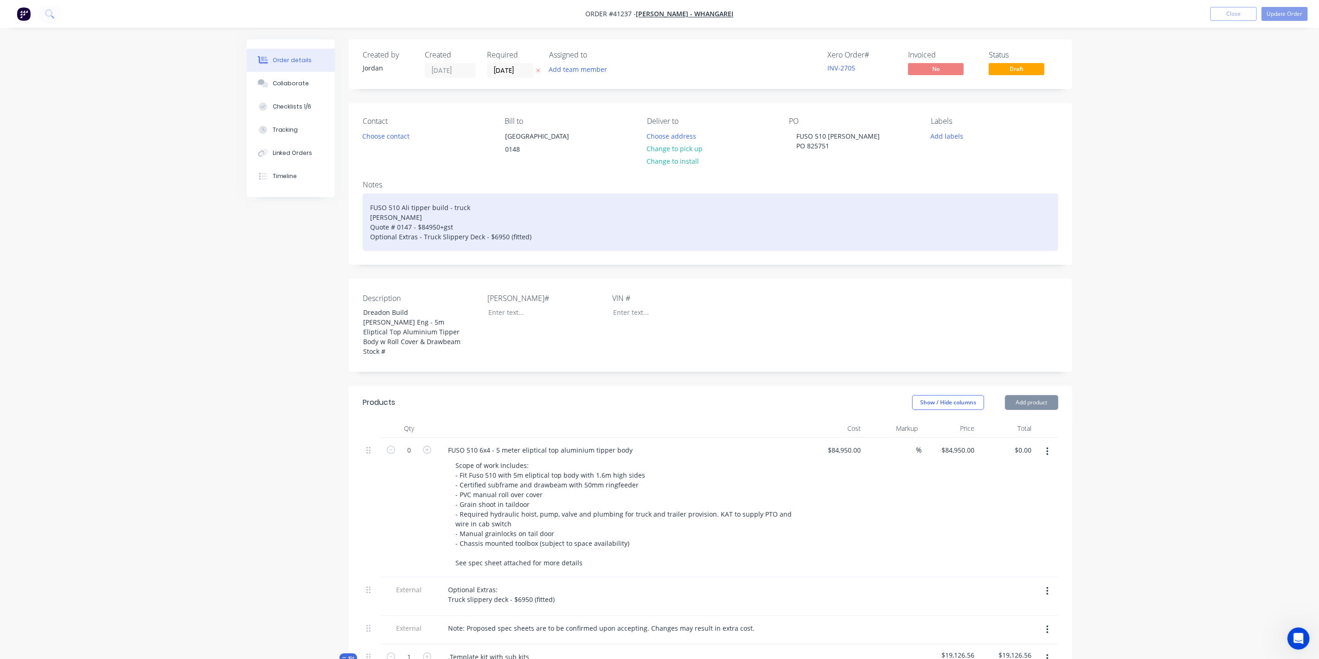
type input "$3.87"
type input "$62.04"
type input "55"
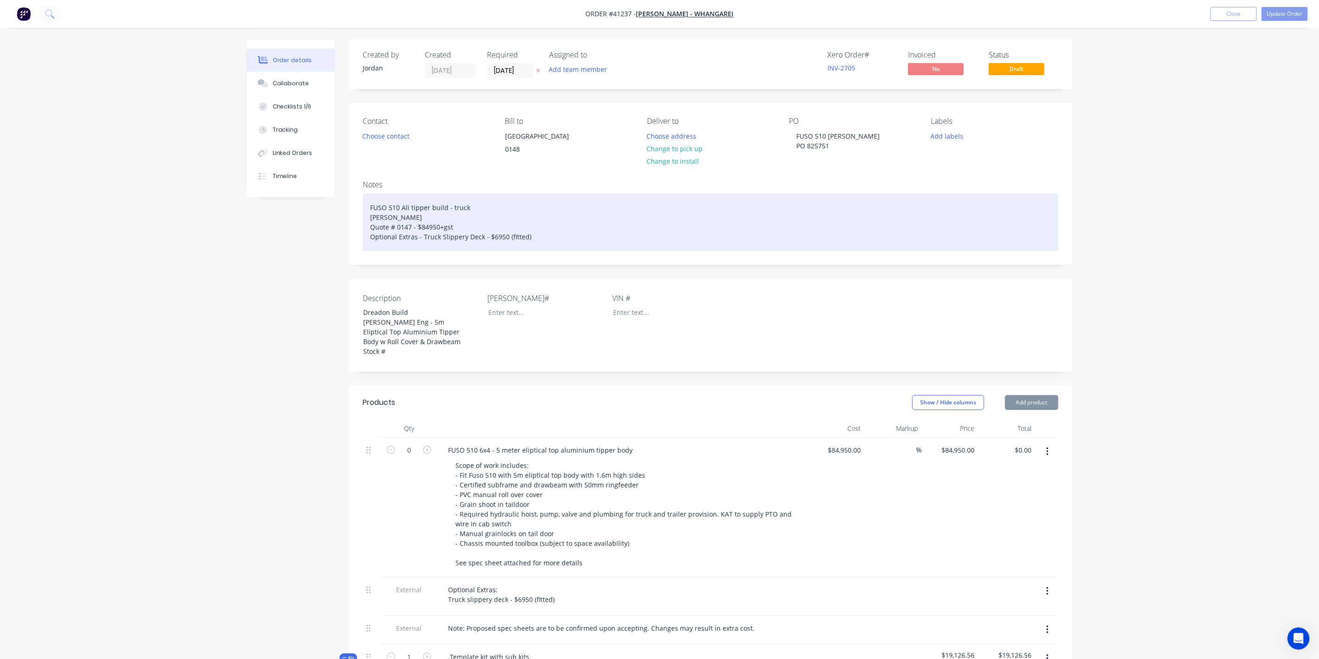
type input "$96.16"
type input "$39.75"
type input "54.99"
type input "$61.61"
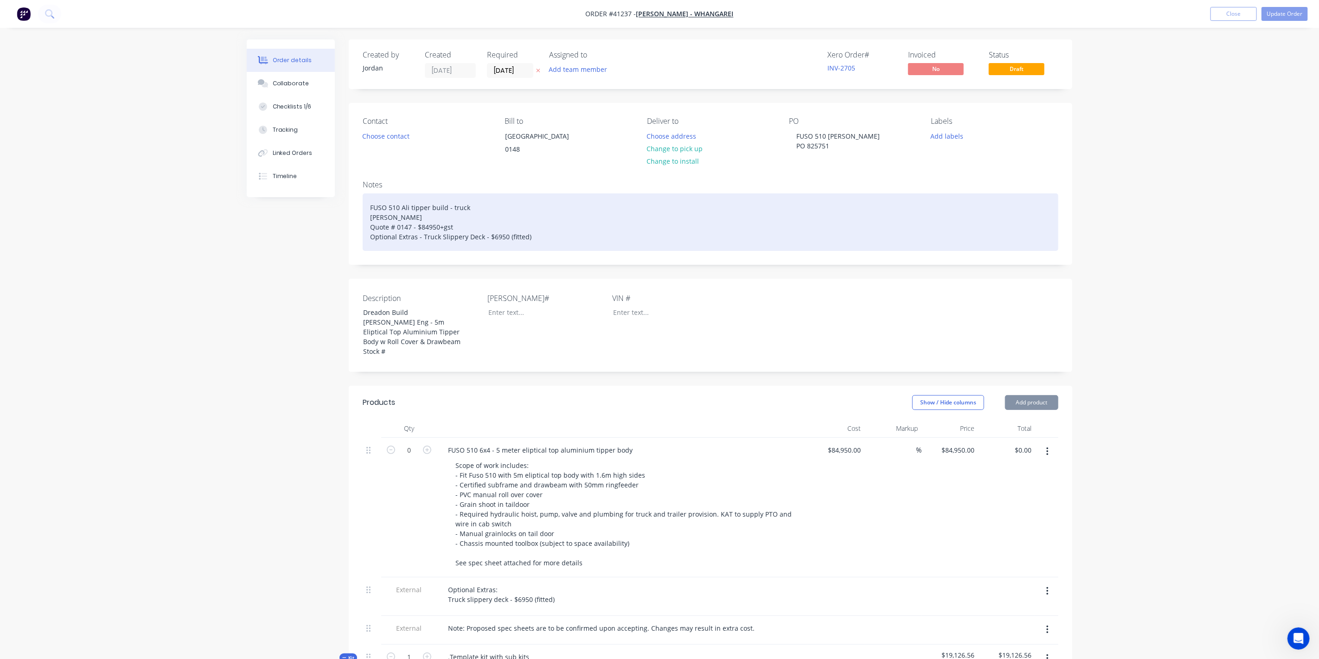
type input "$61.61"
type input "$61.31"
type input "55"
type input "$95.03"
type input "$190.06"
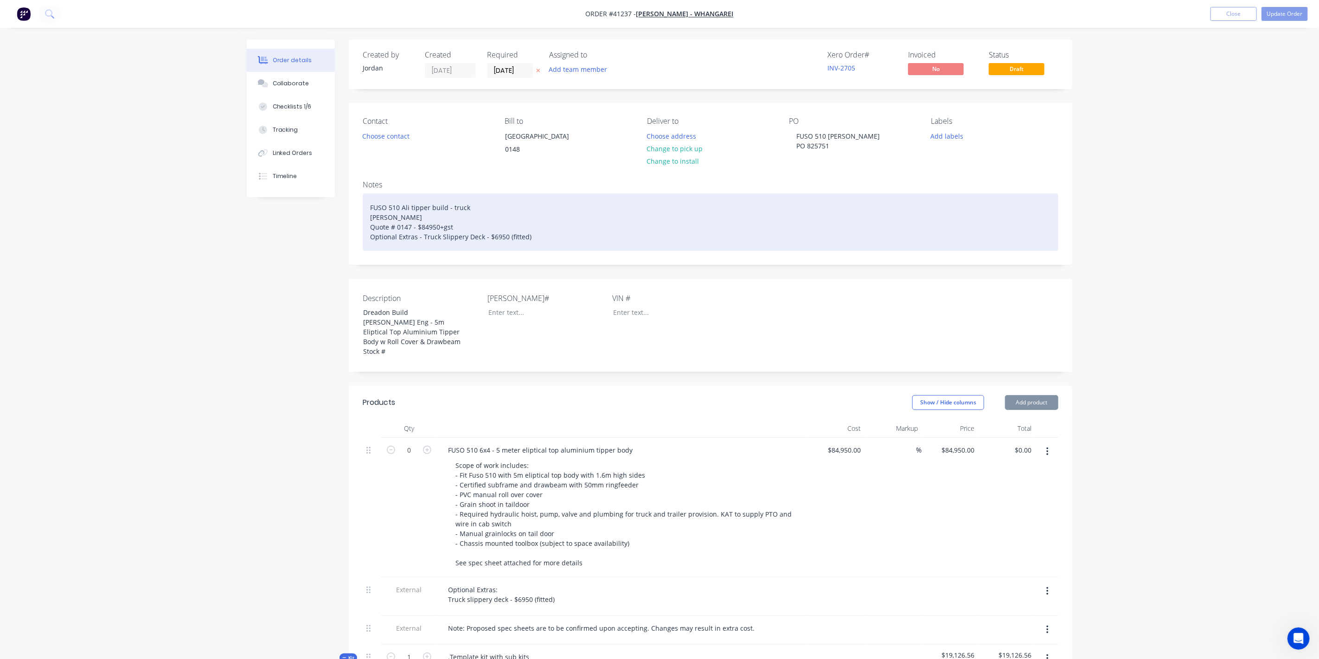
type input "$10.39"
type input "54.96"
type input "$16.10"
type input "$64.40"
type input "$45.28"
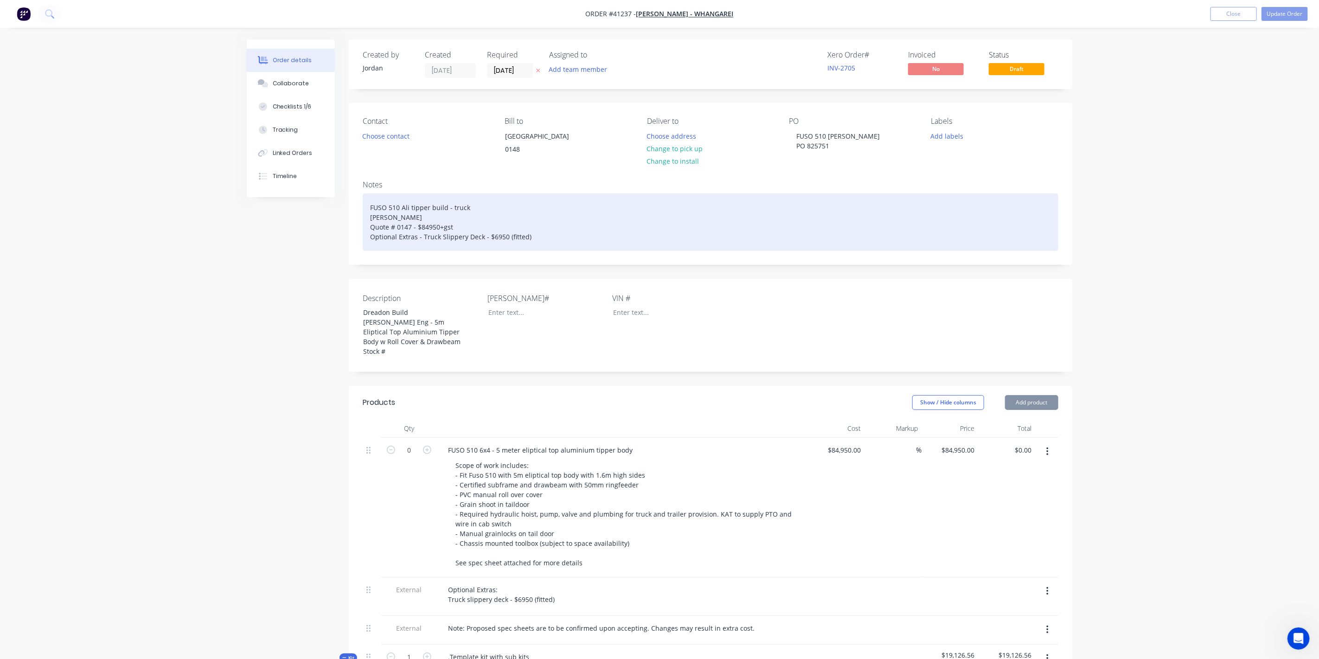
type input "55.01"
type input "$70.1885"
type input "$140.38"
type input "$184.95"
type input "40"
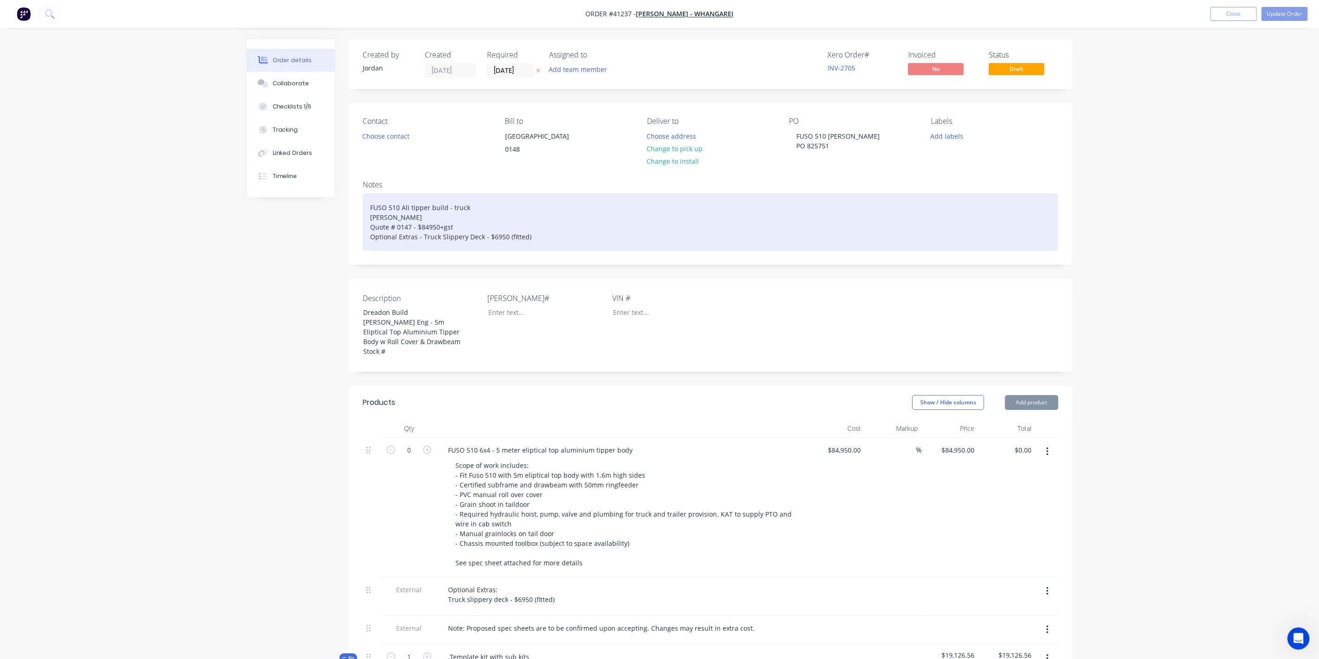
type input "$258.93"
type input "$2,982.87"
type input "$0.98"
type input "55.1"
type input "$1.52"
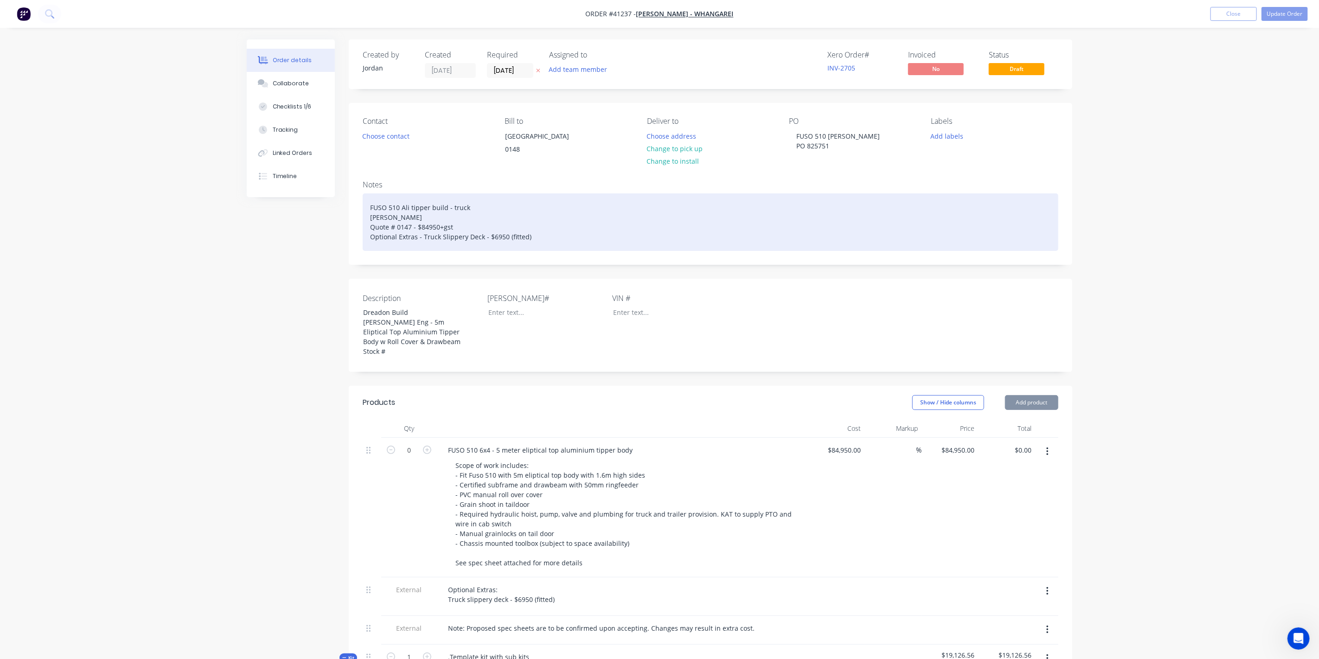
type input "$6.08"
type input "$0.84"
type input "54.76"
type input "$1.30"
type input "$5.20"
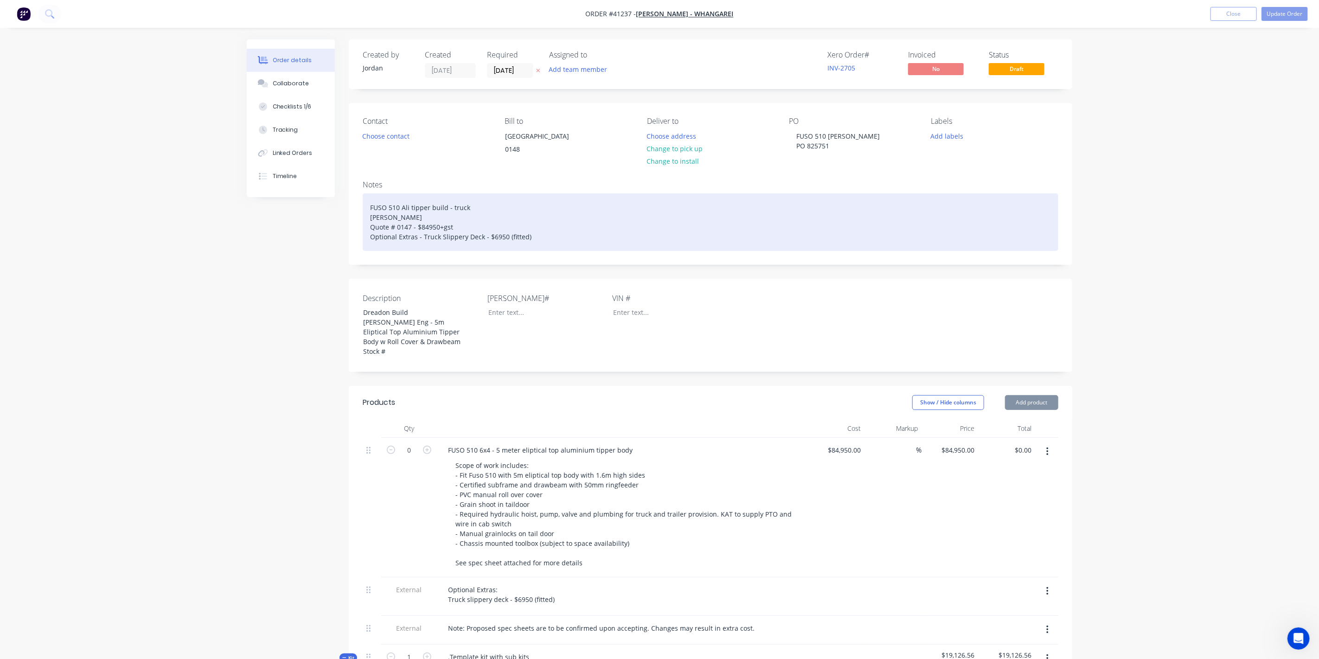
type input "$2.38"
type input "55.04"
type input "$3.69"
type input "$14.76"
type input "$28.70"
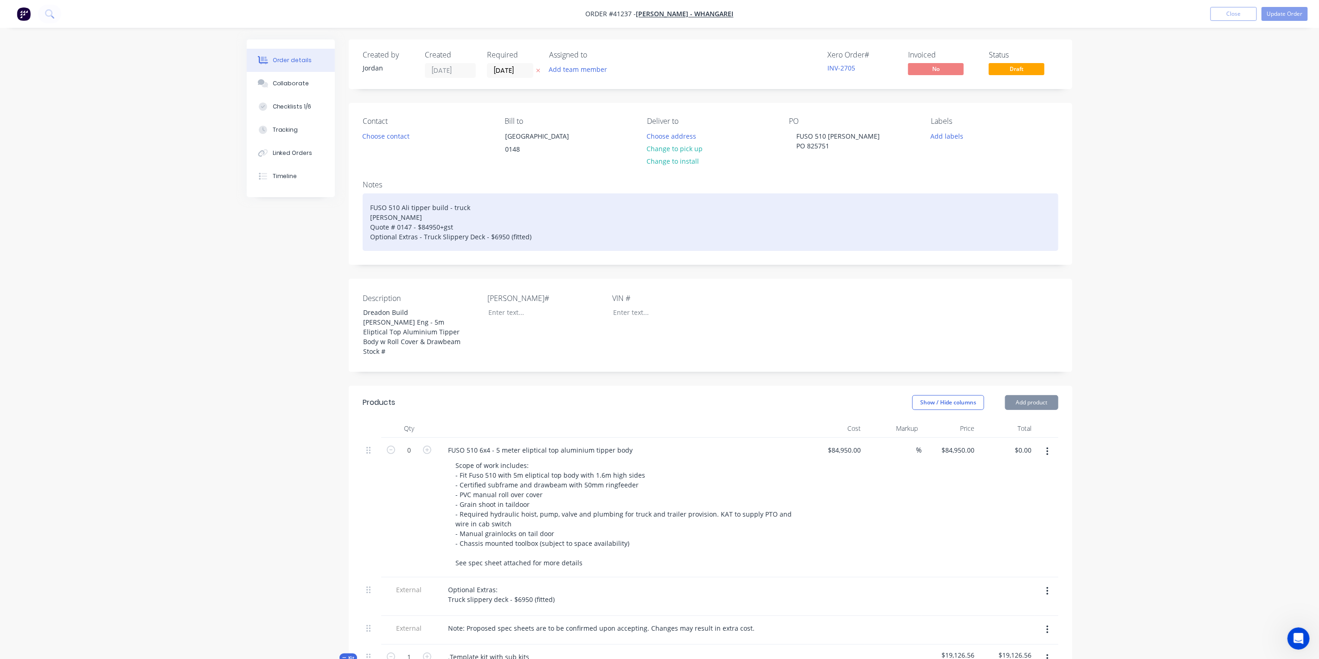
type input "55.02"
type input "$44.49"
type input "$177.96"
type input "$0.24"
type input "54.17"
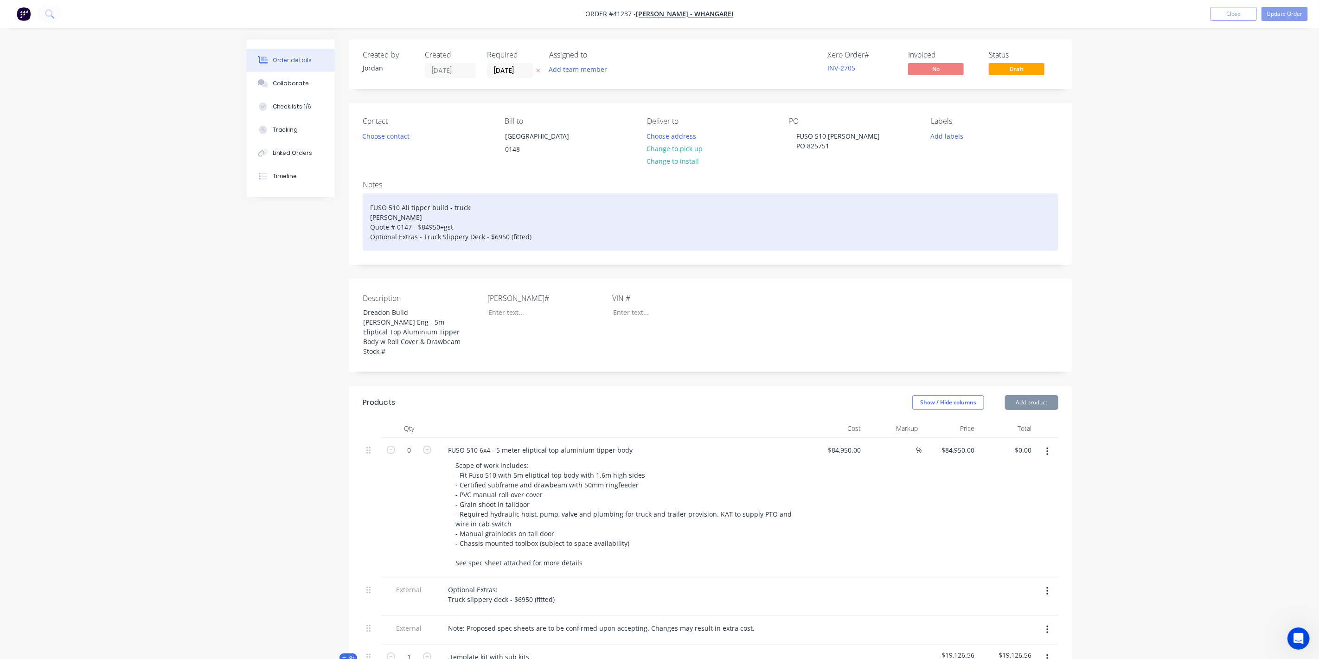
type input "$0.37"
type input "$11.10"
type input "$0.13"
type input "53.85"
type input "$0.20"
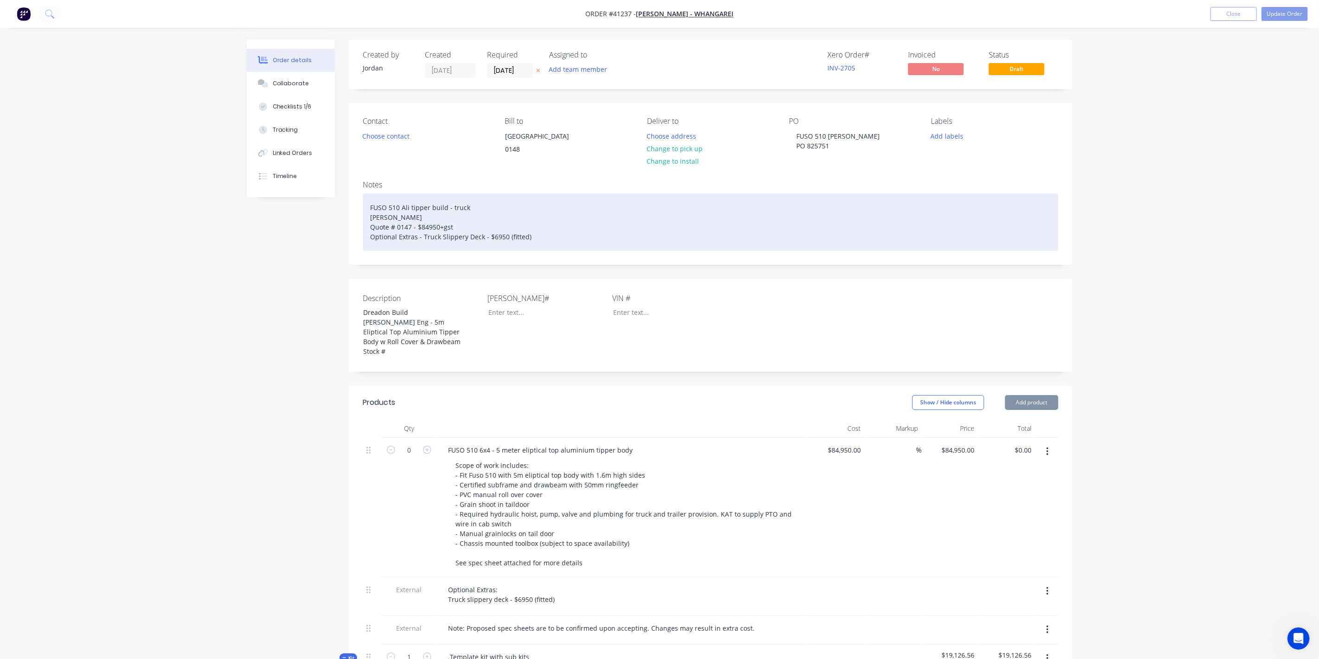
type input "$6.00"
type input "$10.04"
type input "54.98"
type input "$15.56"
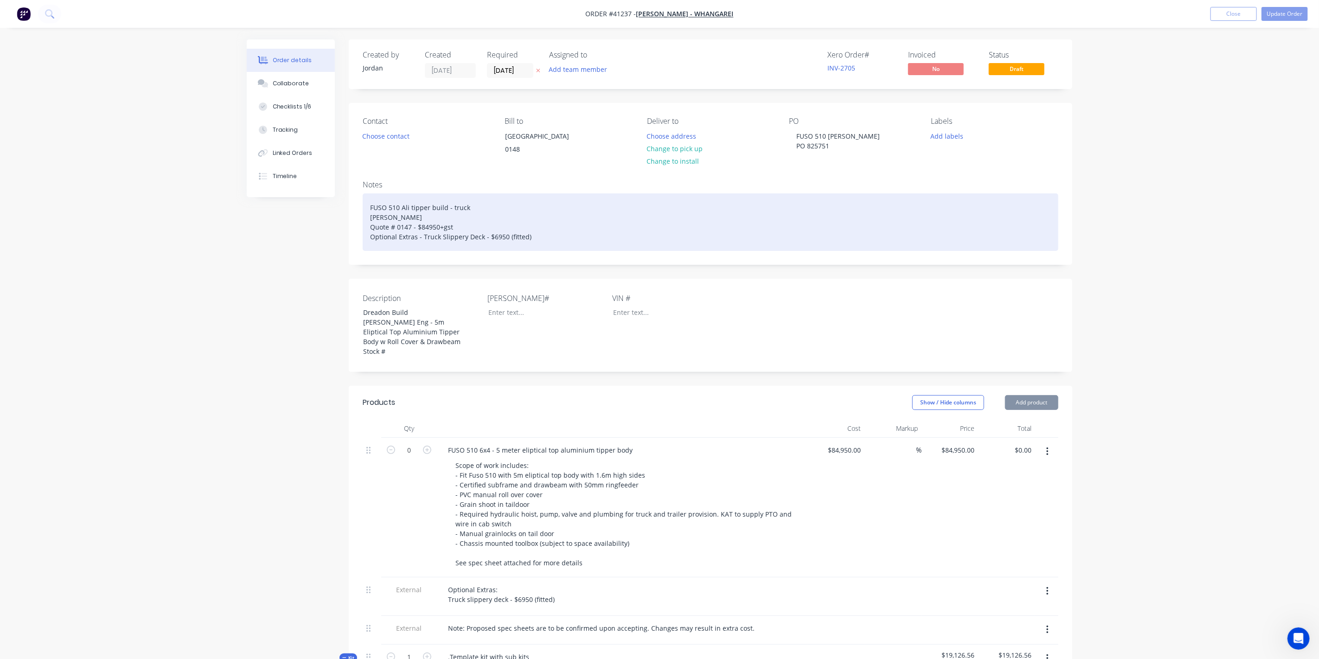
type input "$15.77"
type input "54.98"
type input "$24.44"
type input "$11.66"
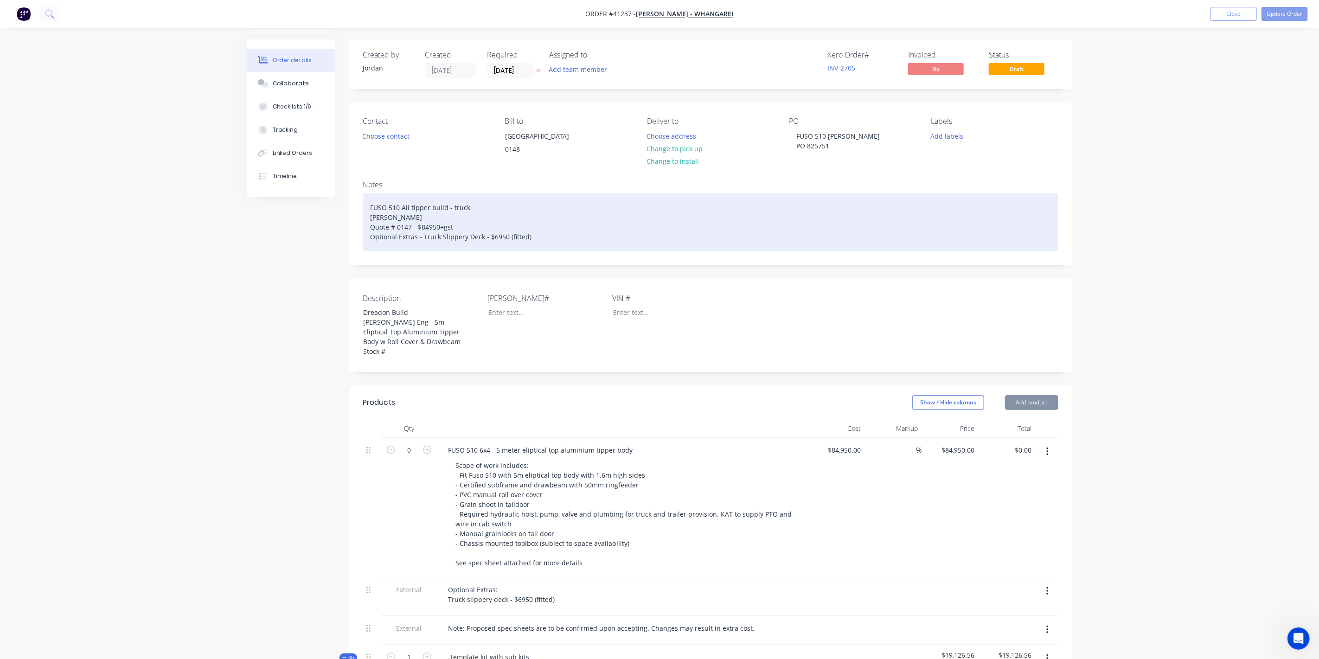
type input "54.97"
type input "$18.07"
type input "$72.28"
type input "$70.75"
type input "55"
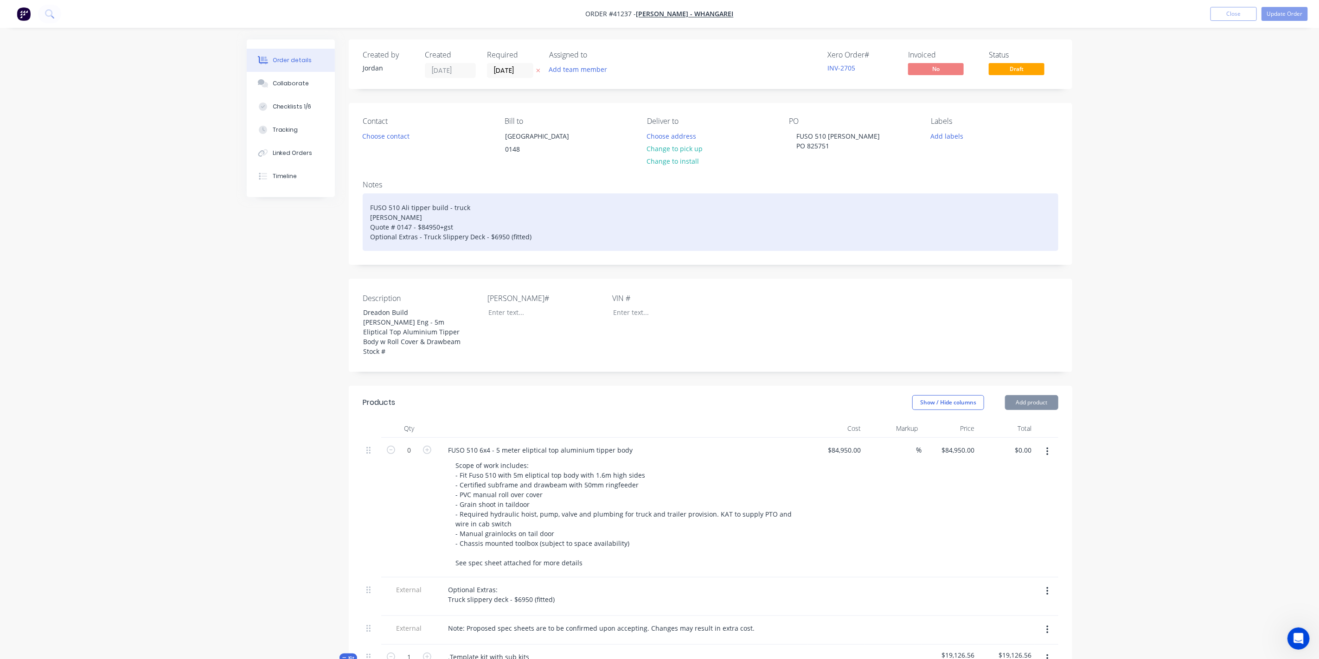
type input "$109.66"
type input "$20.92"
type input "55.02"
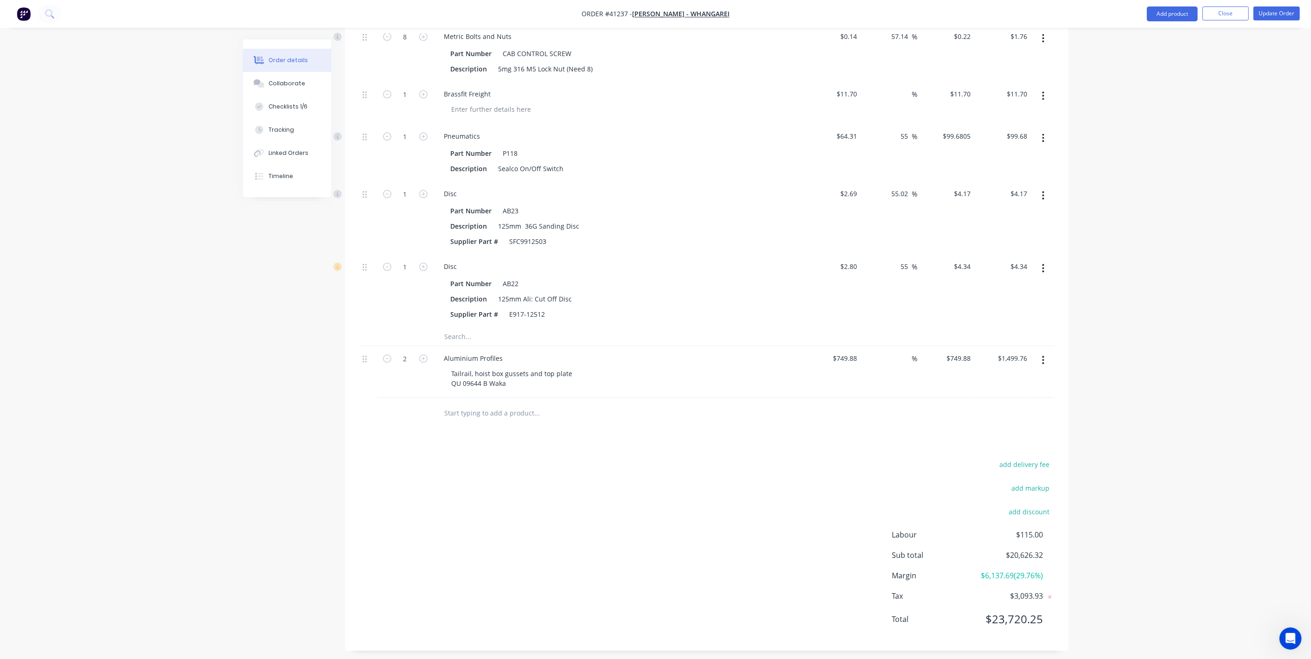
scroll to position [5290, 0]
click at [499, 408] on input "text" at bounding box center [536, 411] width 185 height 19
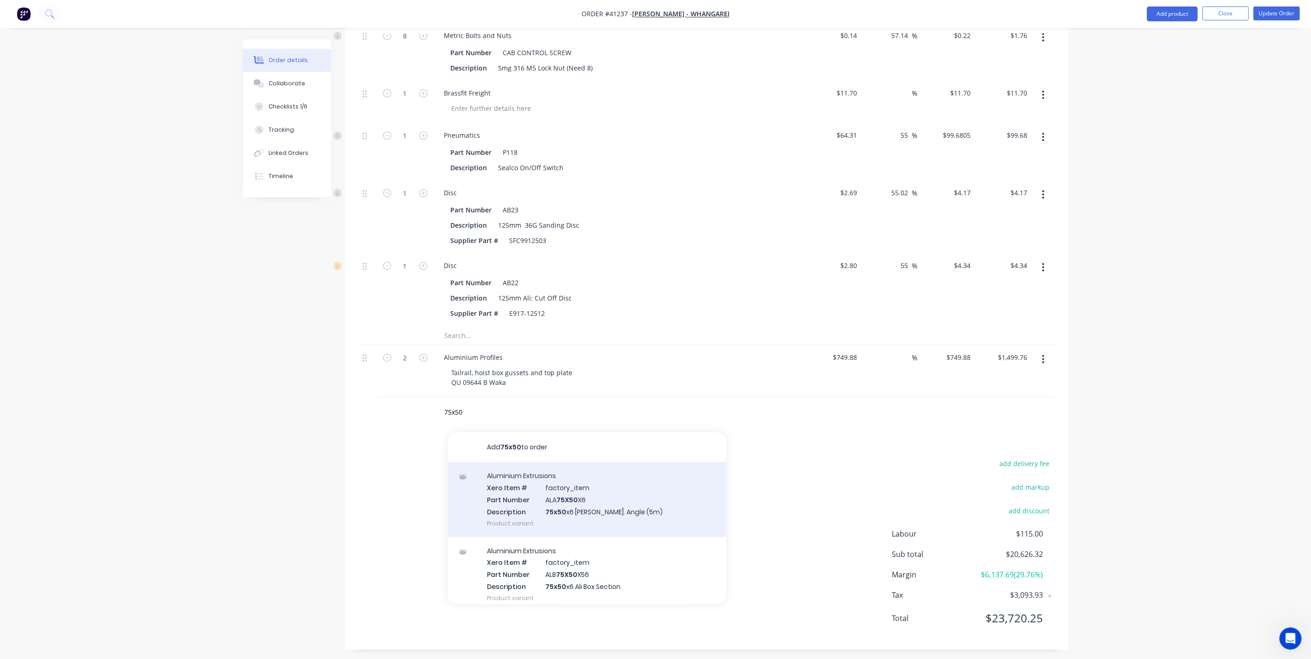
click at [565, 491] on div "Aluminium Extrusions Xero Item # factory_item Part Number ALA 75X50 X6 Descript…" at bounding box center [587, 499] width 278 height 75
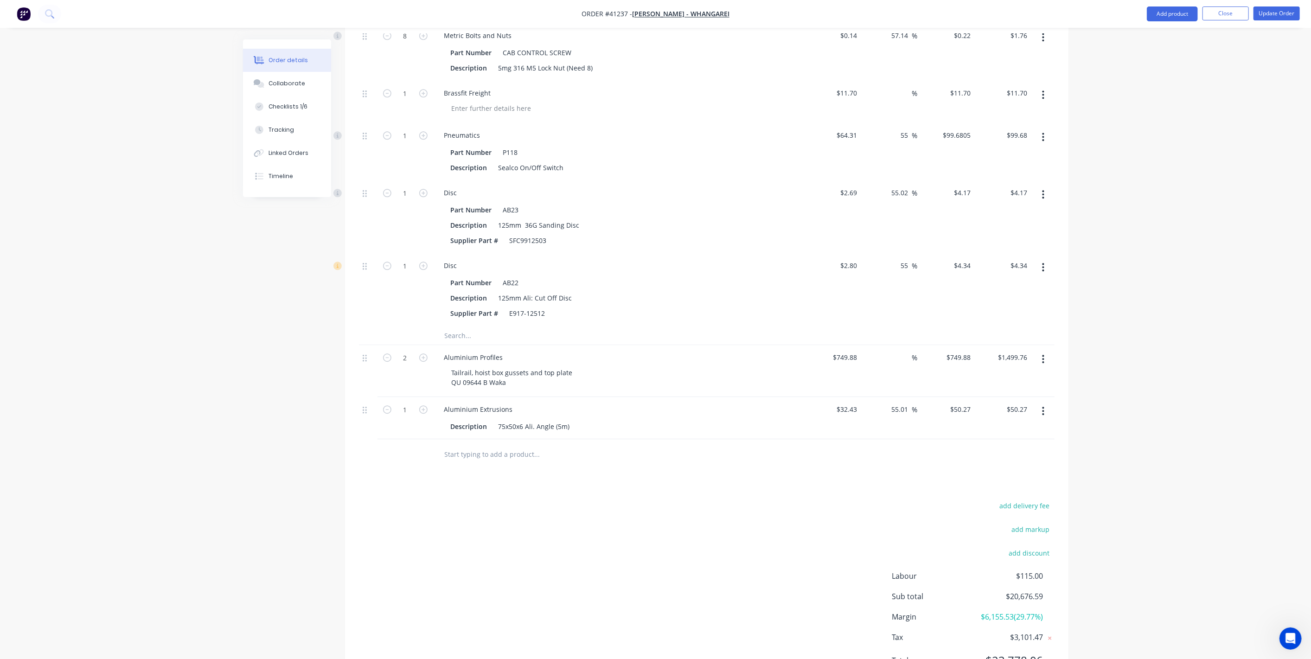
click at [469, 450] on input "text" at bounding box center [536, 454] width 185 height 19
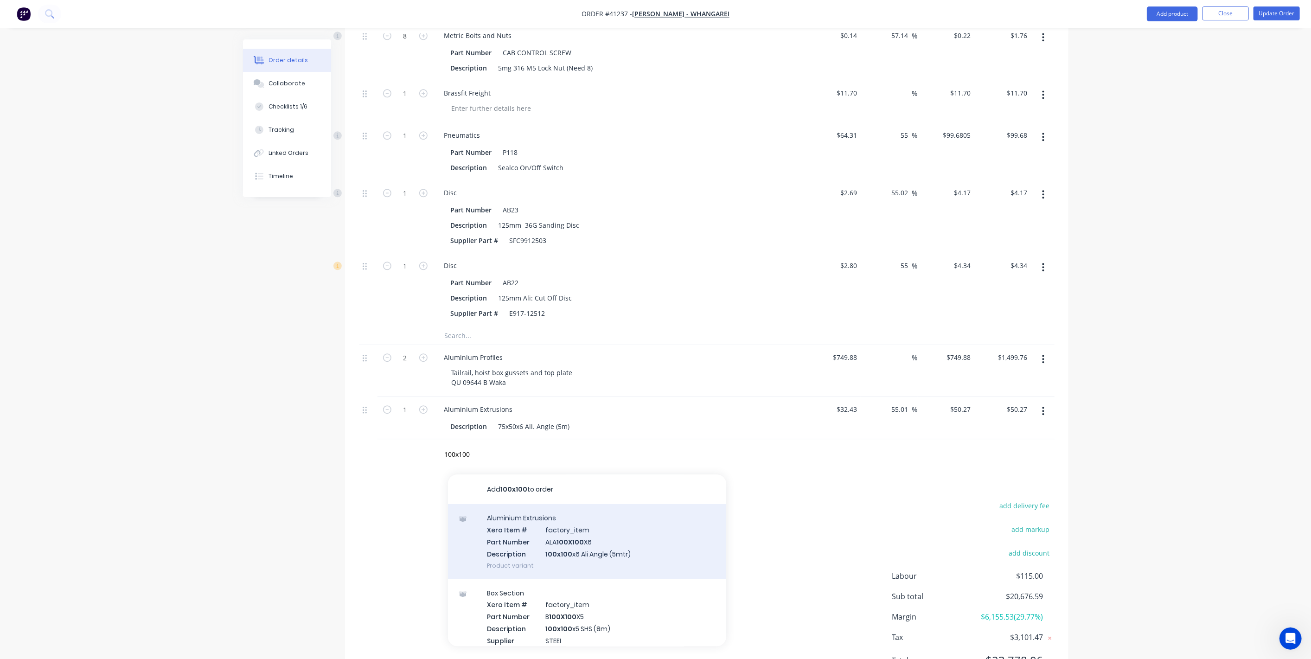
click at [584, 530] on div "Aluminium Extrusions Xero Item # factory_item Part Number ALA 100X100 X6 Descri…" at bounding box center [587, 541] width 278 height 75
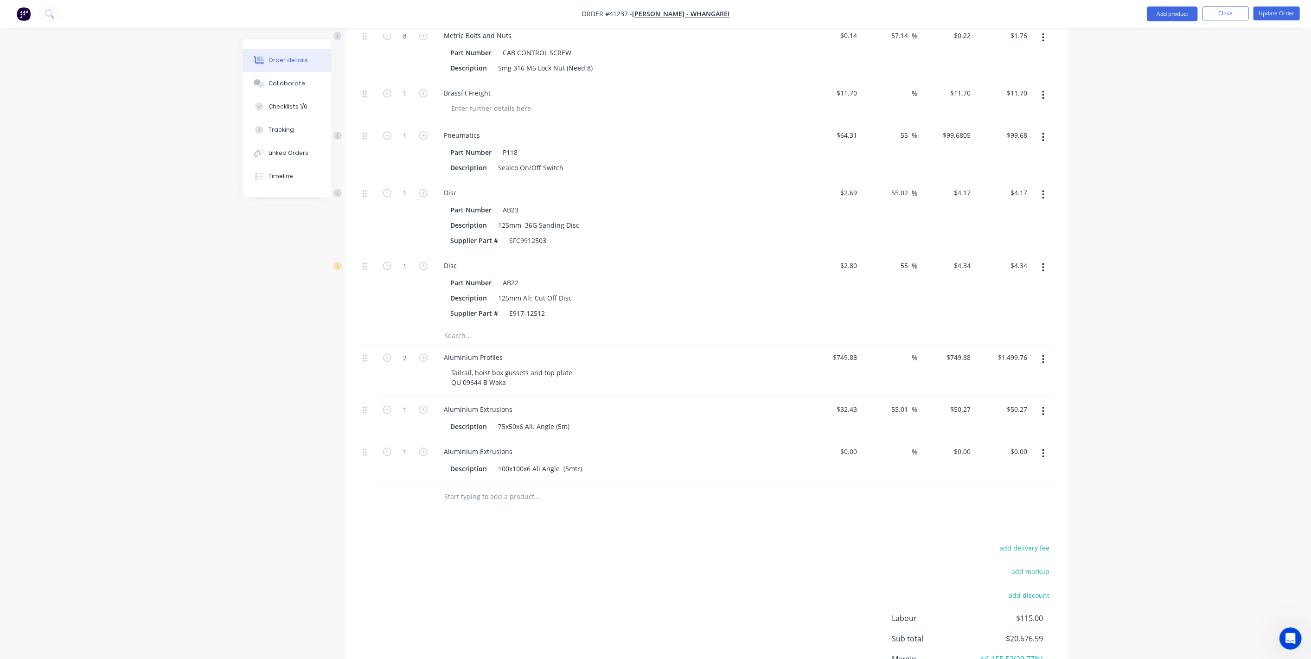
click at [495, 492] on input "text" at bounding box center [536, 496] width 185 height 19
click at [1275, 14] on button "Update Order" at bounding box center [1276, 13] width 46 height 14
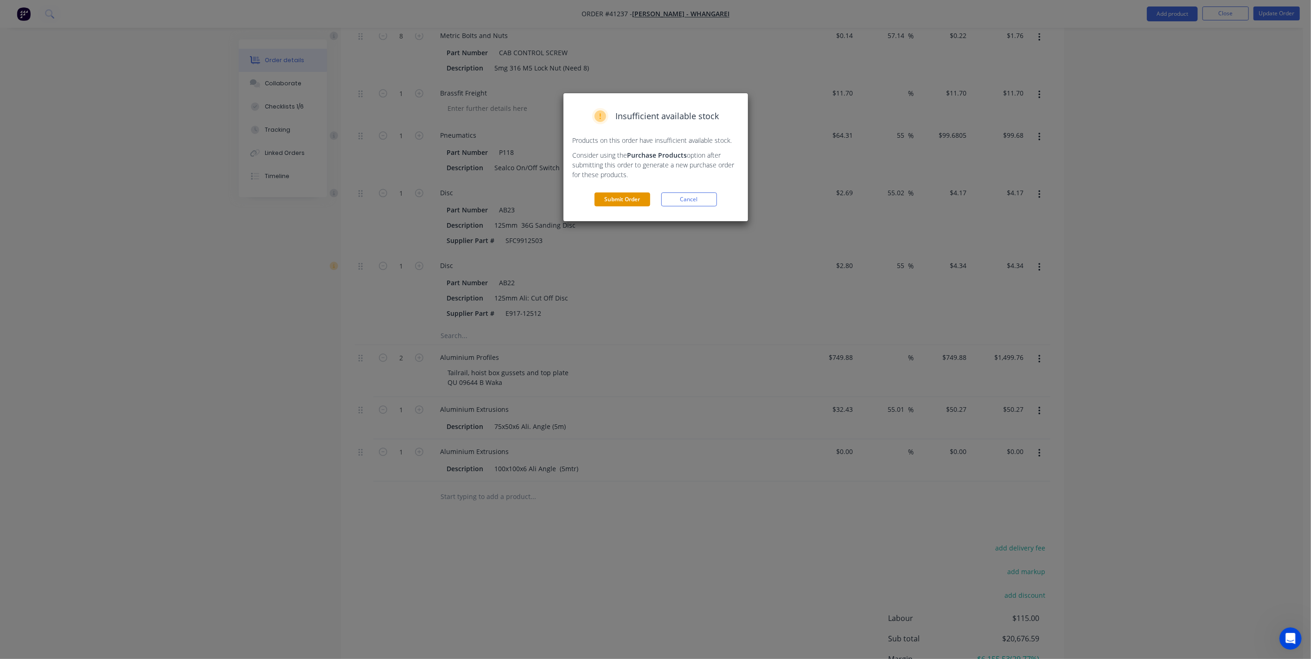
click at [624, 198] on button "Submit Order" at bounding box center [622, 199] width 56 height 14
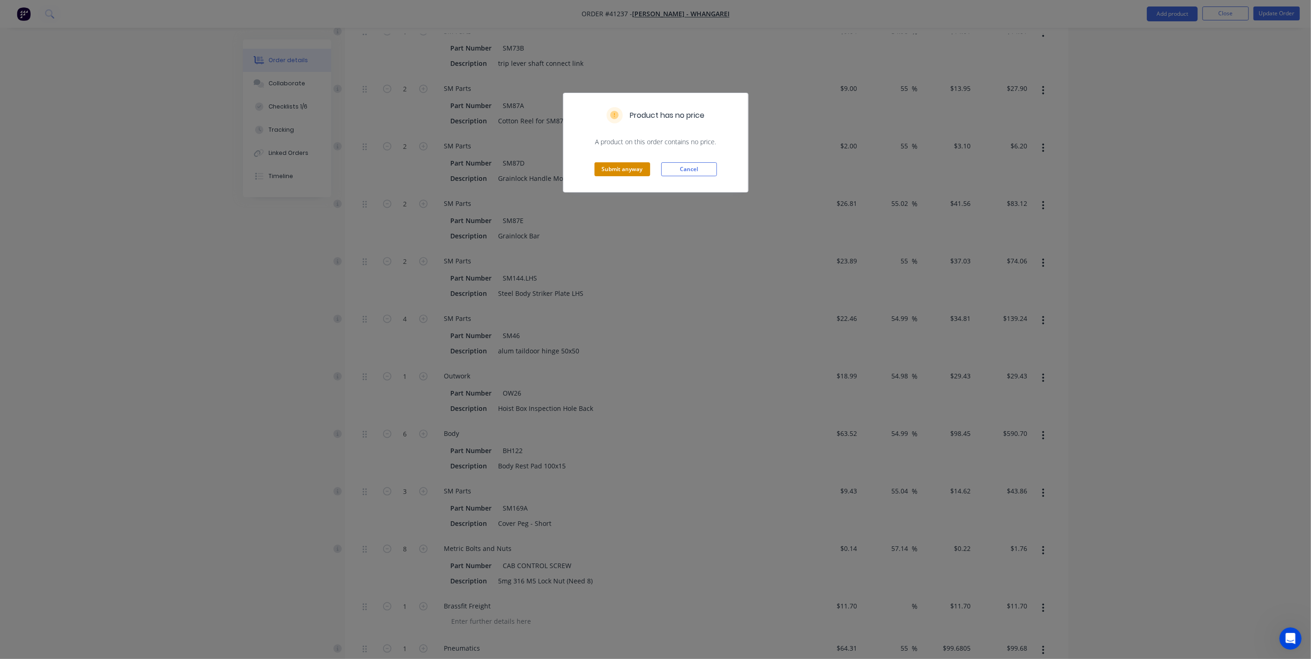
click at [619, 172] on button "Submit anyway" at bounding box center [622, 169] width 56 height 14
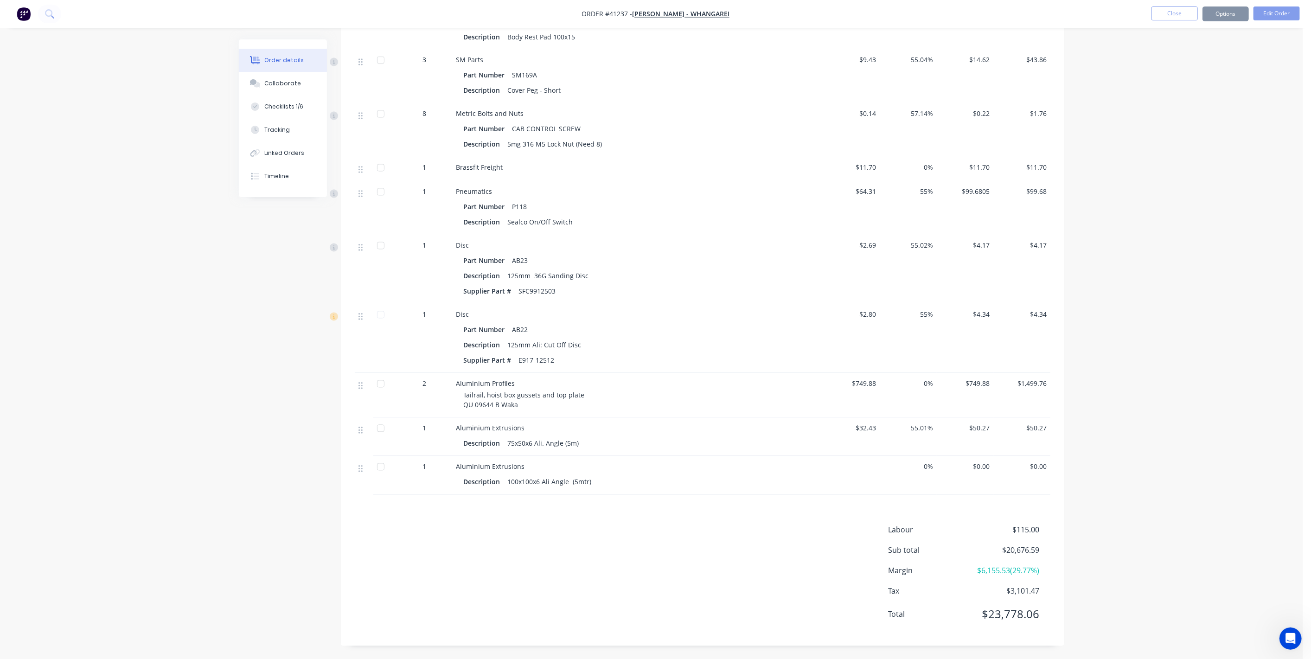
scroll to position [4766, 0]
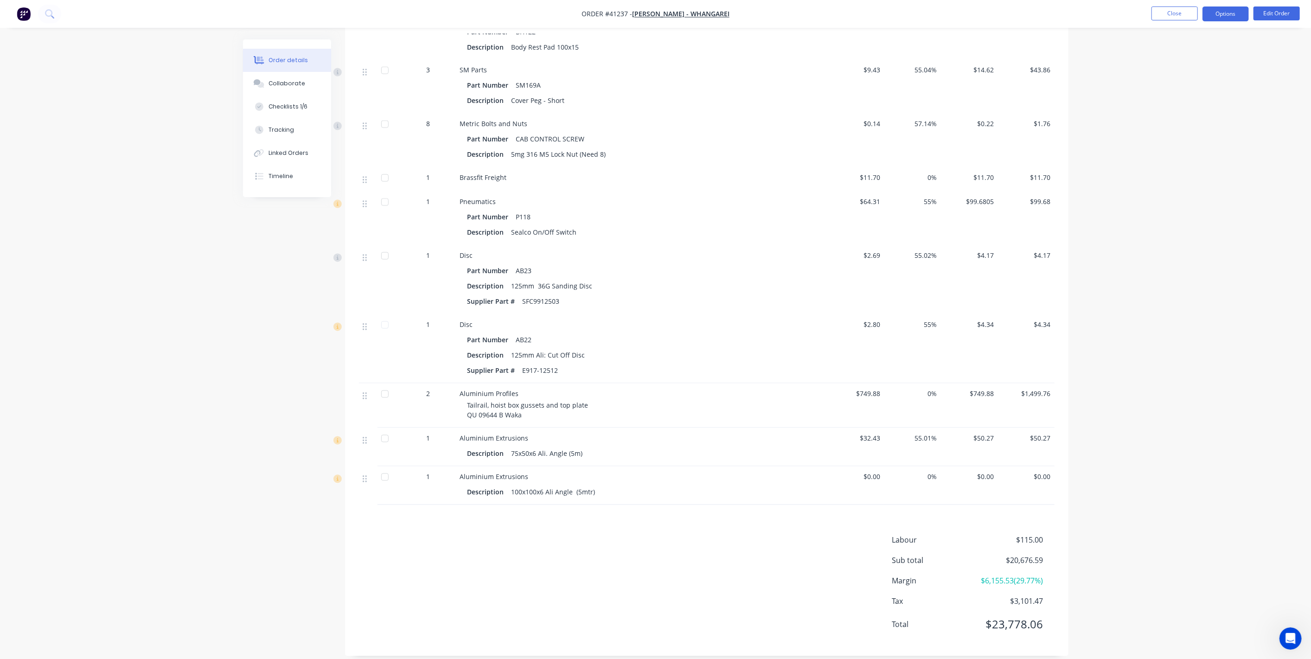
click at [1229, 15] on button "Options" at bounding box center [1225, 13] width 46 height 15
click at [1199, 166] on div "Purchase Products" at bounding box center [1197, 167] width 85 height 13
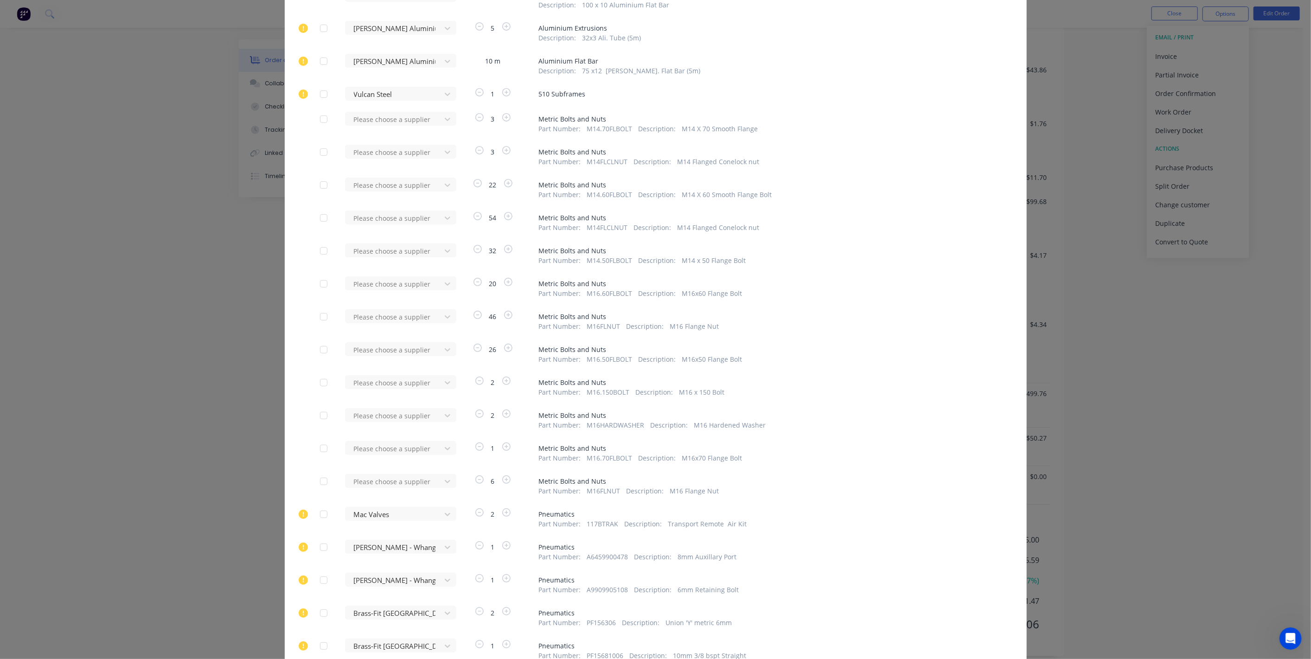
scroll to position [86, 0]
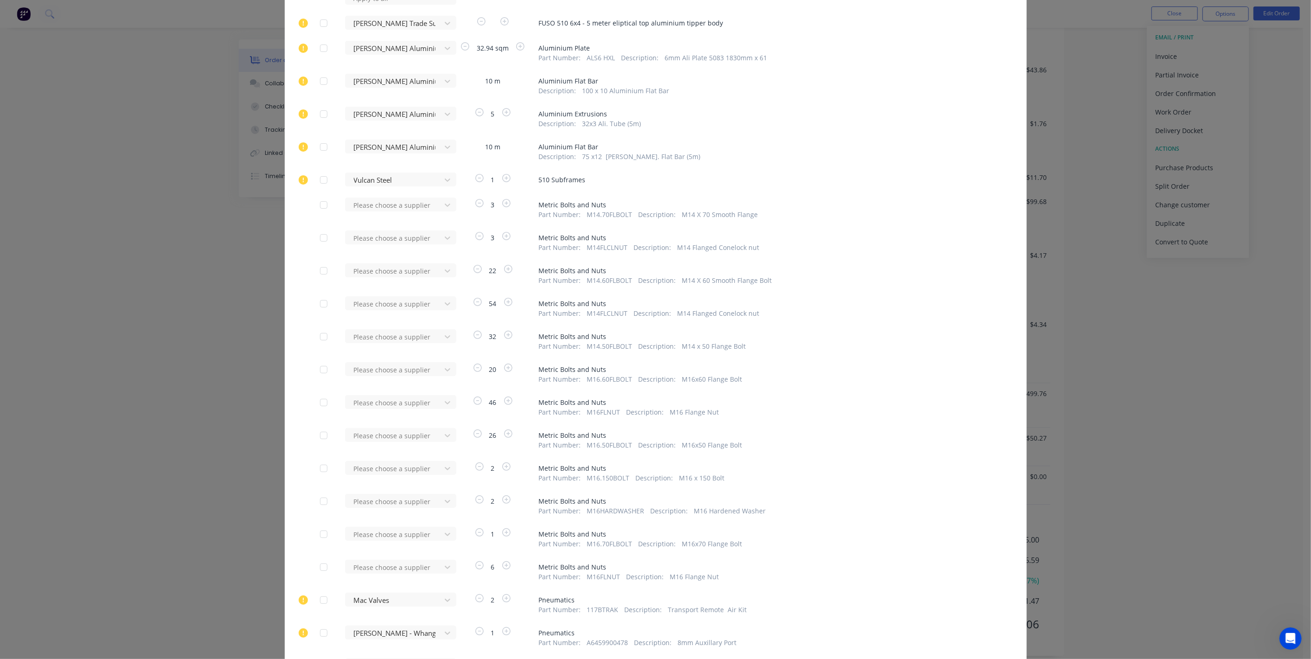
click at [319, 145] on div at bounding box center [323, 147] width 19 height 19
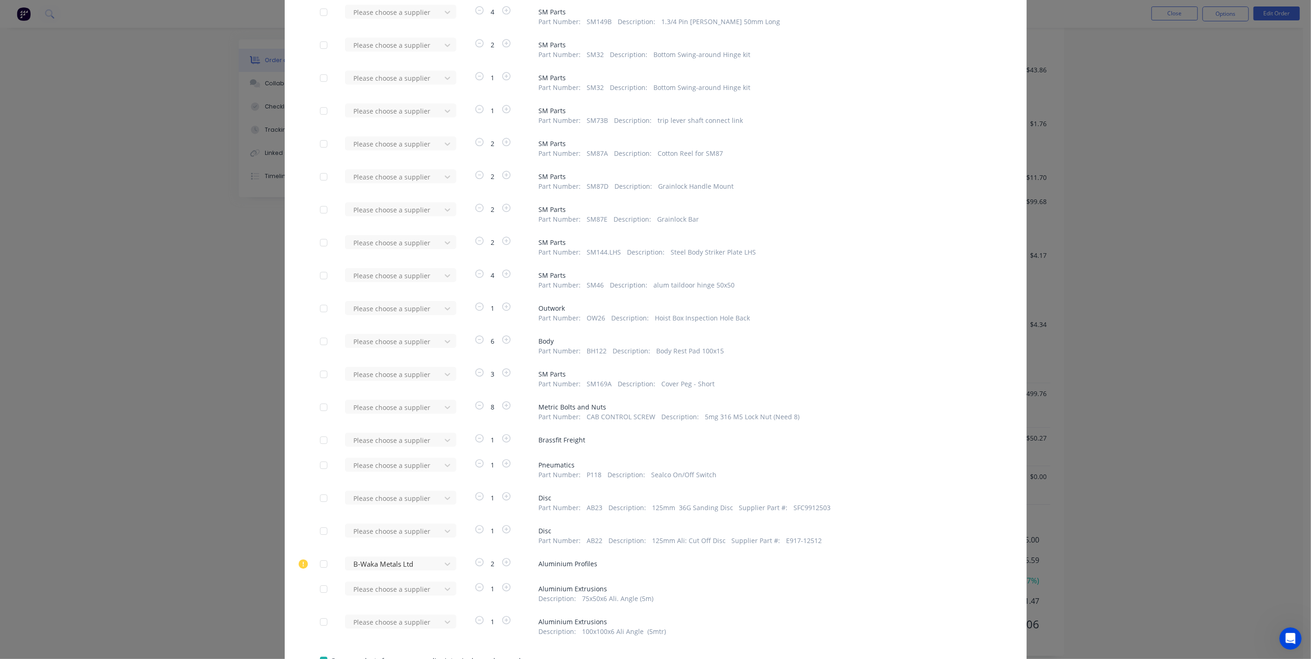
scroll to position [2265, 0]
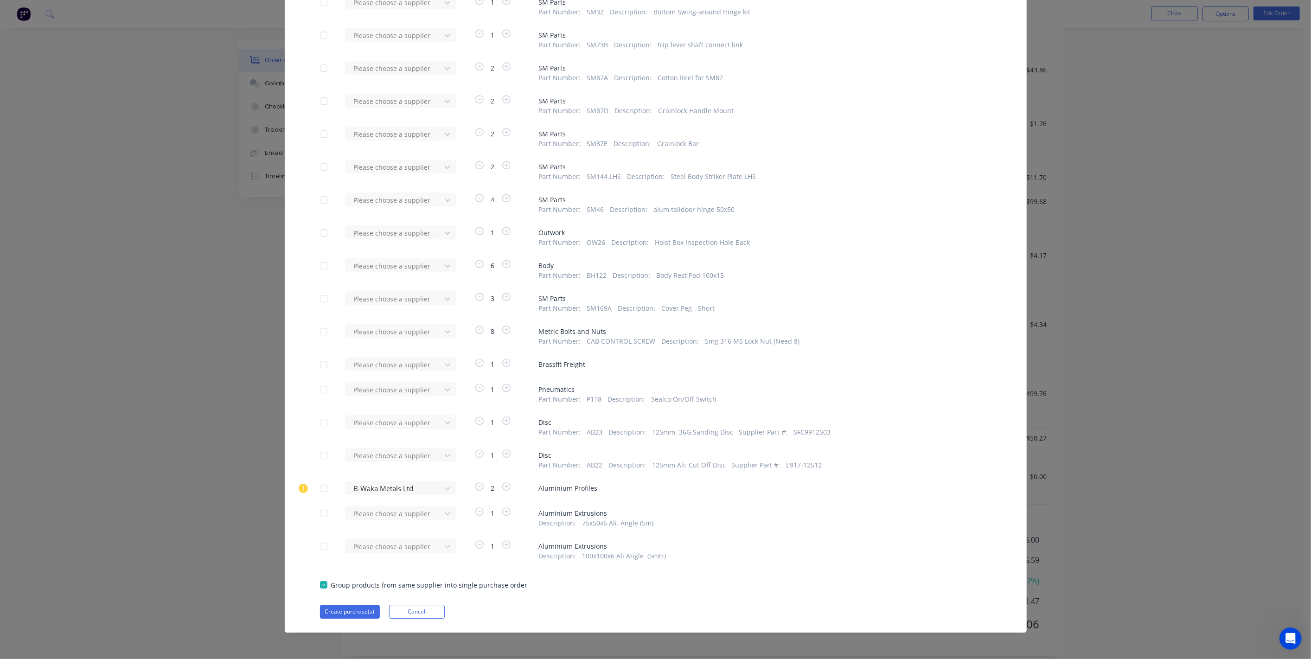
click at [321, 514] on div at bounding box center [323, 513] width 19 height 19
drag, startPoint x: 319, startPoint y: 548, endPoint x: 356, endPoint y: 543, distance: 36.9
click at [319, 547] on div at bounding box center [323, 546] width 19 height 19
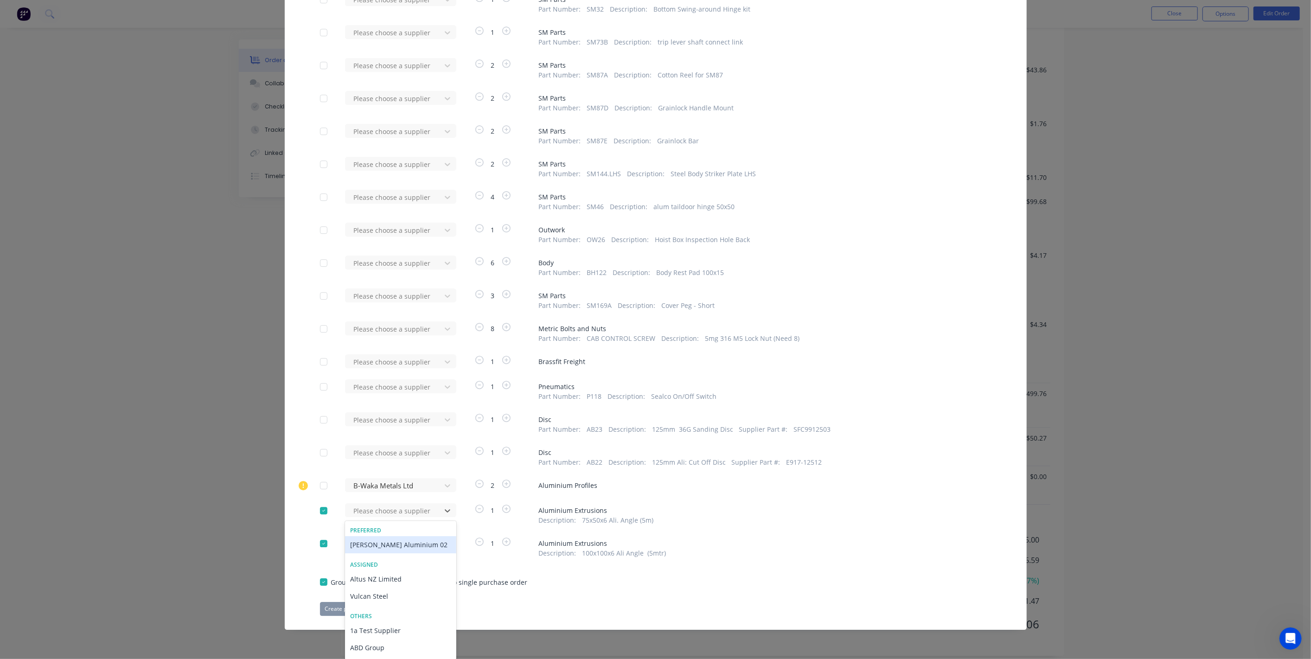
click at [402, 546] on div "[PERSON_NAME] Aluminium 02" at bounding box center [400, 544] width 111 height 17
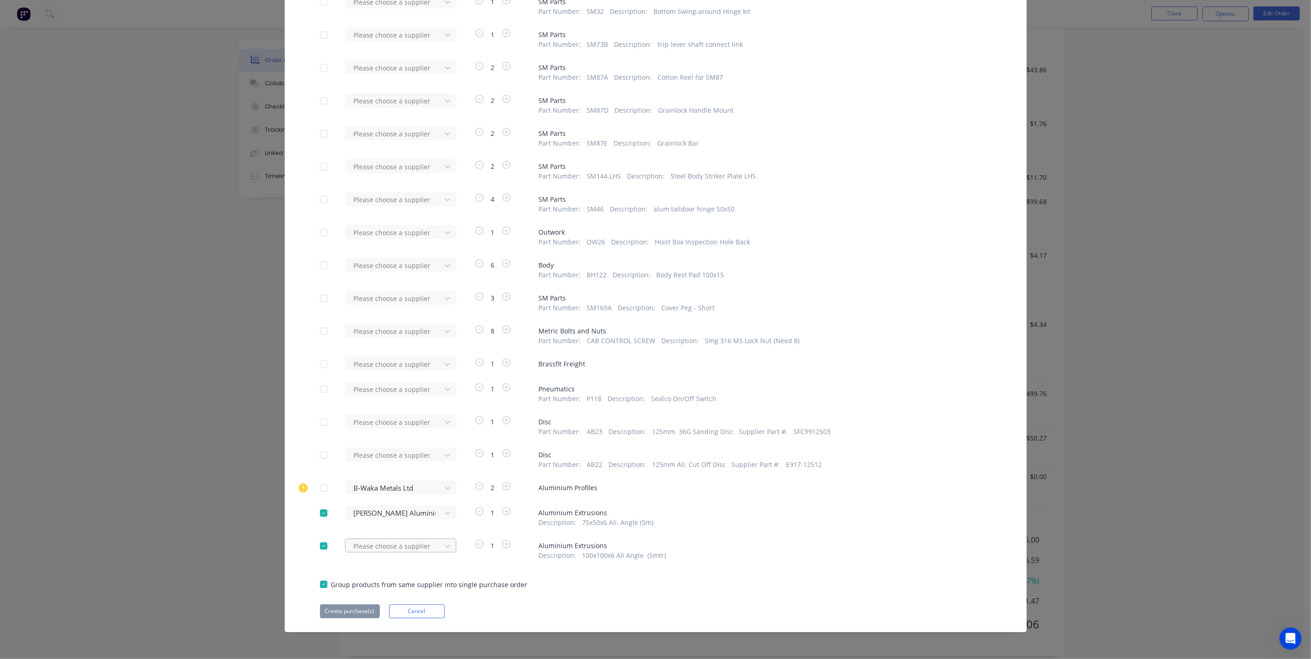
scroll to position [2265, 0]
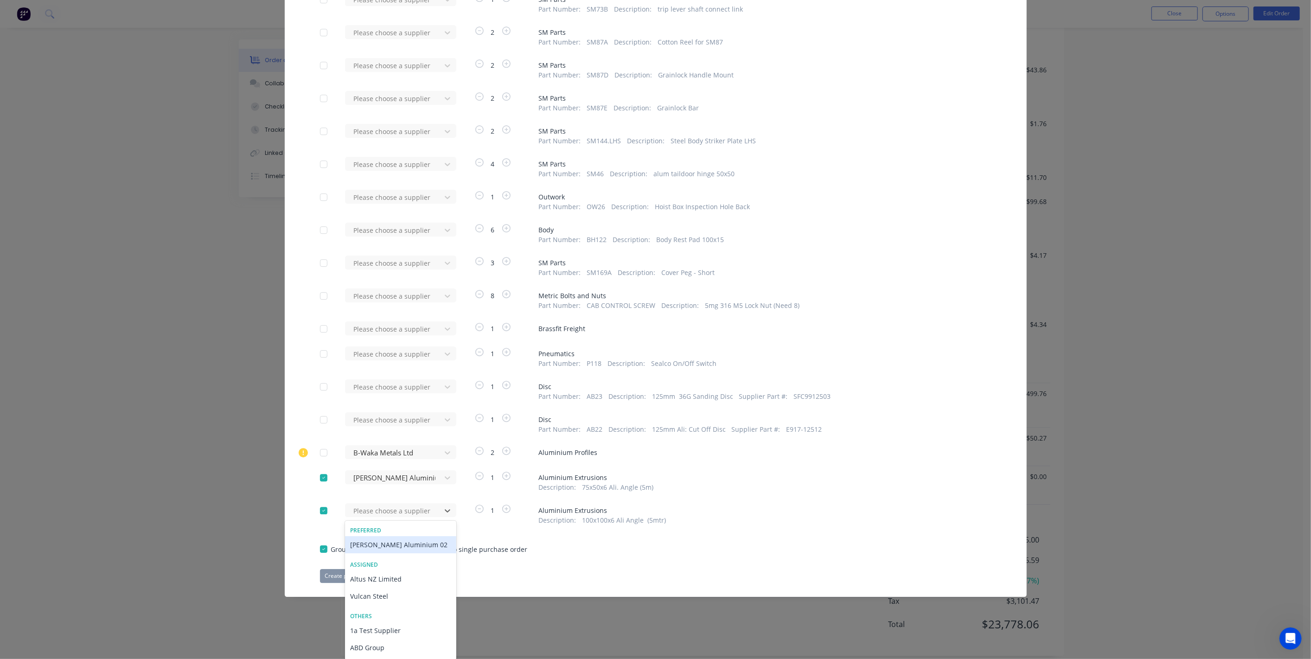
click at [401, 542] on div "[PERSON_NAME] Aluminium 02" at bounding box center [400, 544] width 111 height 17
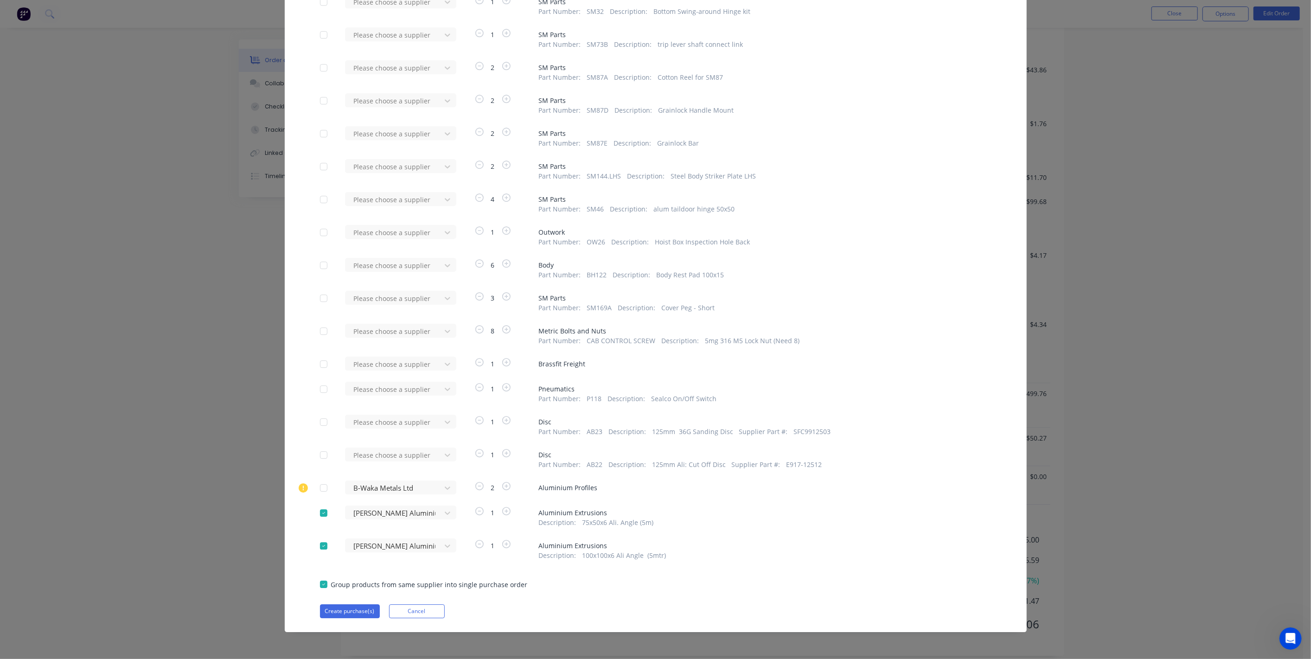
scroll to position [2265, 0]
click at [342, 609] on button "Create purchase(s)" at bounding box center [350, 612] width 60 height 14
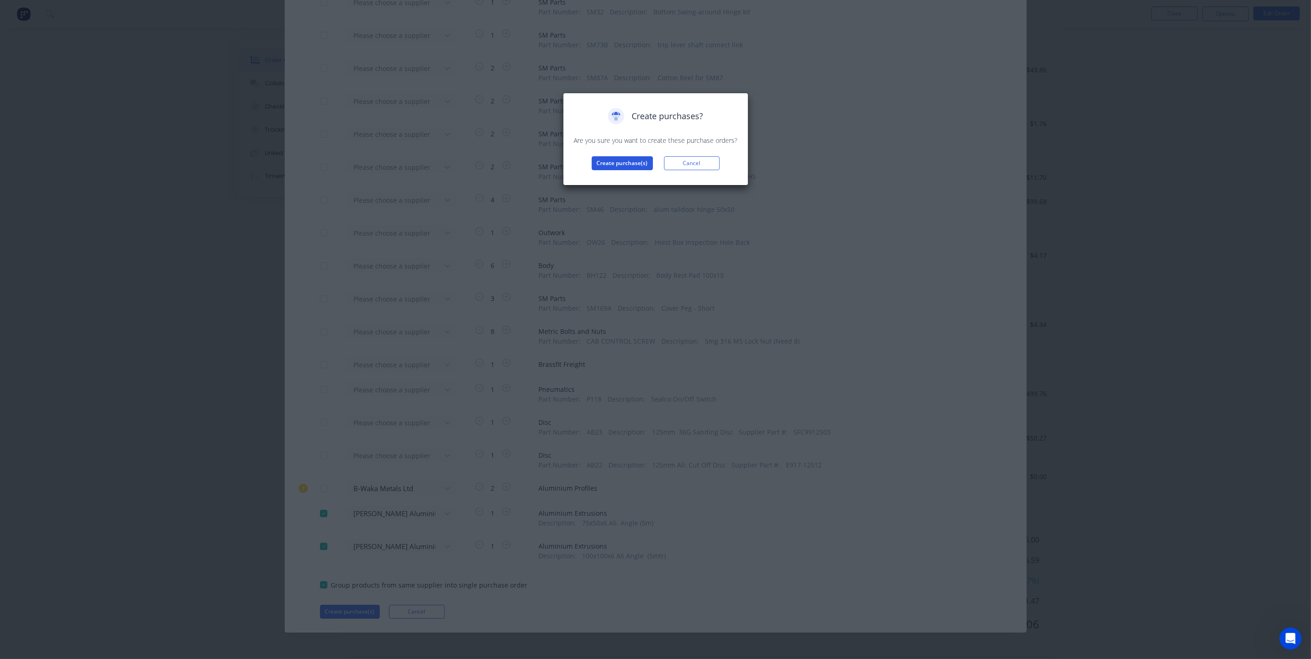
click at [593, 166] on div "Create purchase(s) Cancel" at bounding box center [656, 163] width 166 height 14
click at [600, 163] on button "Create purchase(s)" at bounding box center [622, 163] width 61 height 14
click at [616, 178] on button "View purchase(s)" at bounding box center [622, 178] width 56 height 14
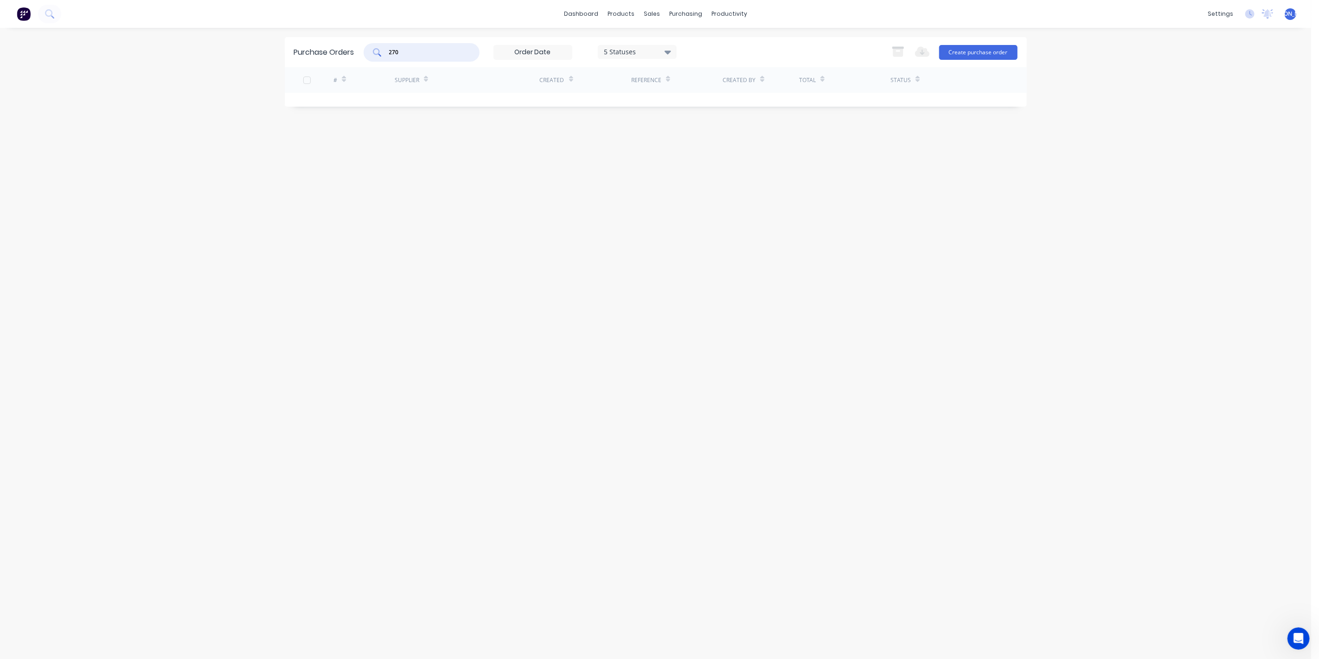
drag, startPoint x: 418, startPoint y: 54, endPoint x: 357, endPoint y: 48, distance: 61.1
click at [359, 48] on div "Purchase Orders 270 5 Statuses 5 Statuses Export to Excel (XLSX) Create purchas…" at bounding box center [656, 52] width 742 height 30
click at [497, 104] on div "[PERSON_NAME] Aluminium 02" at bounding box center [467, 104] width 145 height 23
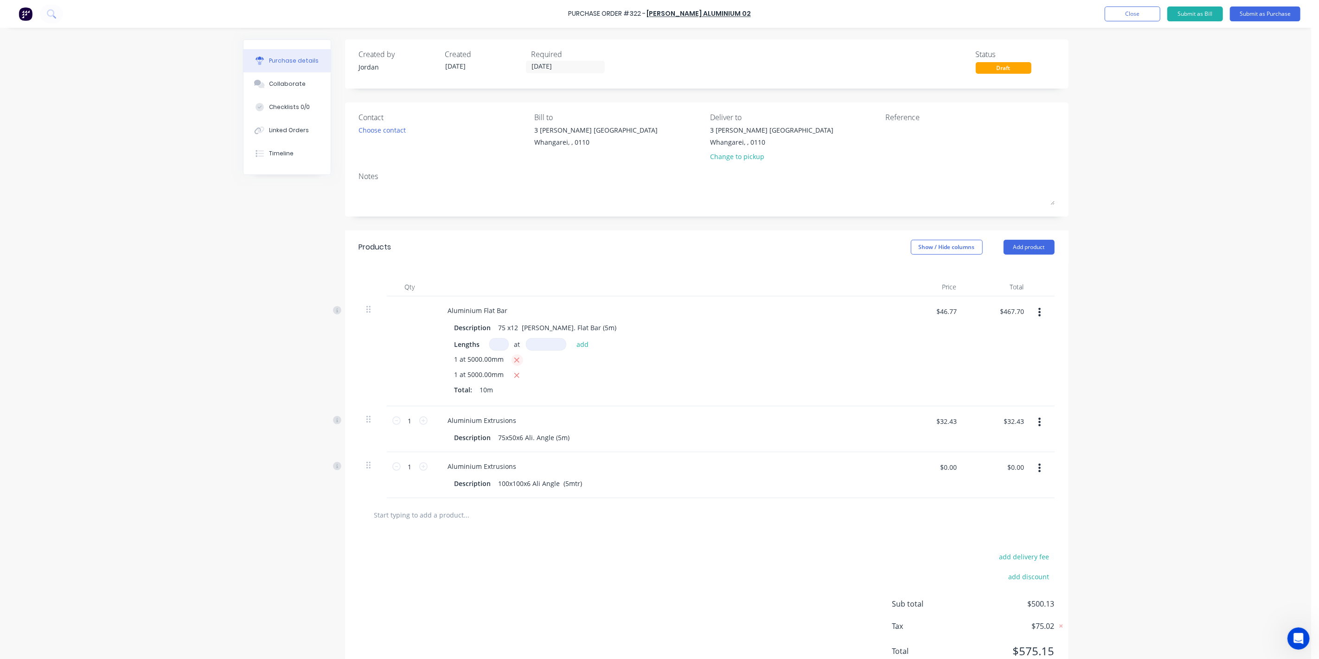
click at [514, 360] on icon "button" at bounding box center [517, 360] width 6 height 8
click at [590, 366] on div "1 at 5000.00mm Total: 5m" at bounding box center [664, 368] width 421 height 29
click at [1256, 16] on button "Submit as Purchase" at bounding box center [1265, 13] width 70 height 15
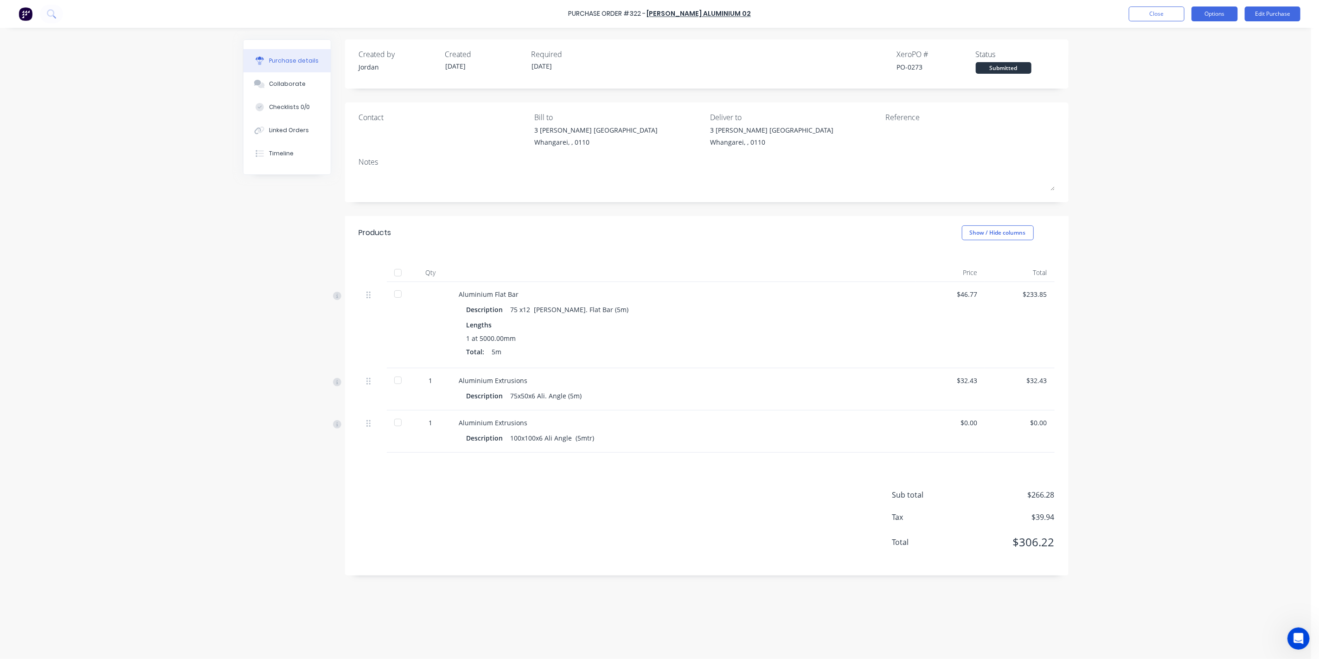
click at [1228, 14] on button "Options" at bounding box center [1214, 13] width 46 height 15
click at [1267, 16] on button "Edit Purchase" at bounding box center [1272, 13] width 56 height 15
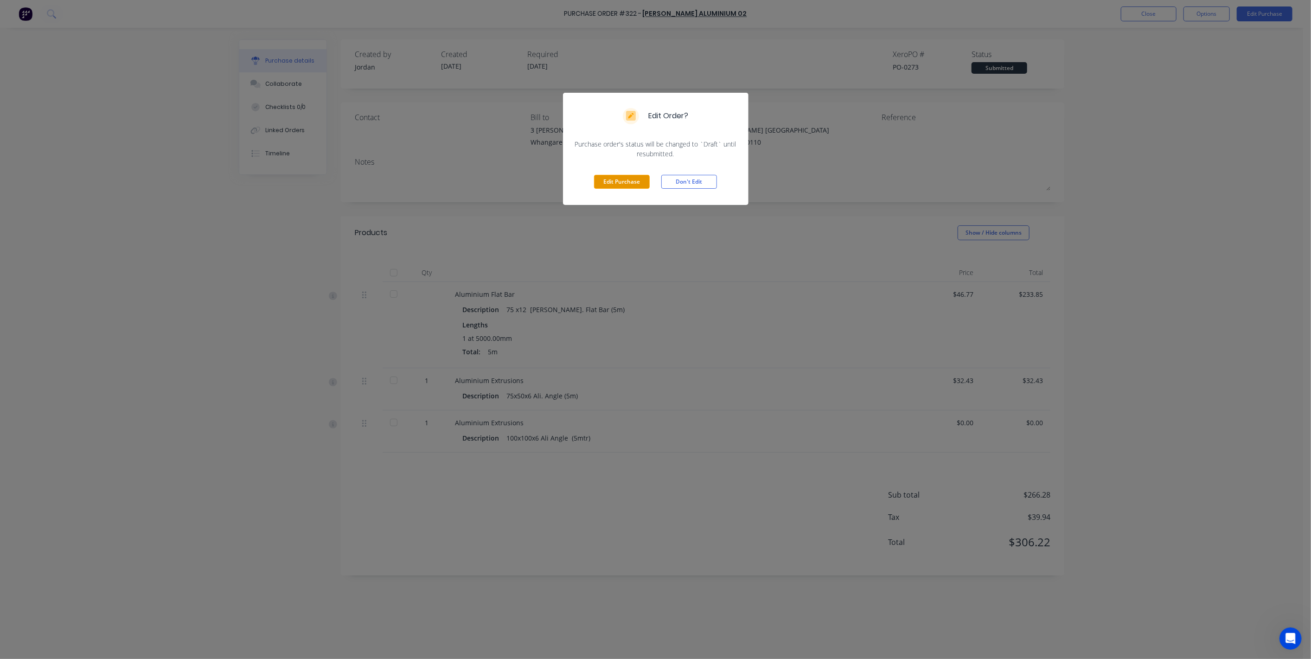
click at [629, 177] on button "Edit Purchase" at bounding box center [622, 182] width 56 height 14
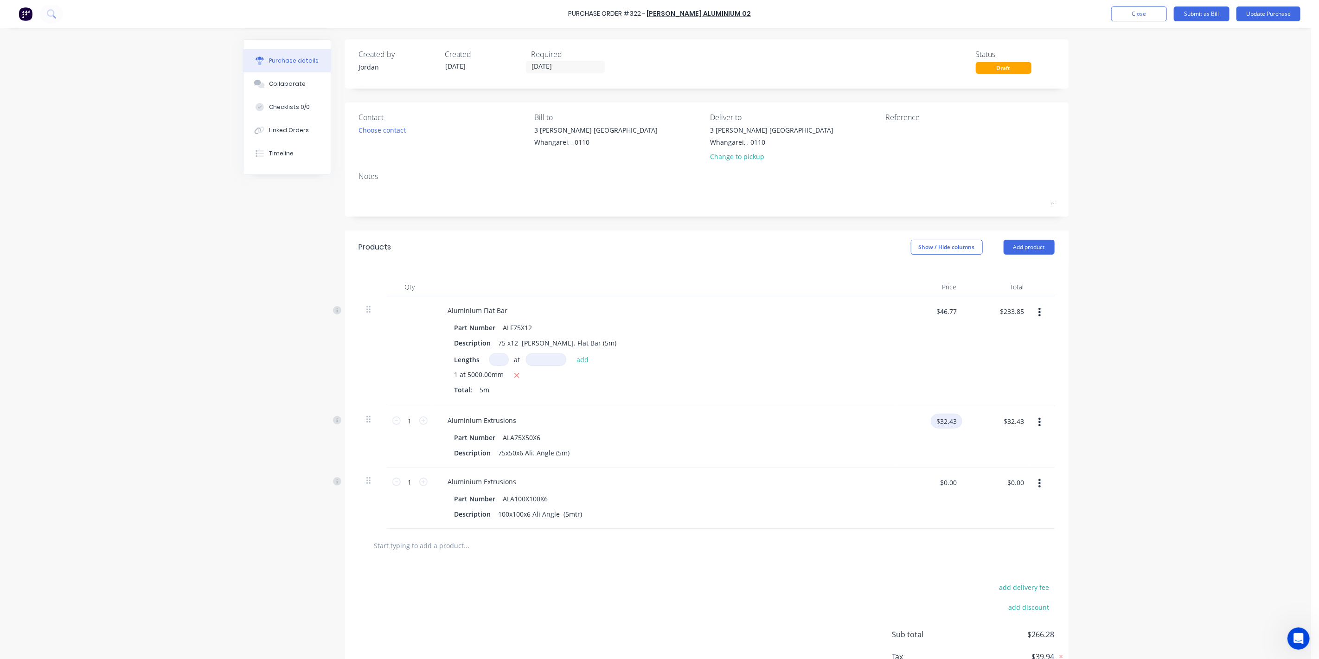
click at [942, 421] on input "$32.43" at bounding box center [947, 421] width 32 height 15
click at [948, 483] on input "$0.00" at bounding box center [948, 482] width 28 height 15
click at [782, 331] on div "Part Number ALF75X12" at bounding box center [663, 327] width 425 height 13
click at [1262, 15] on button "Update Purchase" at bounding box center [1268, 13] width 64 height 15
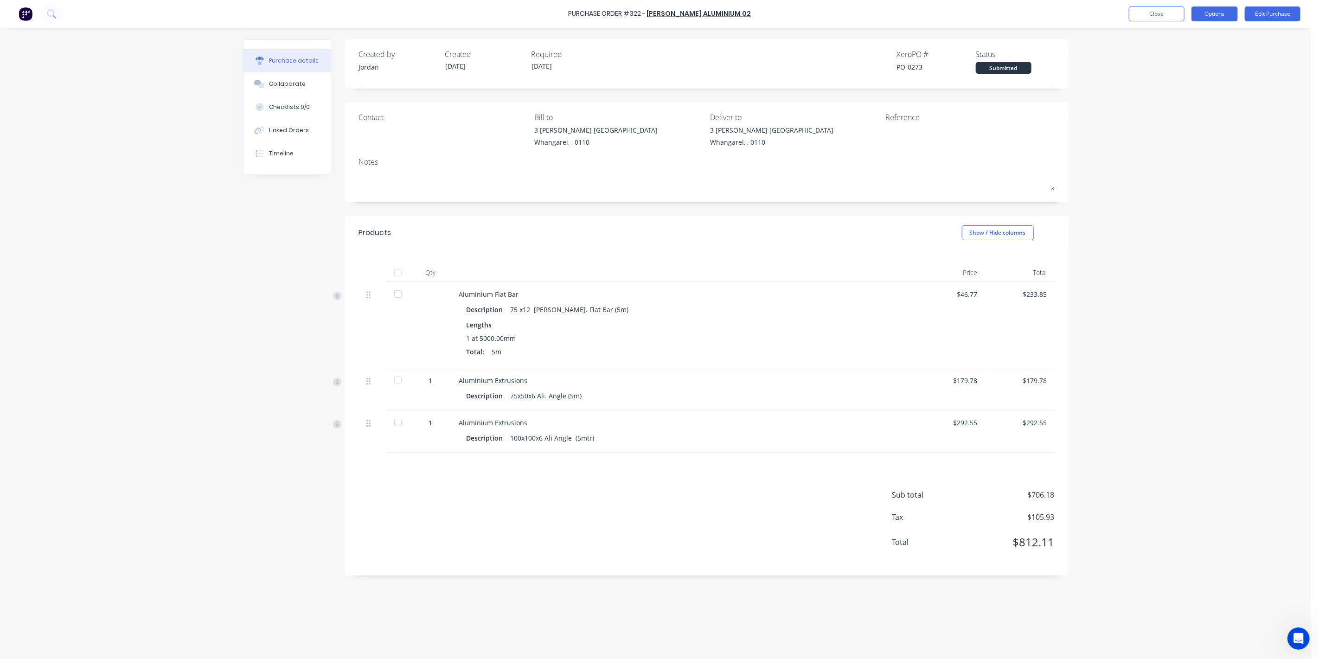
click at [1204, 14] on button "Options" at bounding box center [1214, 13] width 46 height 15
click at [1184, 38] on div "Print / Email" at bounding box center [1193, 37] width 71 height 13
click at [1194, 50] on div "With pricing" at bounding box center [1193, 56] width 71 height 13
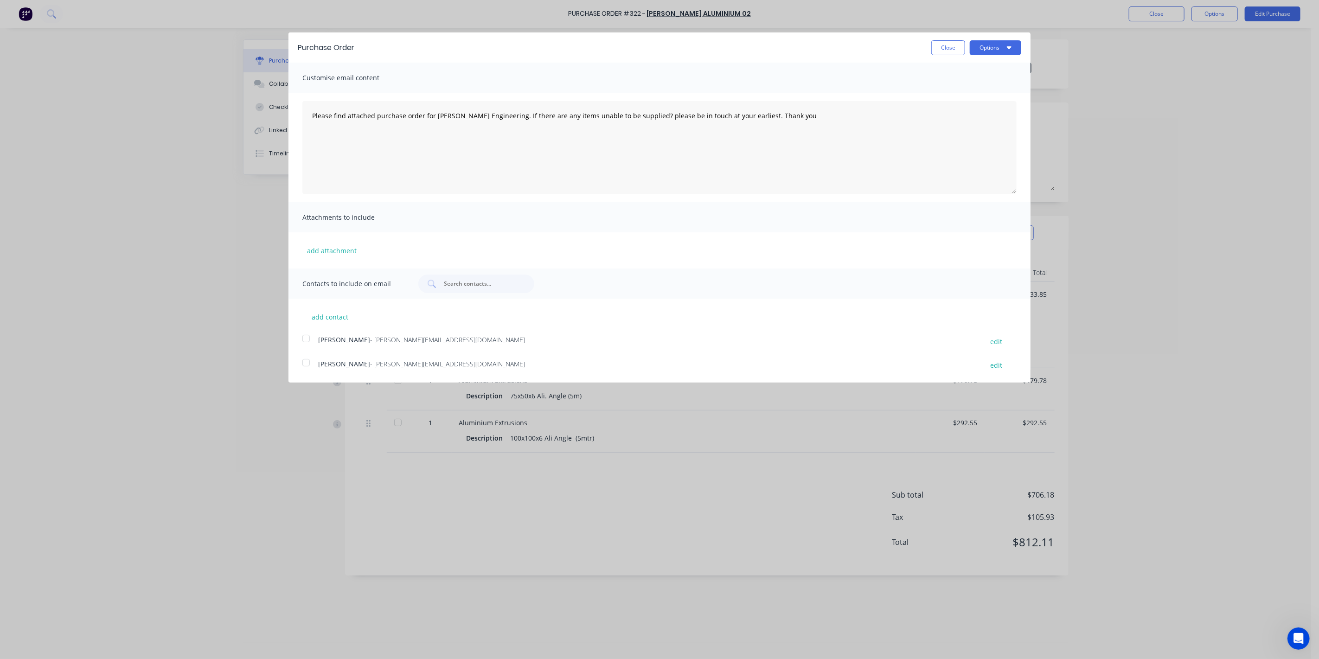
click at [306, 339] on div at bounding box center [306, 338] width 19 height 19
click at [992, 48] on button "Options" at bounding box center [994, 47] width 51 height 15
drag, startPoint x: 972, startPoint y: 70, endPoint x: 963, endPoint y: 93, distance: 24.4
click at [963, 93] on div "Print Email" at bounding box center [977, 81] width 88 height 42
click at [960, 90] on div "Email" at bounding box center [976, 89] width 71 height 13
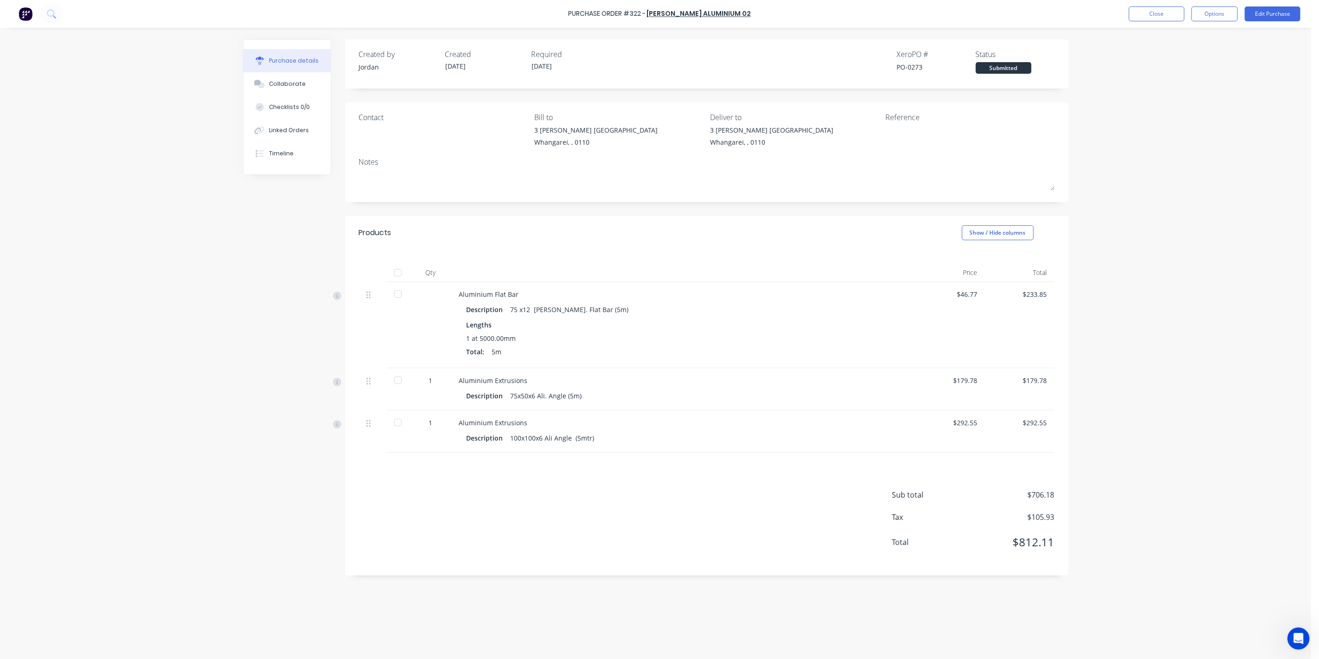
click at [223, 366] on div "Purchase Order #322 - [PERSON_NAME] Aluminium 02 Close Options Edit Purchase Pu…" at bounding box center [655, 329] width 1311 height 659
click at [1156, 11] on button "Close" at bounding box center [1157, 13] width 56 height 15
